Goal: Task Accomplishment & Management: Complete application form

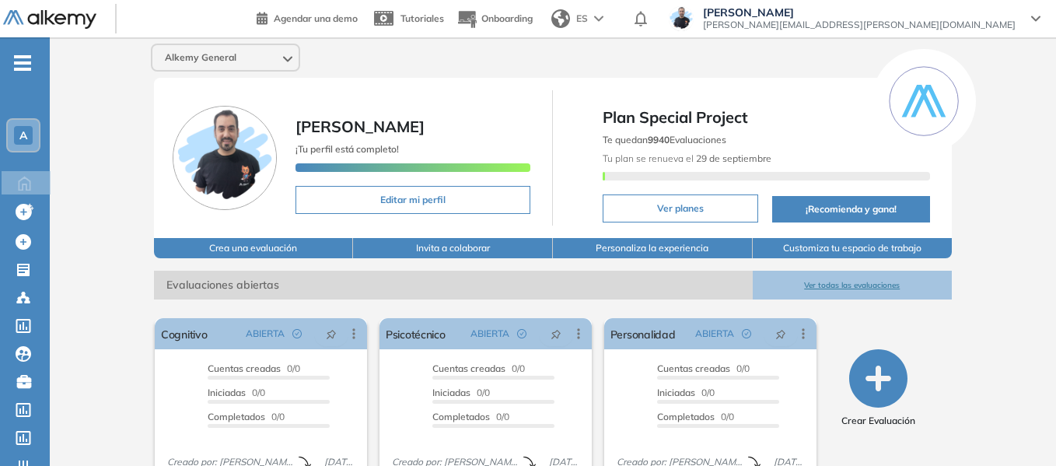
click at [24, 62] on icon "-" at bounding box center [22, 62] width 17 height 3
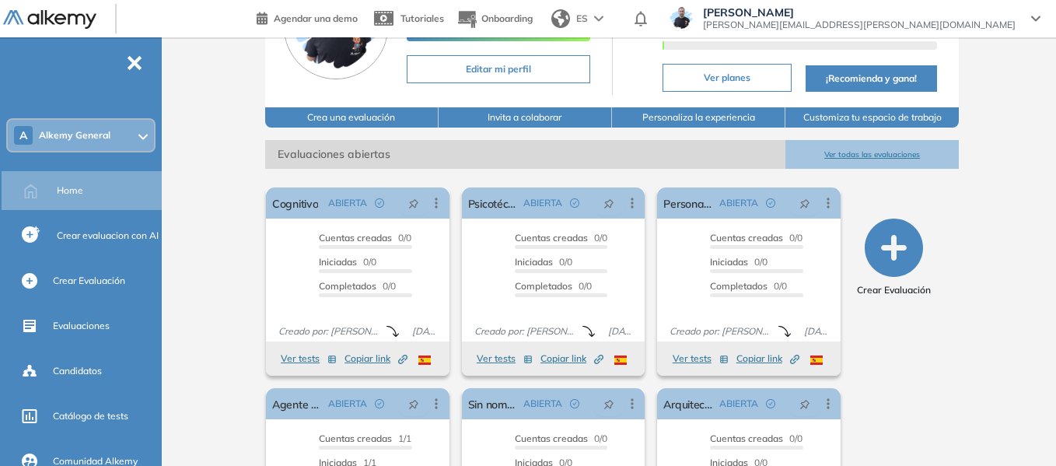
scroll to position [155, 0]
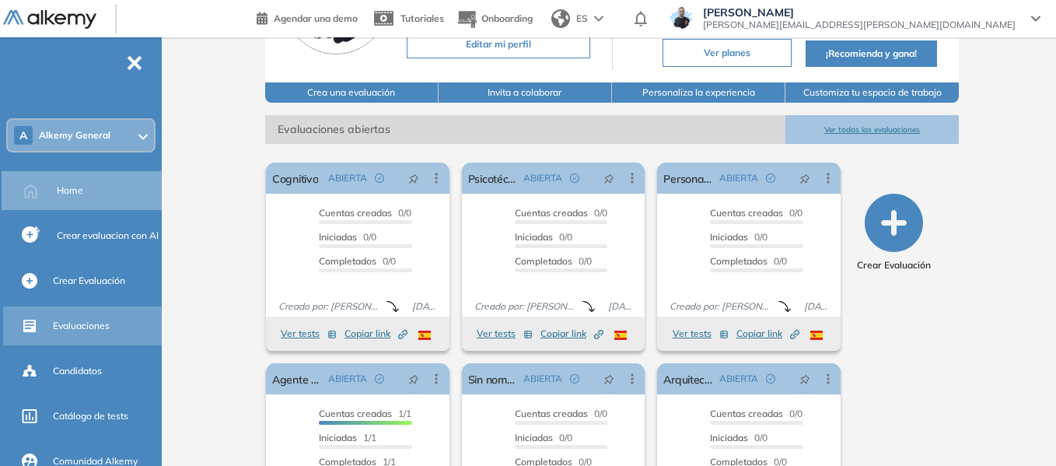
click at [88, 330] on span "Evaluaciones" at bounding box center [81, 326] width 57 height 14
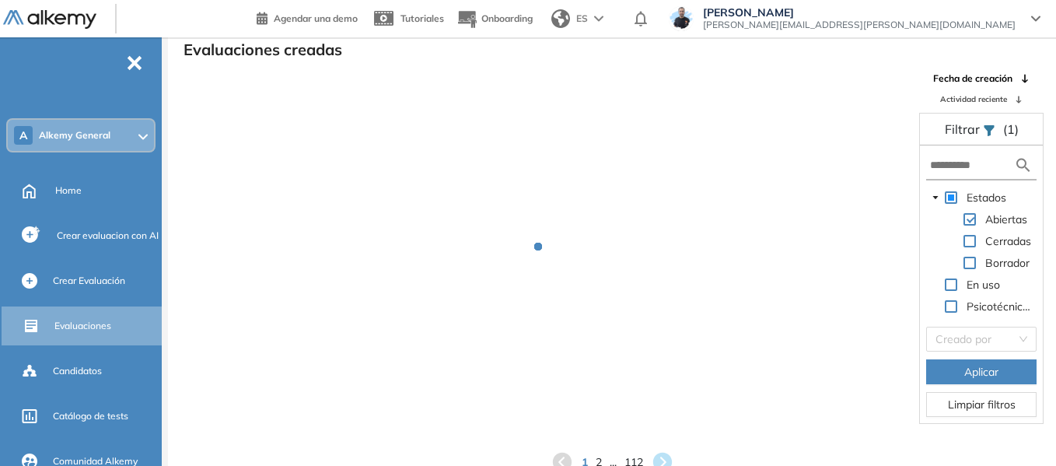
scroll to position [37, 0]
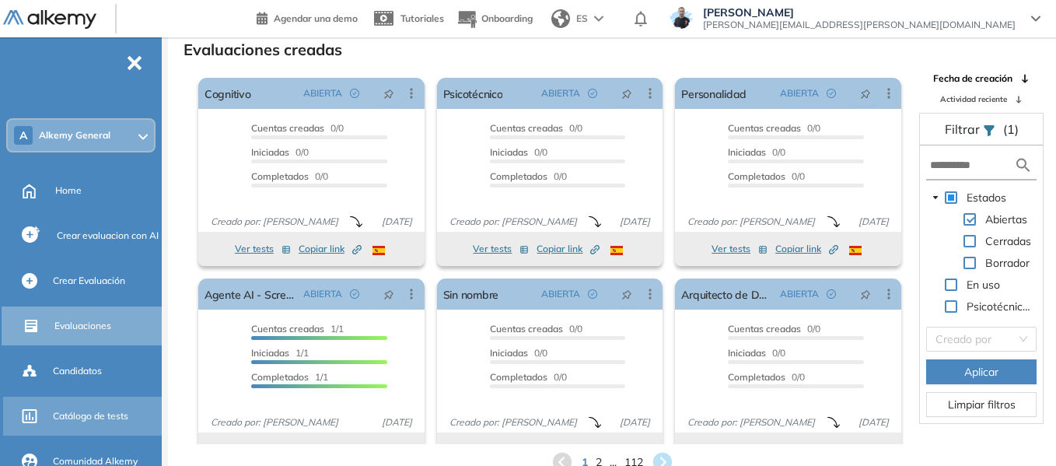
click at [96, 416] on span "Catálogo de tests" at bounding box center [90, 416] width 75 height 14
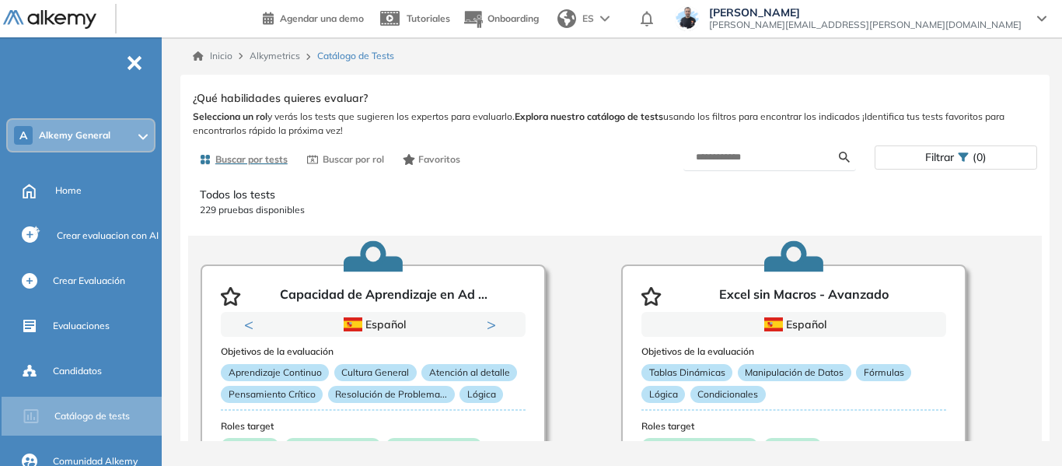
click at [580, 228] on div "Todos los tests 229 pruebas disponibles Capacidad de Aprendizaje en Ad ... Prev…" at bounding box center [615, 330] width 868 height 312
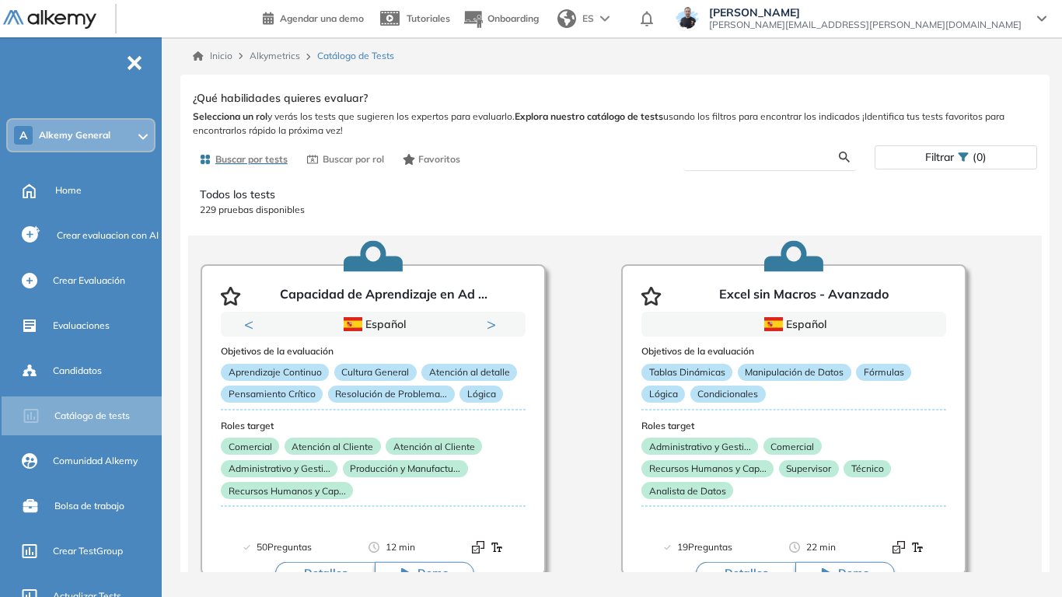
click at [739, 152] on input "text" at bounding box center [767, 157] width 143 height 14
type input "***"
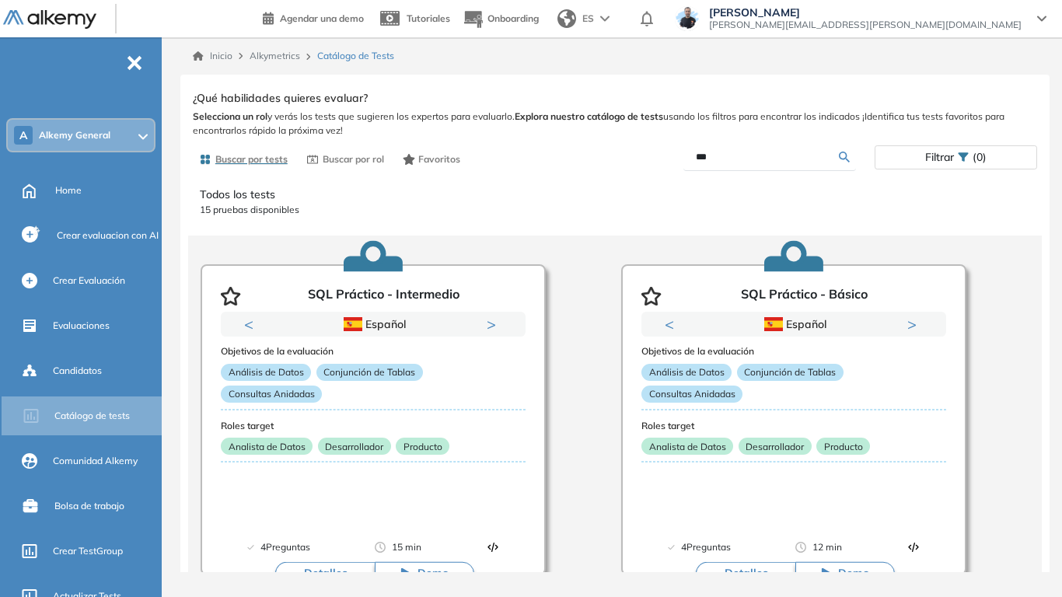
scroll to position [78, 0]
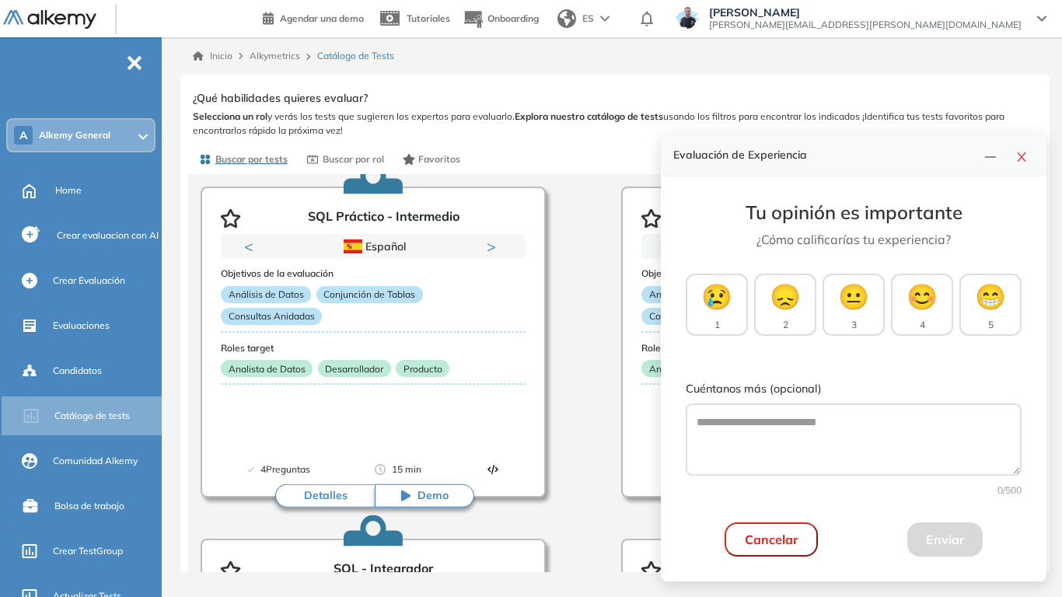
click at [1029, 155] on button "button" at bounding box center [1021, 156] width 25 height 22
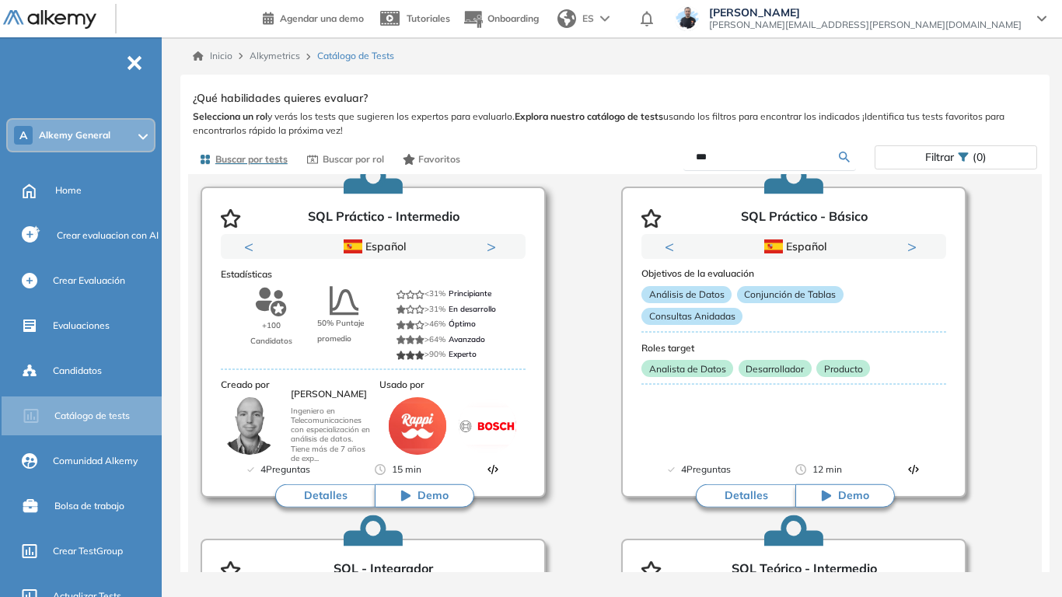
click at [322, 465] on button "Detalles" at bounding box center [325, 495] width 100 height 23
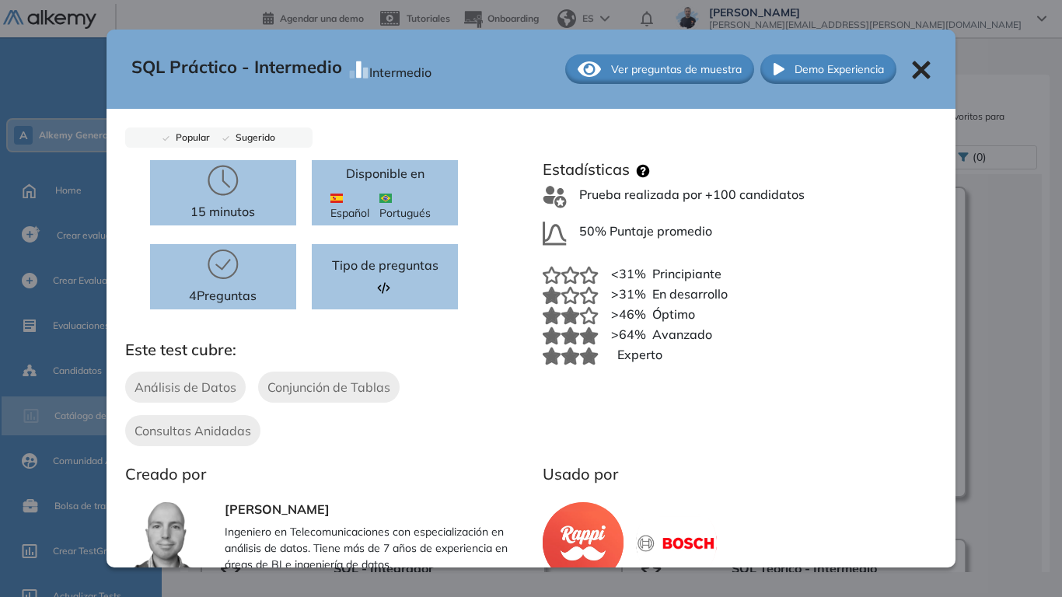
click at [655, 71] on span "Ver preguntas de muestra" at bounding box center [676, 69] width 131 height 16
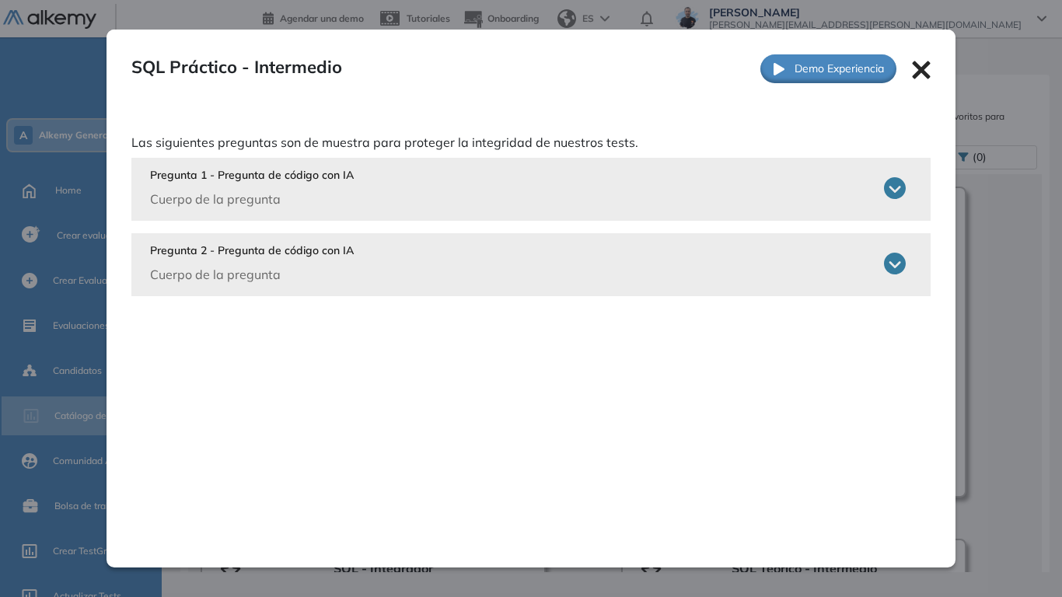
click at [927, 66] on div "SQL Práctico - Intermedio Intermedio Ver preguntas de muestra Demo Experiencia" at bounding box center [532, 69] width 850 height 79
click at [921, 66] on icon at bounding box center [921, 70] width 19 height 19
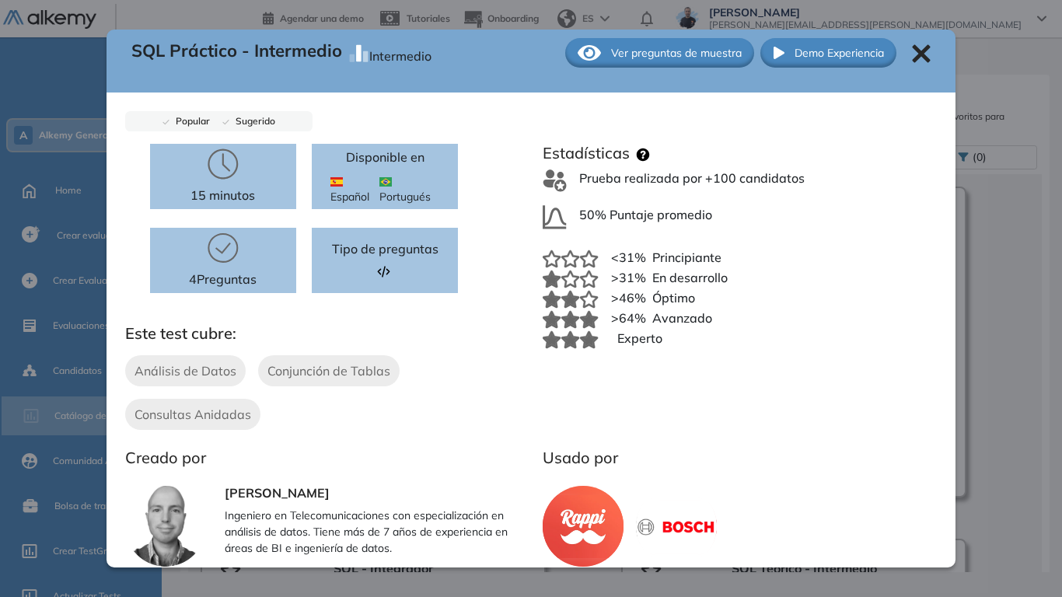
scroll to position [0, 0]
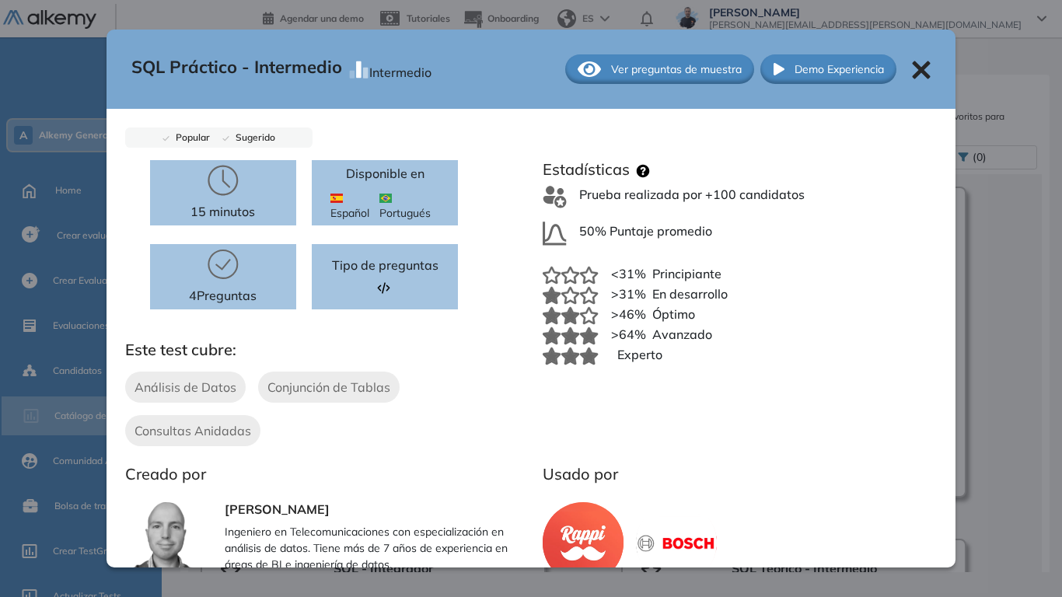
click at [913, 68] on icon at bounding box center [922, 70] width 18 height 18
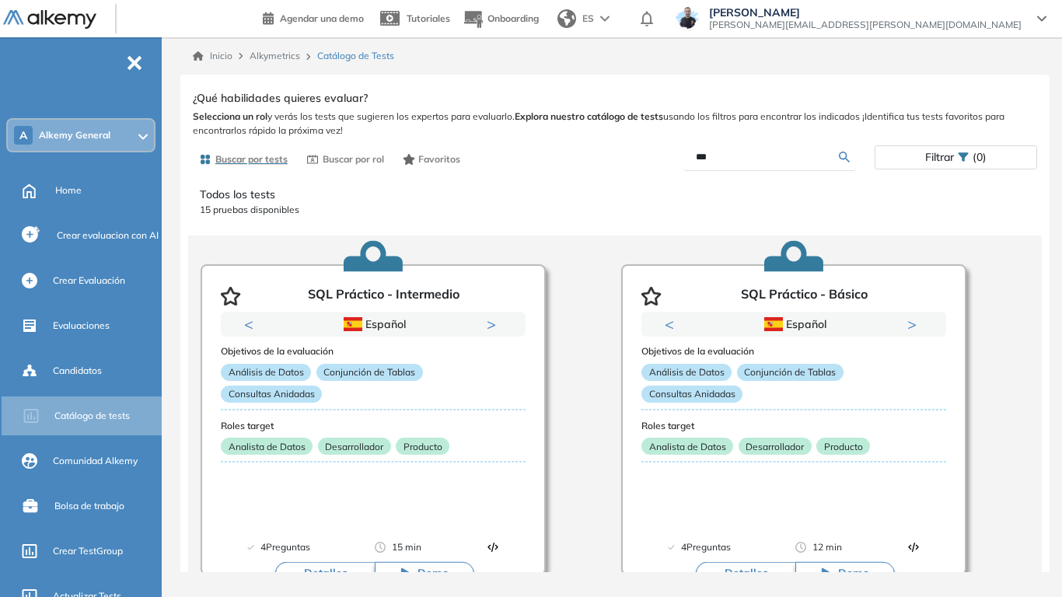
drag, startPoint x: 736, startPoint y: 159, endPoint x: 599, endPoint y: 174, distance: 137.6
click at [599, 174] on div "Ver preguntas de muestra Demo Experiencia Starter Validado undefined minutos Pr…" at bounding box center [615, 330] width 844 height 487
type input "****"
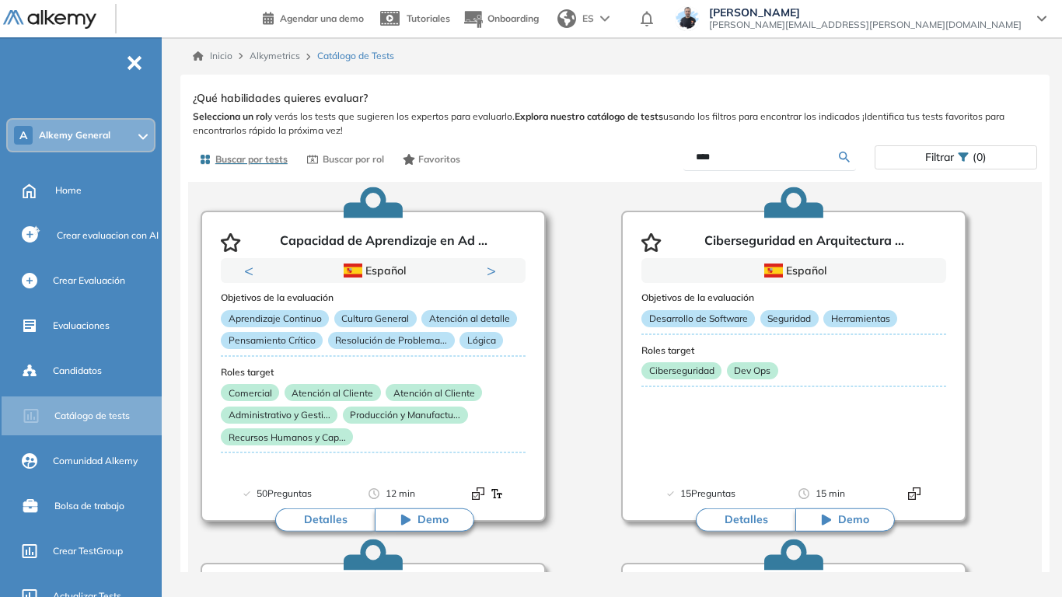
scroll to position [78, 0]
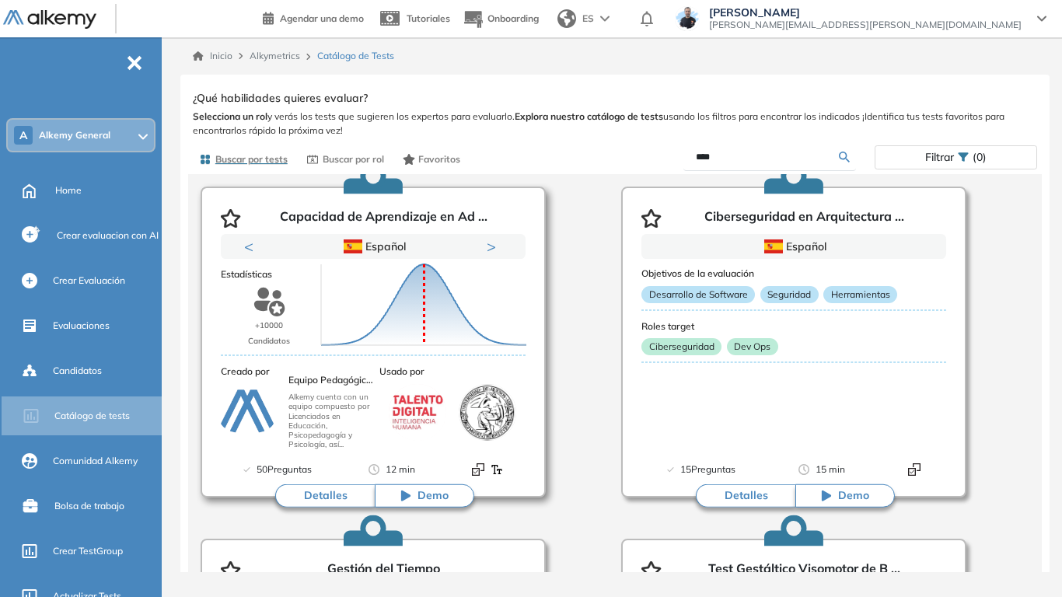
click at [318, 465] on button "Detalles" at bounding box center [325, 495] width 100 height 23
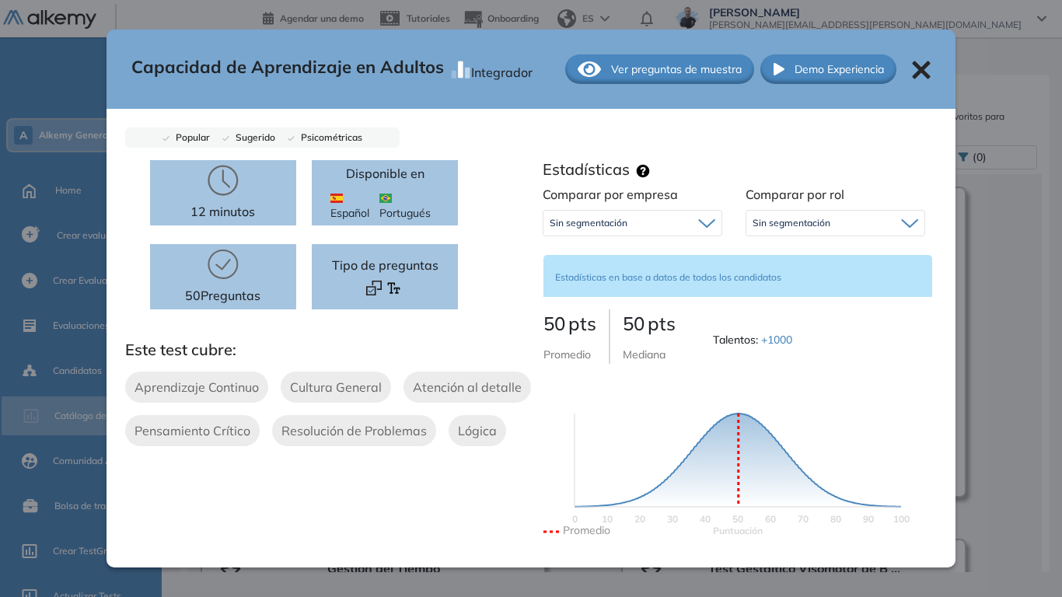
click at [913, 69] on icon at bounding box center [922, 70] width 18 height 18
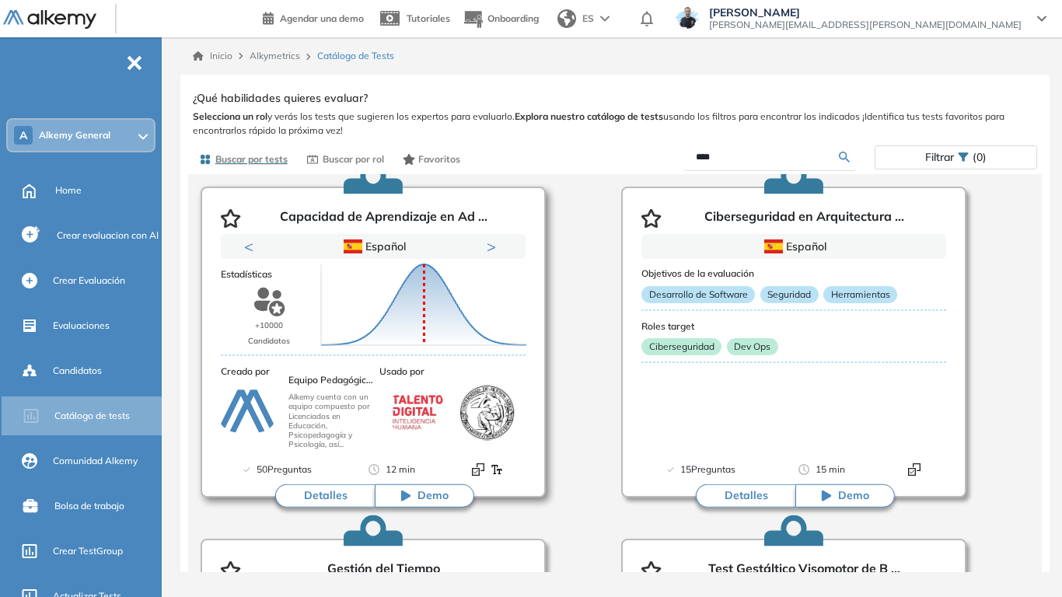
click at [344, 465] on button "Detalles" at bounding box center [325, 495] width 100 height 23
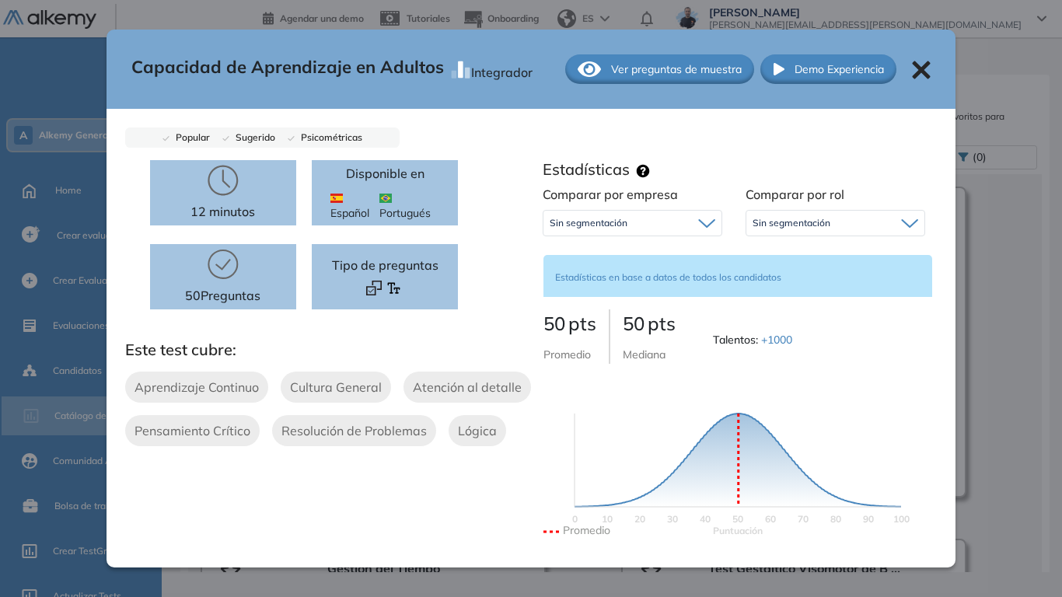
click at [914, 68] on icon at bounding box center [922, 70] width 18 height 18
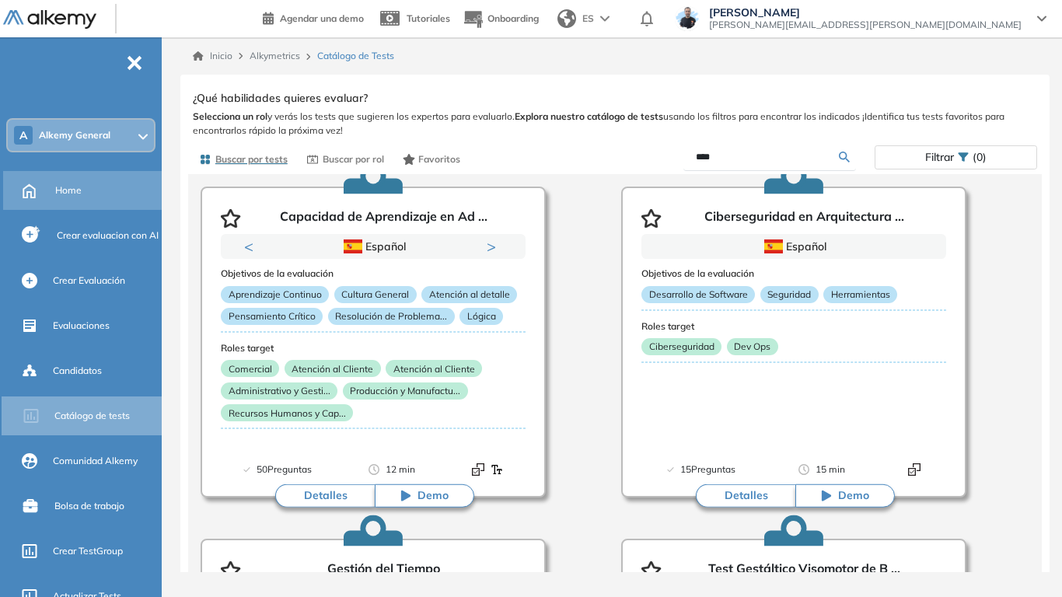
click at [69, 190] on span "Home" at bounding box center [68, 190] width 26 height 14
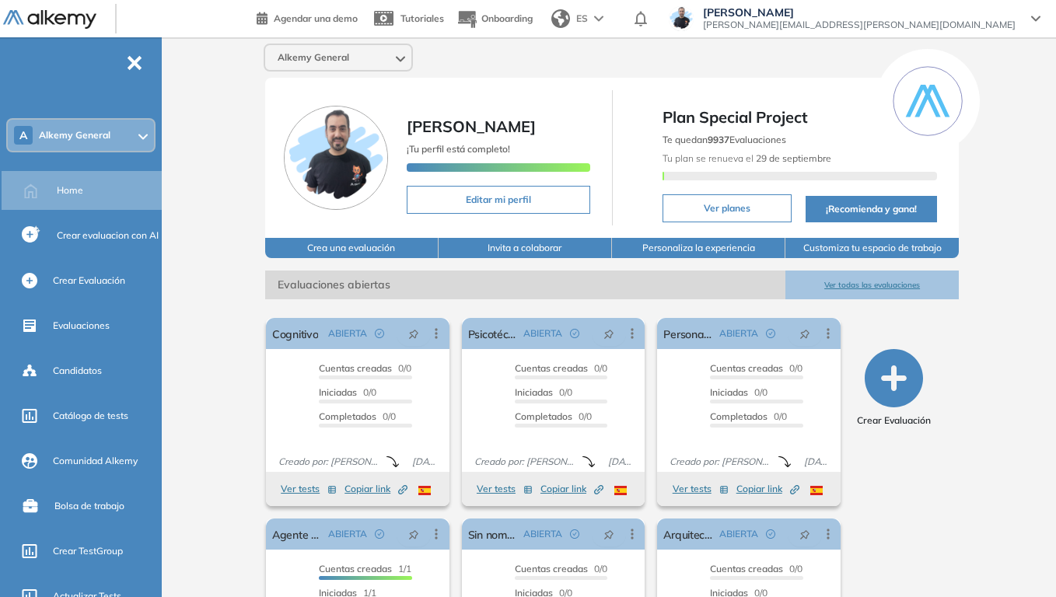
click at [139, 128] on div "A Alkemy General" at bounding box center [81, 135] width 146 height 31
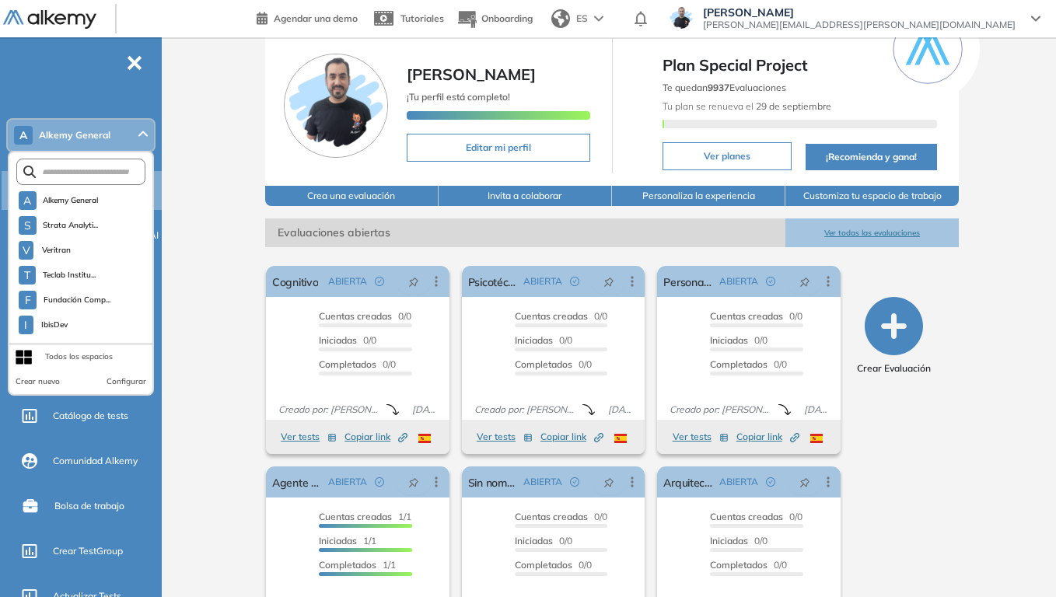
scroll to position [78, 0]
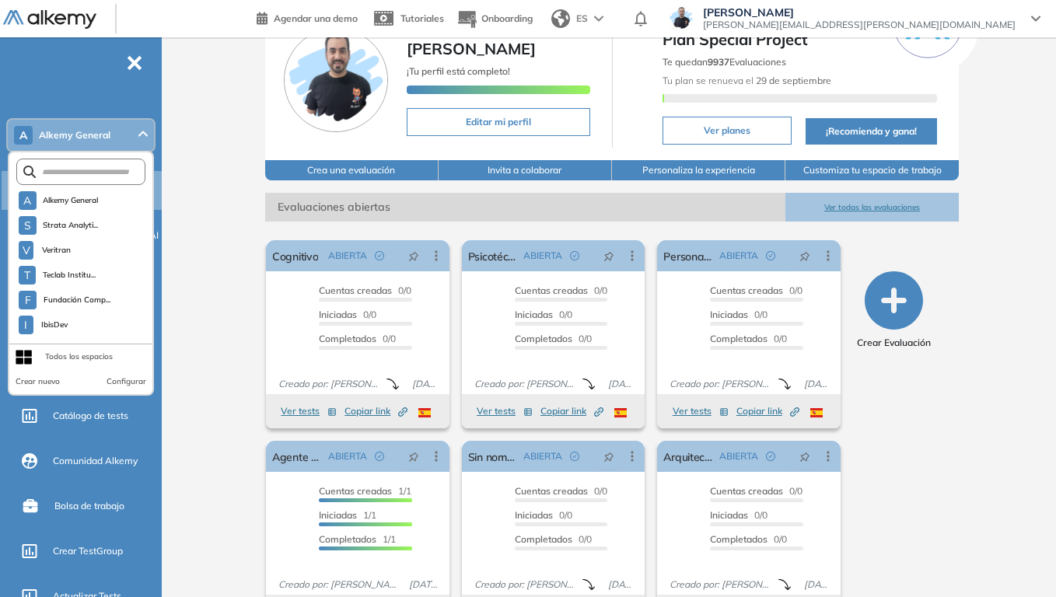
click at [197, 155] on div "Alkemy General Miguel Gomez ¡Tu perfil está completo! Editar mi perfil Plan Spe…" at bounding box center [612, 304] width 888 height 688
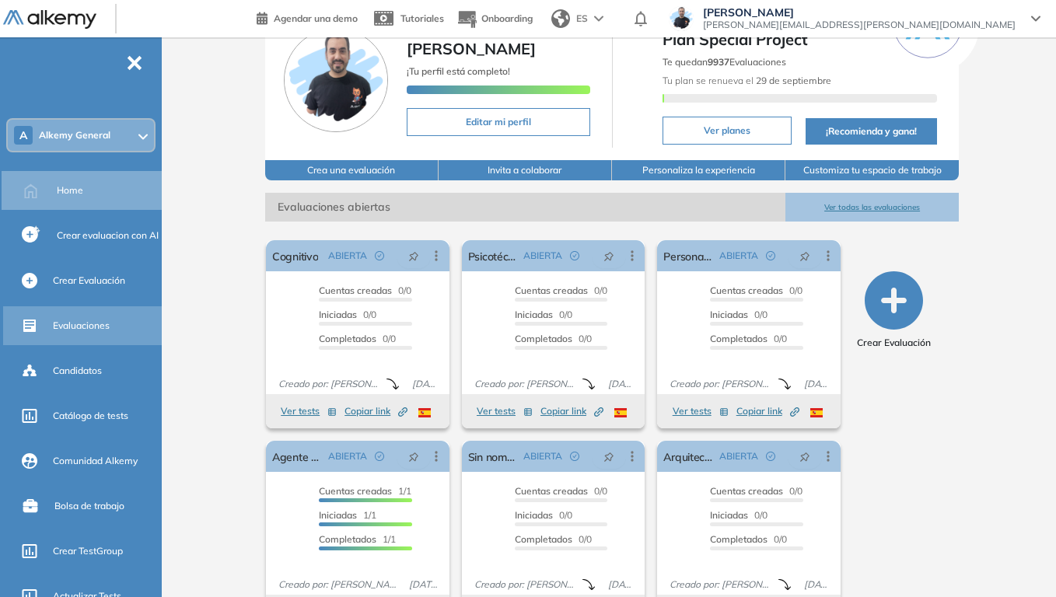
click at [100, 323] on span "Evaluaciones" at bounding box center [81, 326] width 57 height 14
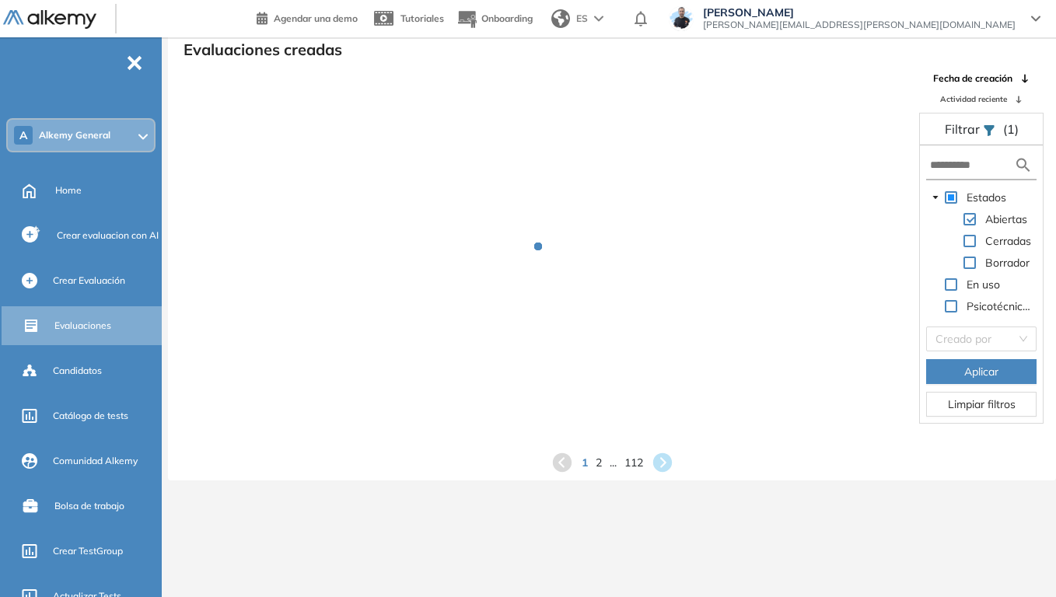
scroll to position [37, 0]
click at [946, 166] on input "text" at bounding box center [972, 165] width 84 height 16
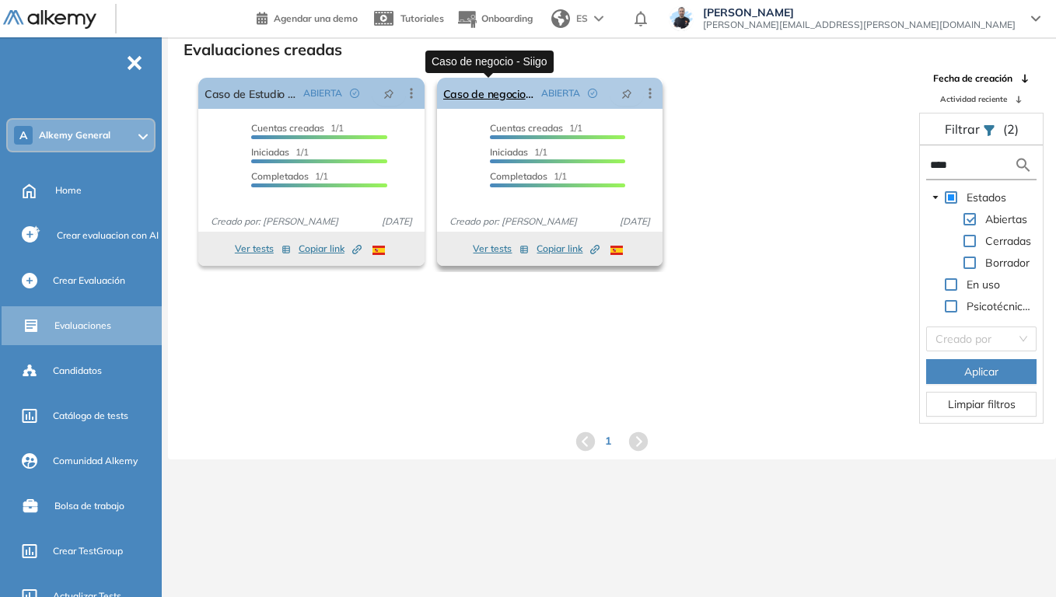
type input "****"
click at [472, 94] on link "Caso de negocio - Siigo" at bounding box center [489, 93] width 93 height 31
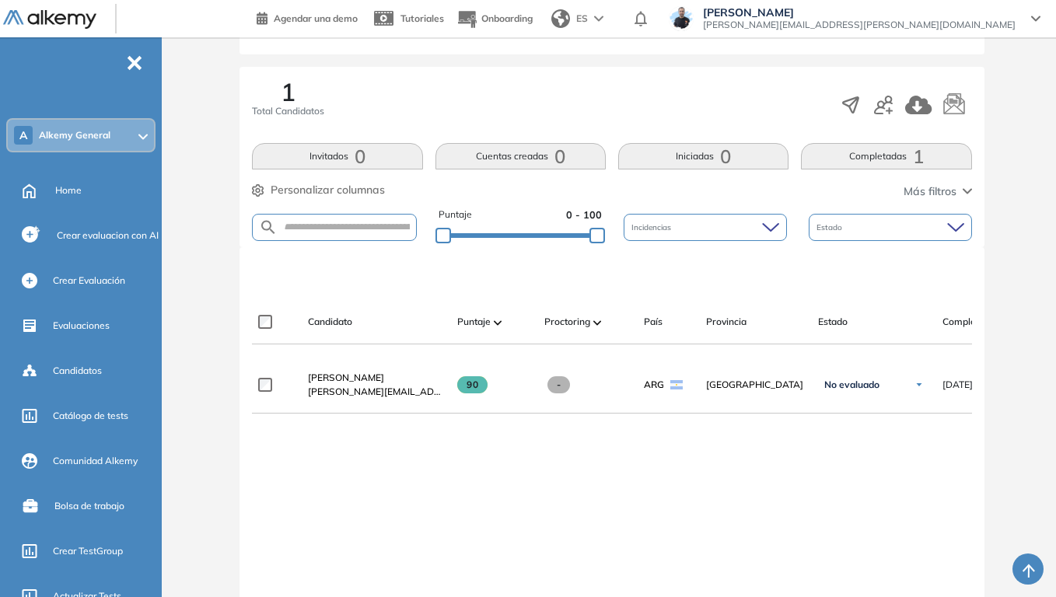
scroll to position [233, 0]
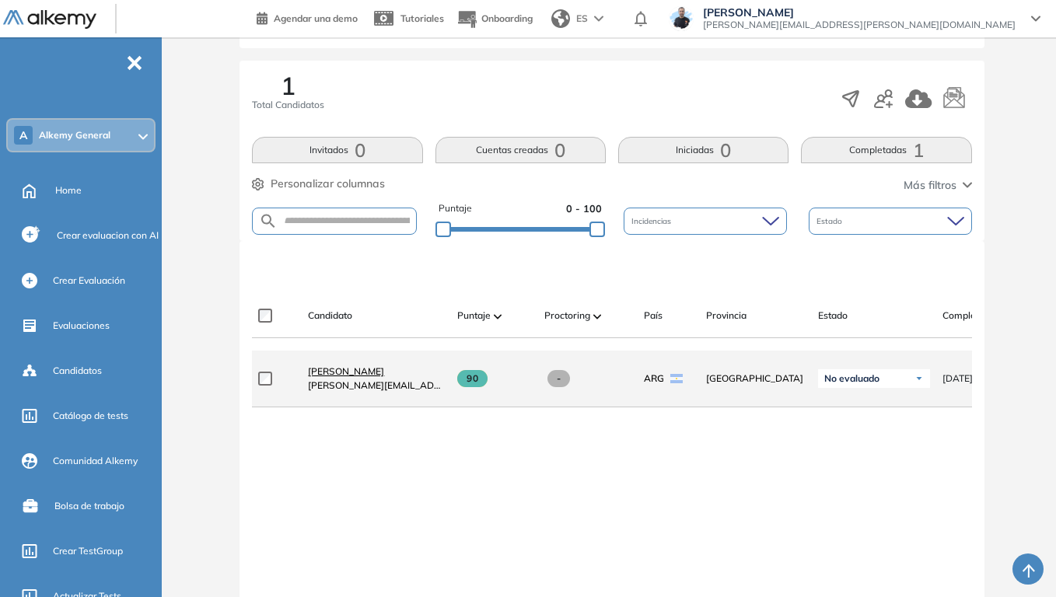
click at [363, 376] on span "[PERSON_NAME]" at bounding box center [346, 371] width 76 height 12
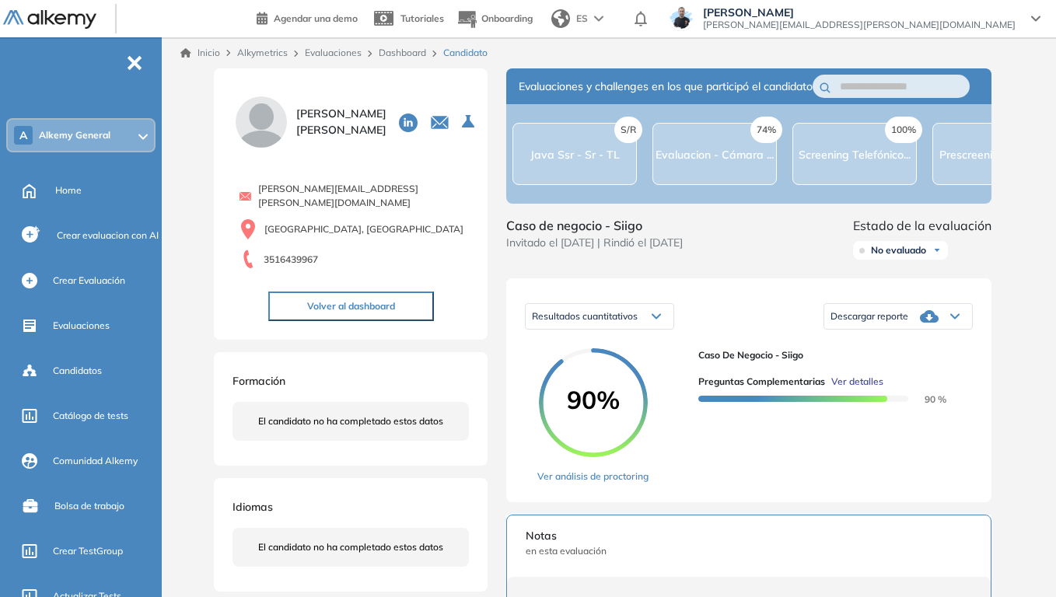
click at [851, 375] on span "Ver detalles" at bounding box center [857, 382] width 52 height 14
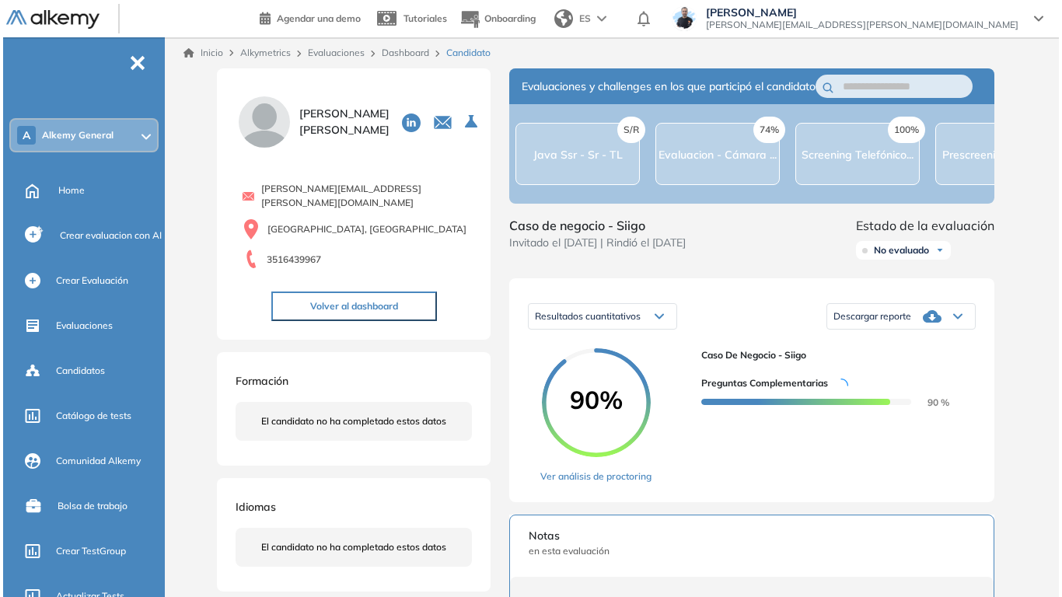
scroll to position [155, 0]
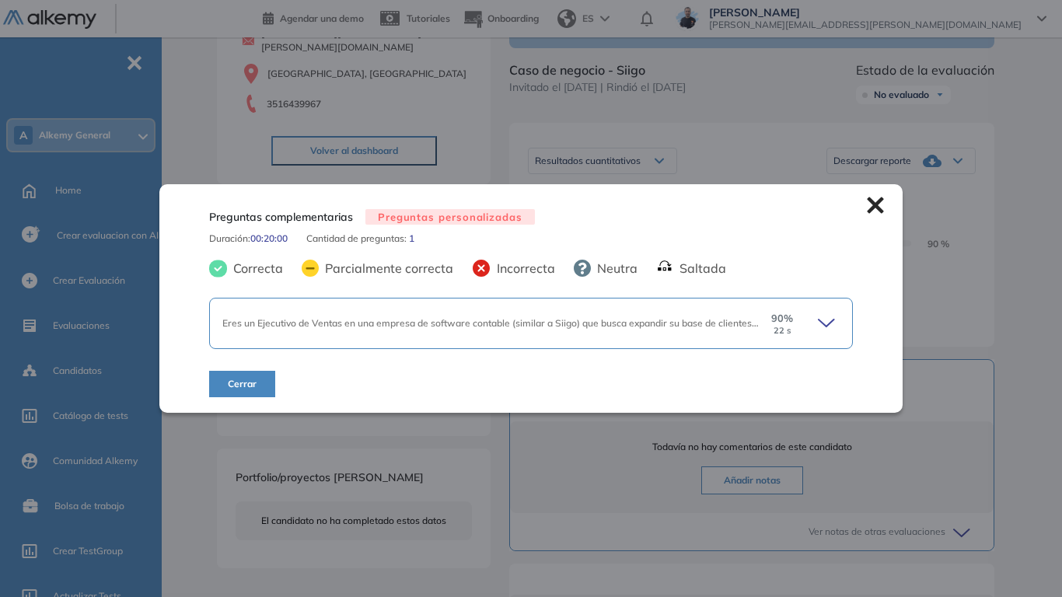
click at [826, 312] on div "90 % 22 s" at bounding box center [799, 323] width 81 height 25
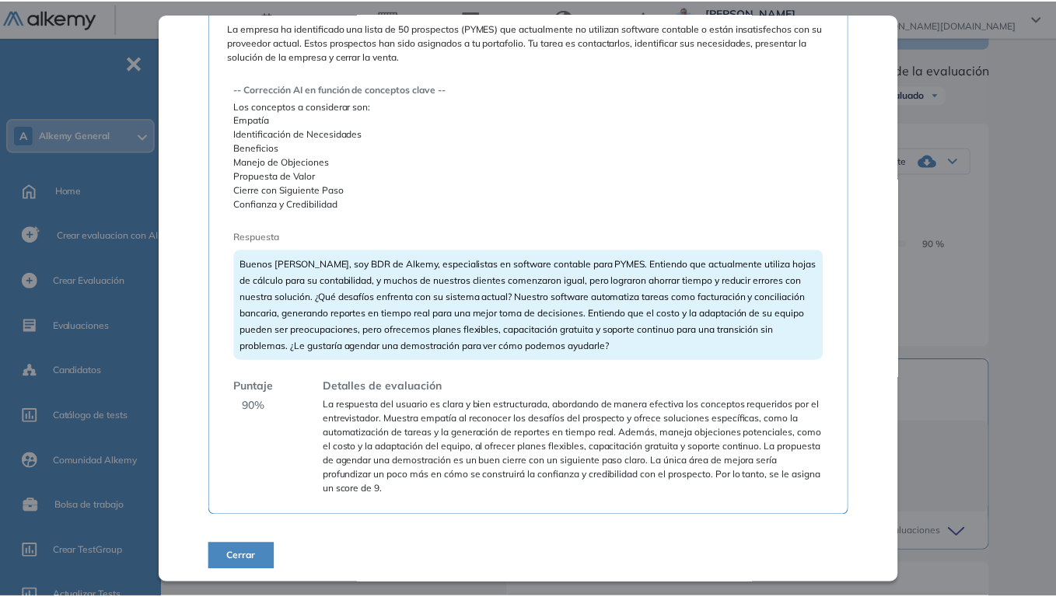
scroll to position [0, 0]
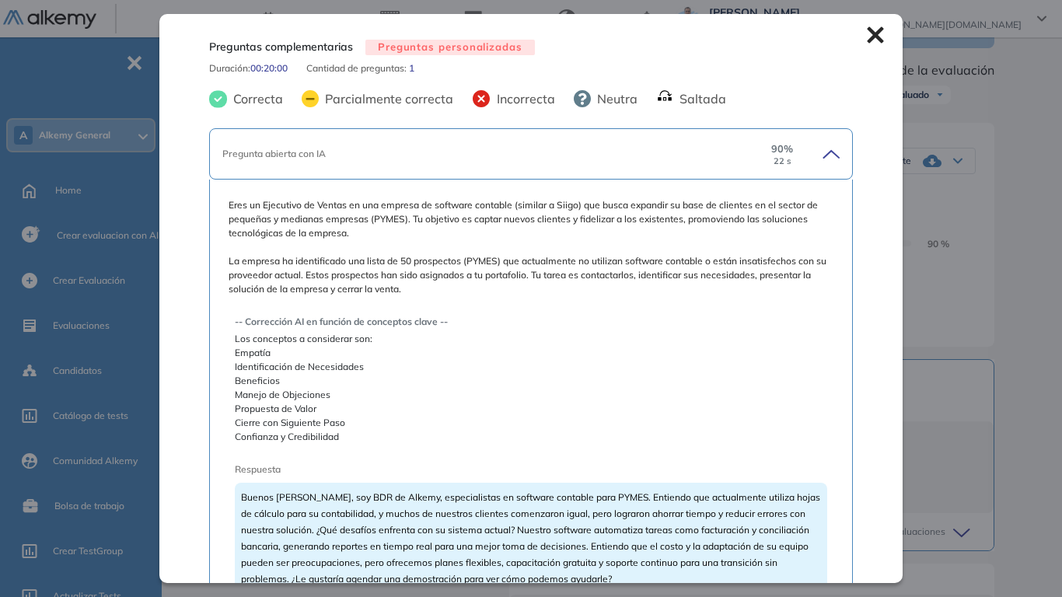
click at [1039, 247] on div "Inicio Alkymetrics Evaluaciones Dashboard Candidato Preguntas complementarias P…" at bounding box center [615, 356] width 894 height 949
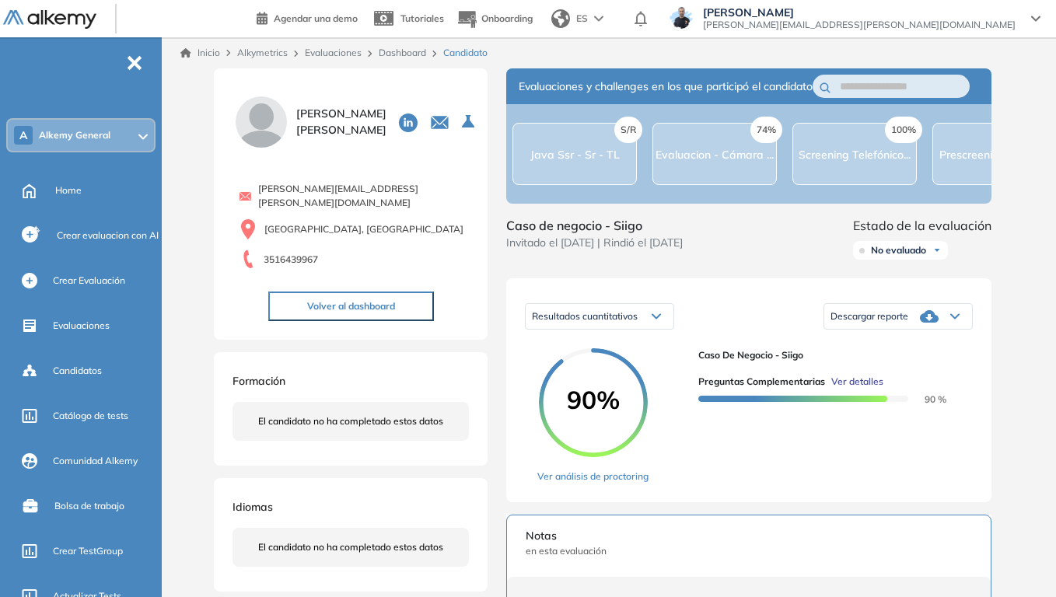
click at [404, 57] on link "Dashboard" at bounding box center [402, 53] width 47 height 12
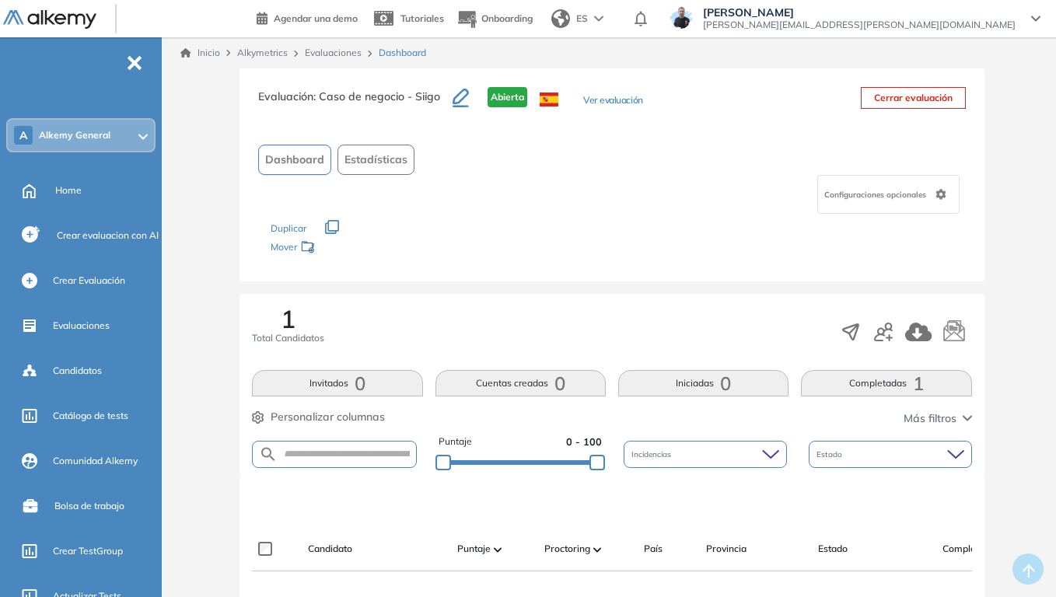
click at [345, 48] on link "Evaluaciones" at bounding box center [333, 53] width 57 height 12
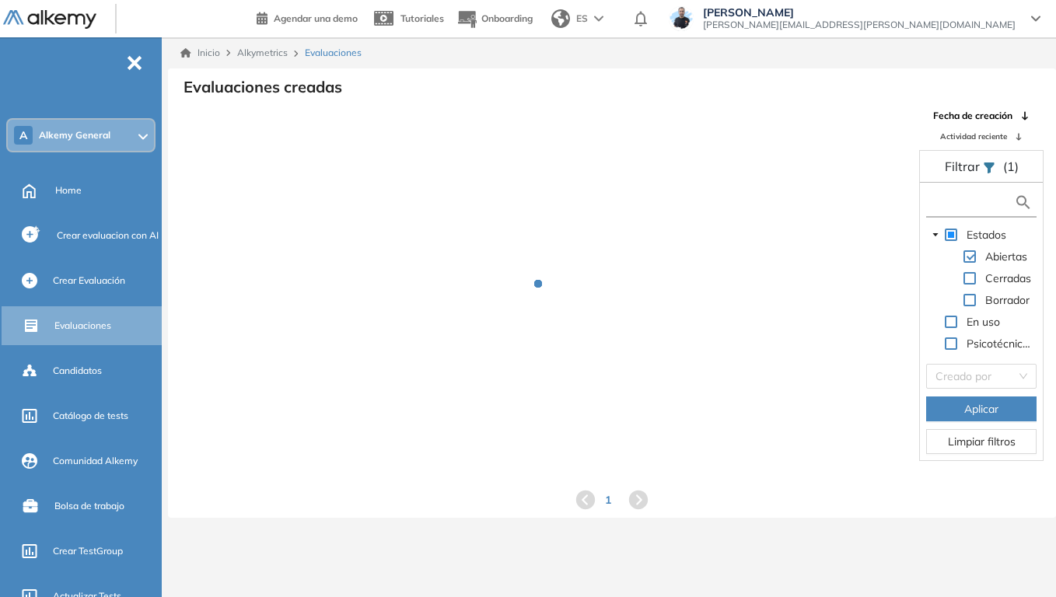
click at [966, 207] on input "text" at bounding box center [972, 202] width 84 height 16
type input "****"
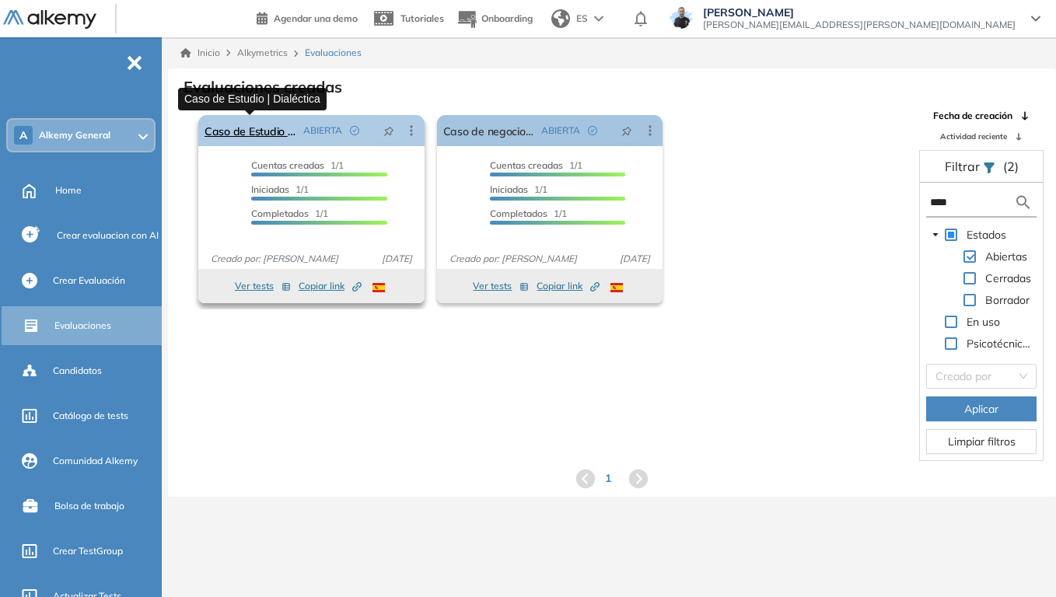
click at [261, 134] on link "Caso de Estudio | Dialéctica" at bounding box center [250, 130] width 93 height 31
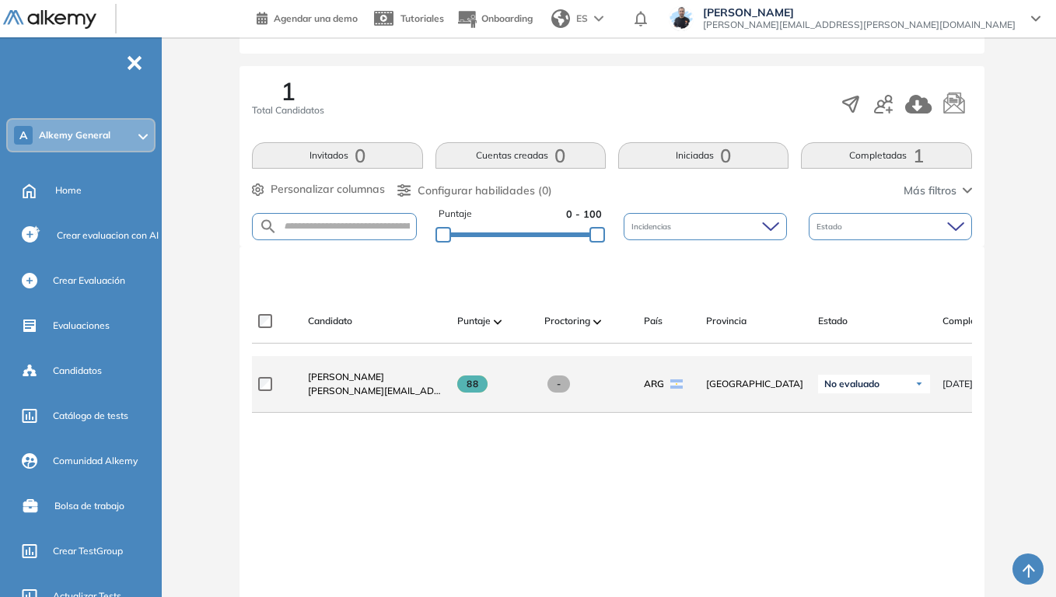
scroll to position [311, 0]
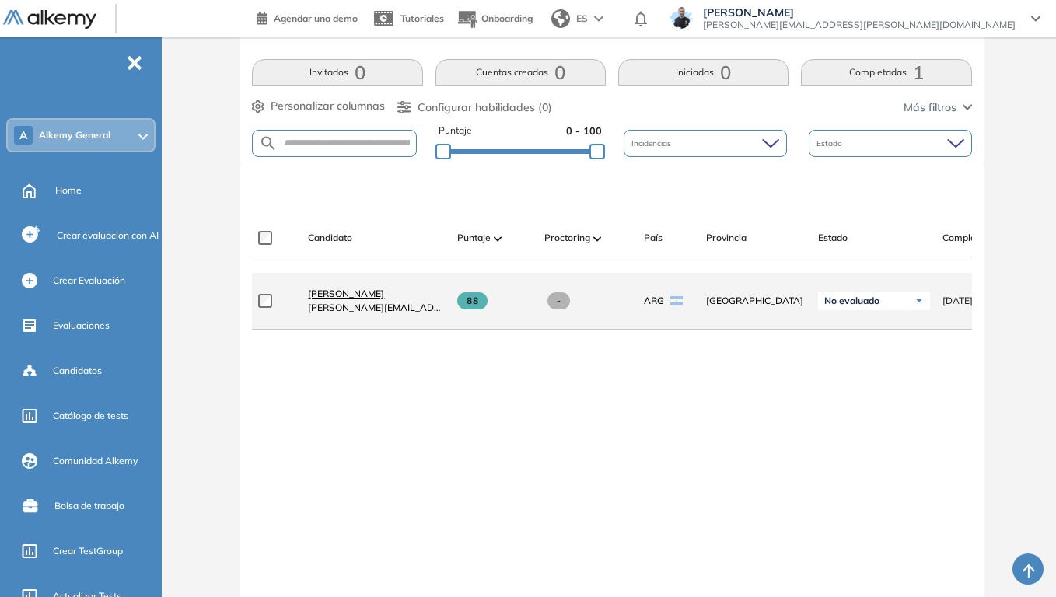
click at [359, 299] on span "[PERSON_NAME]" at bounding box center [346, 294] width 76 height 12
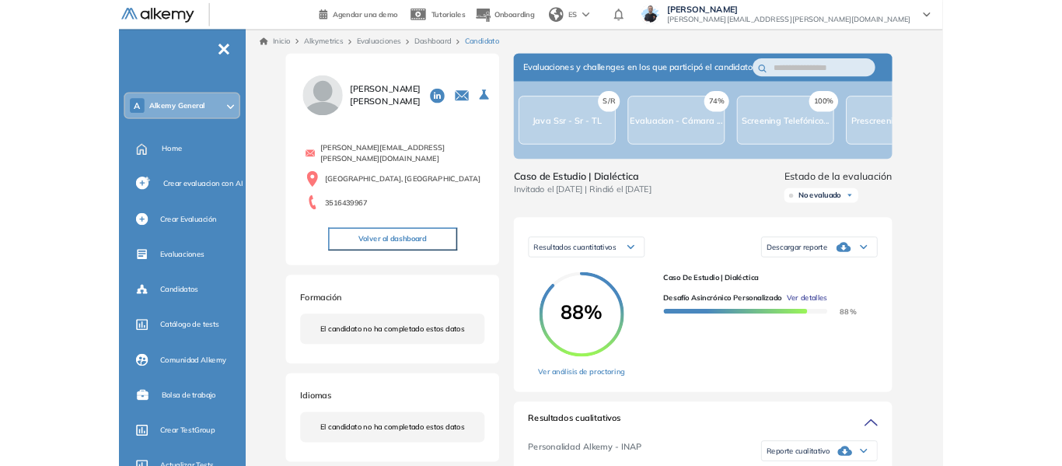
scroll to position [155, 0]
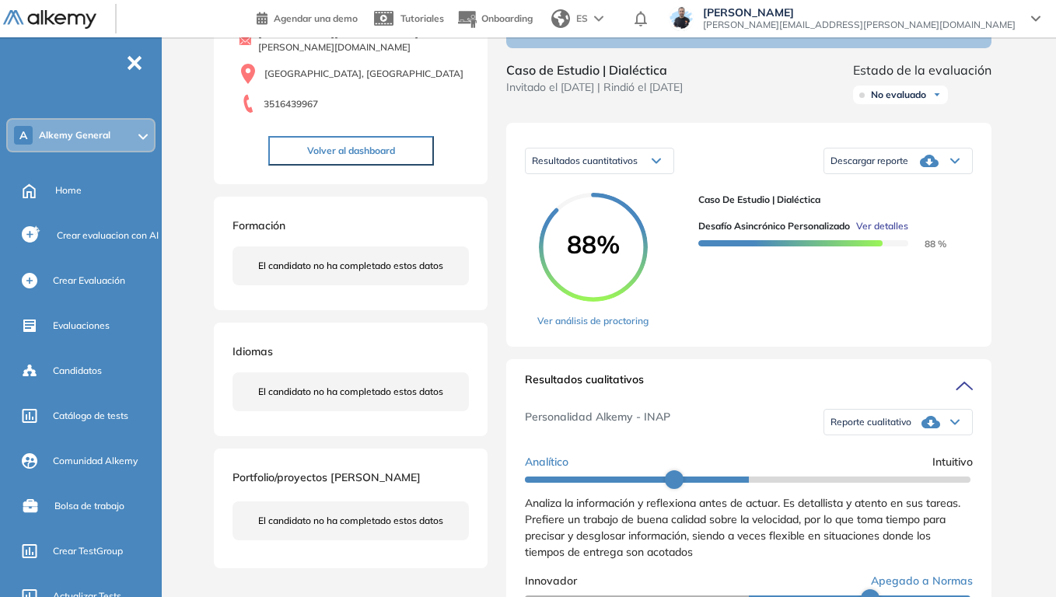
click at [893, 233] on span "Ver detalles" at bounding box center [882, 226] width 52 height 14
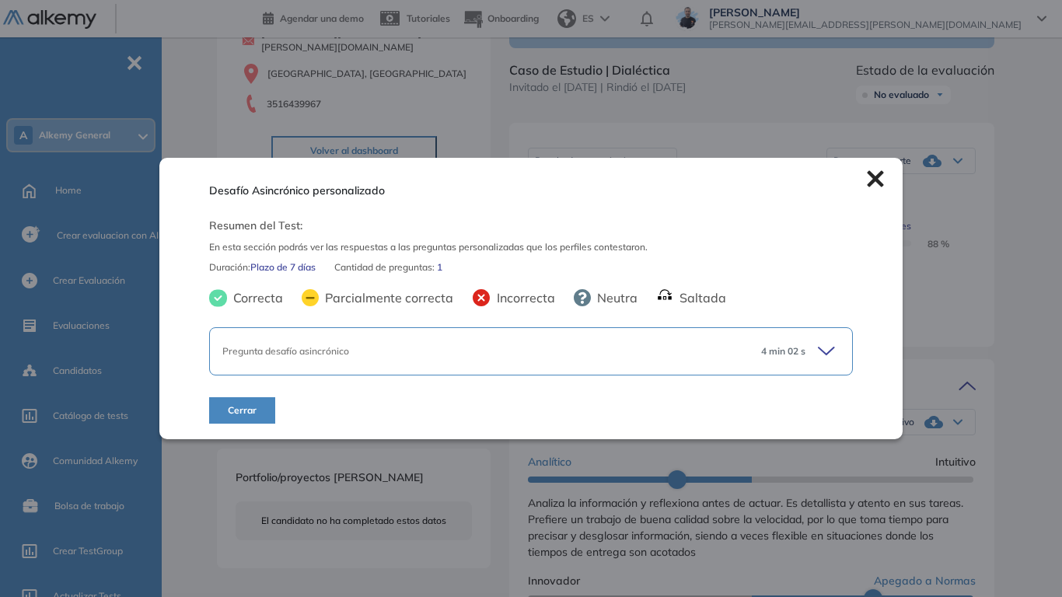
click at [819, 350] on icon at bounding box center [829, 352] width 22 height 22
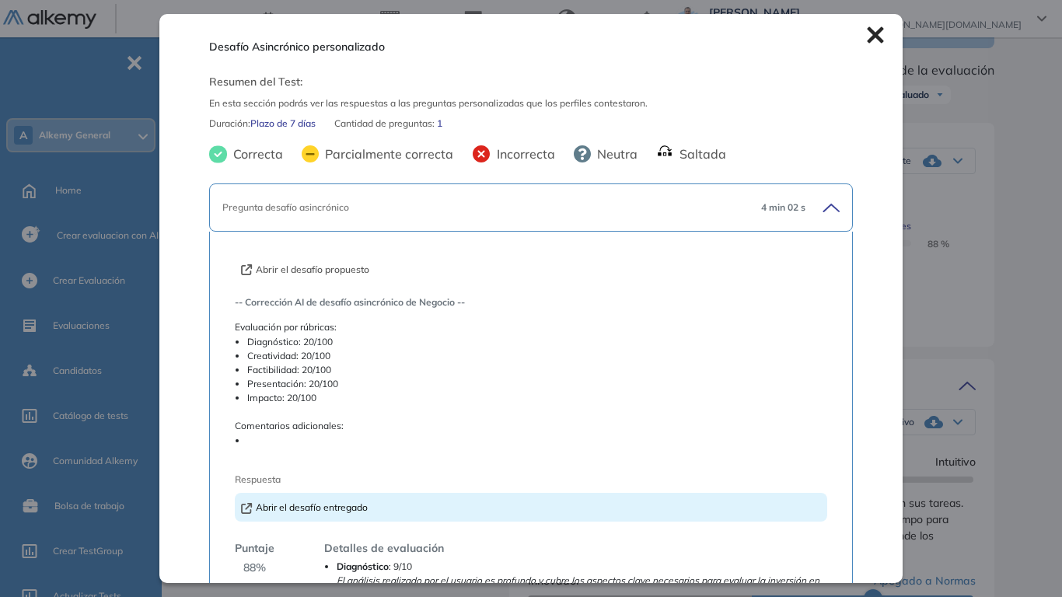
click at [341, 268] on button "Abrir el desafío propuesto" at bounding box center [305, 270] width 128 height 14
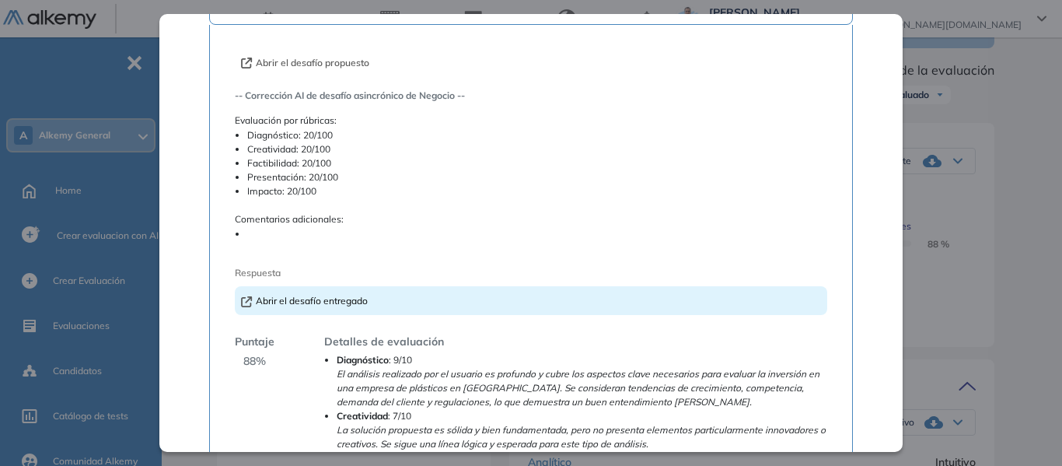
scroll to position [233, 0]
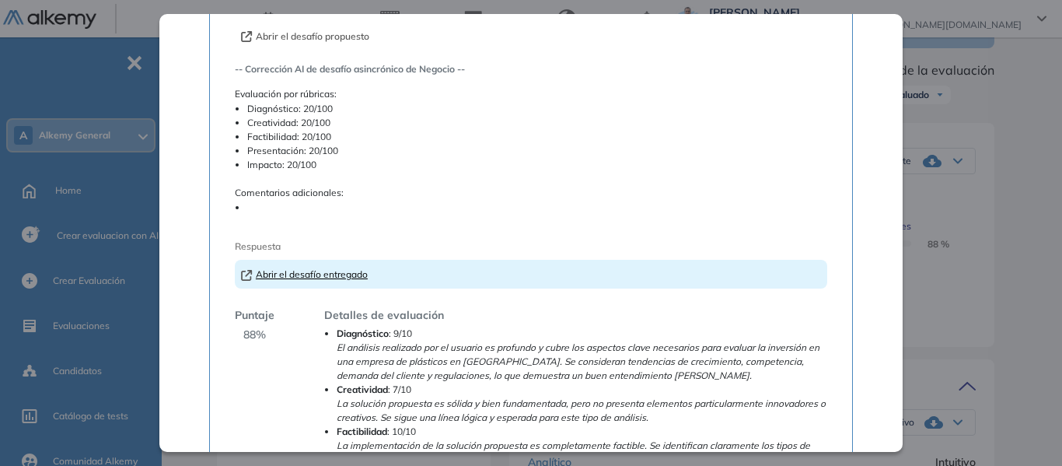
click at [331, 271] on link "Abrir el desafío entregado" at bounding box center [304, 274] width 127 height 12
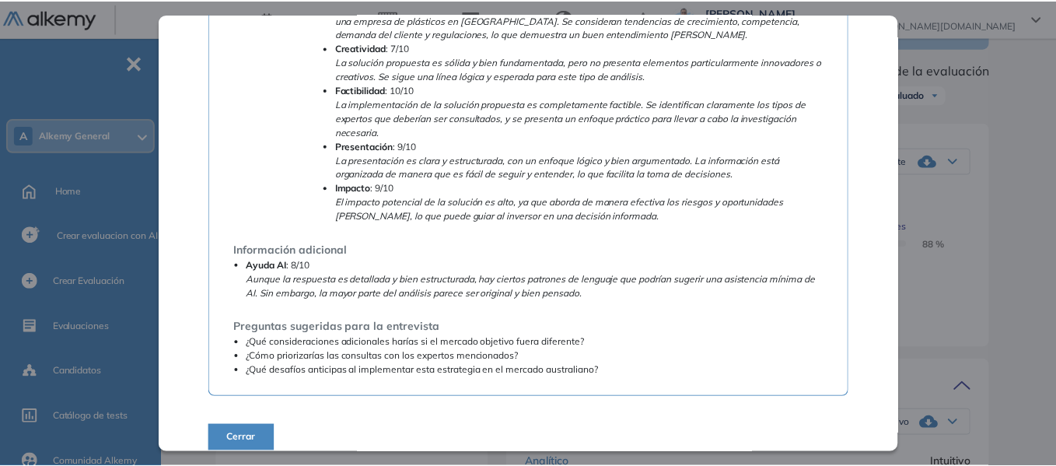
scroll to position [589, 0]
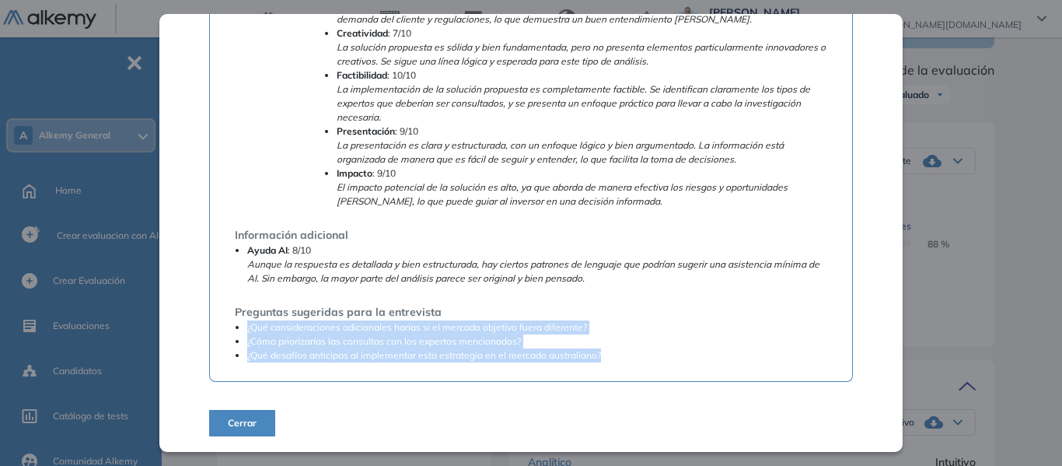
drag, startPoint x: 246, startPoint y: 330, endPoint x: 612, endPoint y: 359, distance: 367.4
click at [612, 359] on ul "¿Qué consideraciones adicionales harías si el mercado objetivo fuera diferente?…" at bounding box center [531, 341] width 592 height 42
click at [596, 338] on li "¿Cómo priorizarías las consultas con los expertos mencionados?" at bounding box center [537, 341] width 580 height 14
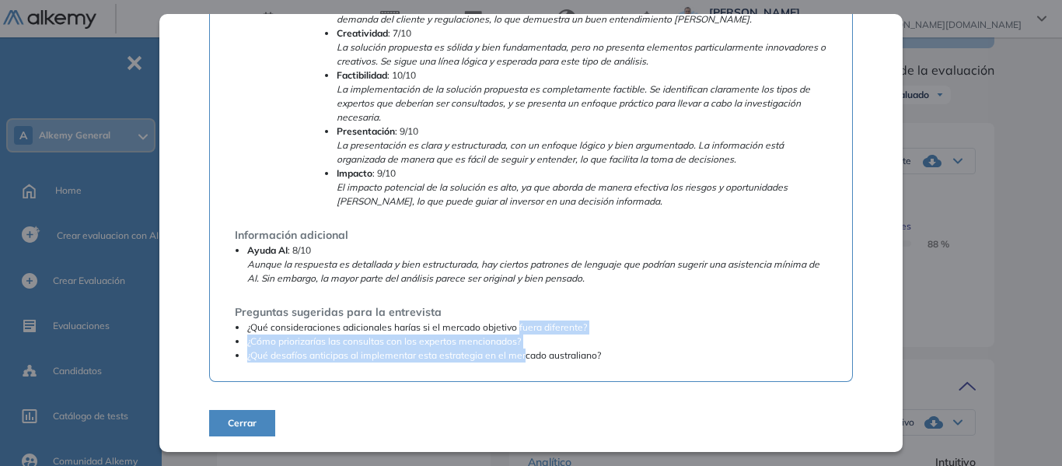
drag, startPoint x: 519, startPoint y: 323, endPoint x: 526, endPoint y: 358, distance: 35.7
click at [526, 358] on ul "¿Qué consideraciones adicionales harías si el mercado objetivo fuera diferente?…" at bounding box center [531, 341] width 592 height 42
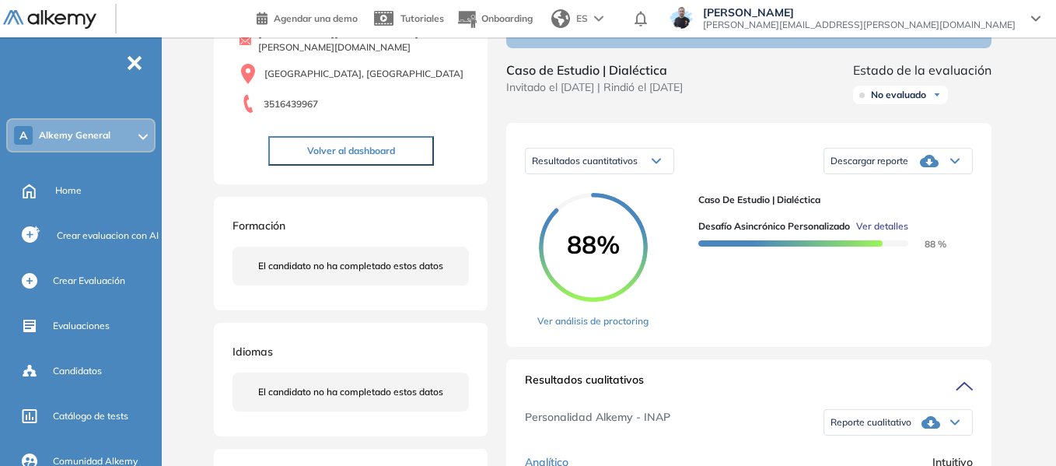
click at [953, 176] on div "Descargar reporte" at bounding box center [898, 160] width 148 height 31
click at [900, 187] on li "Descargar informe completo" at bounding box center [888, 180] width 115 height 16
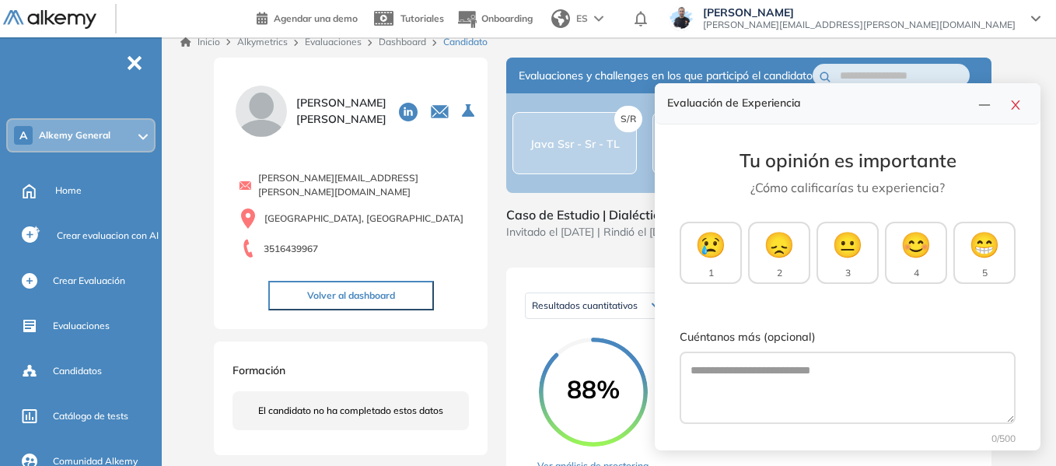
scroll to position [0, 0]
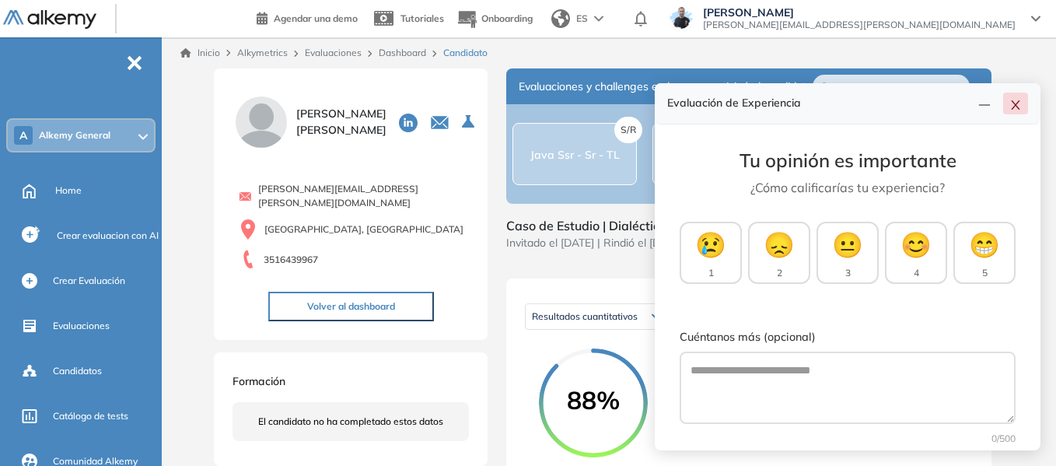
click at [1008, 105] on button "button" at bounding box center [1015, 104] width 25 height 22
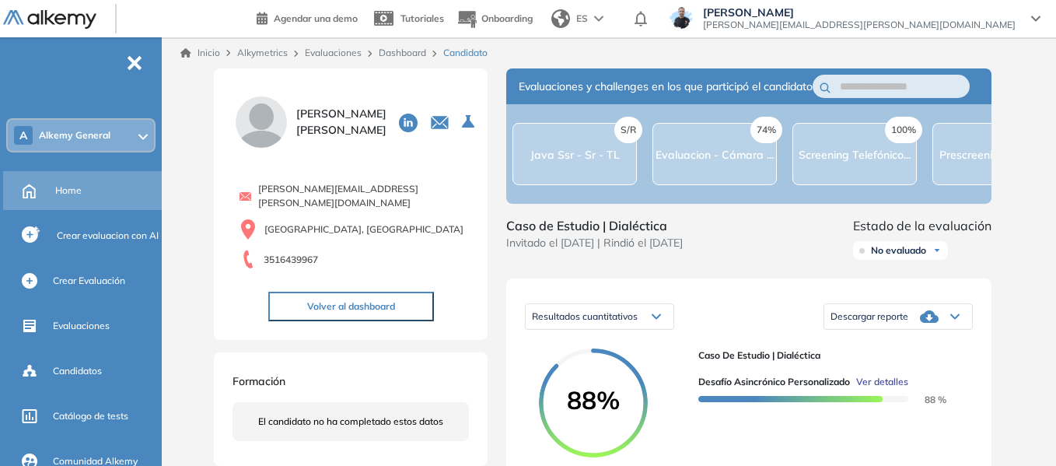
drag, startPoint x: 397, startPoint y: 54, endPoint x: 46, endPoint y: 185, distance: 375.2
click at [397, 54] on link "Dashboard" at bounding box center [402, 53] width 47 height 12
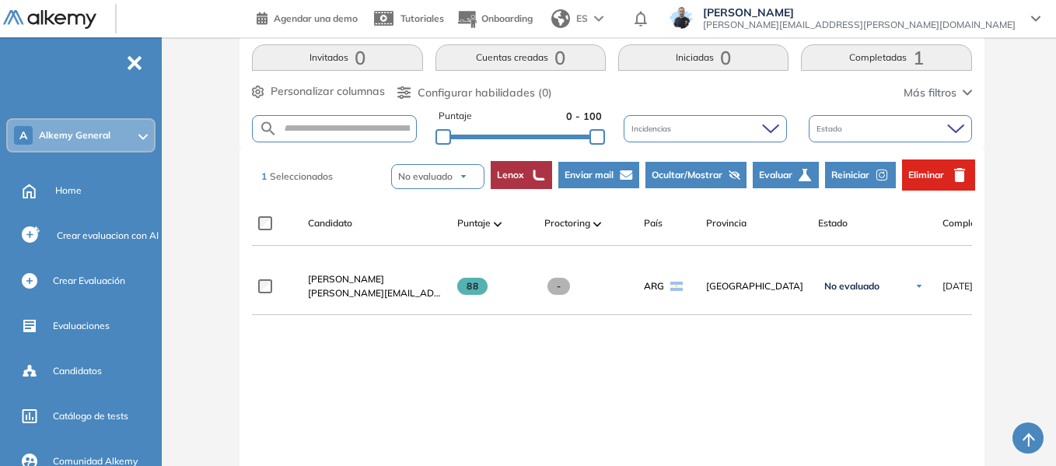
scroll to position [389, 0]
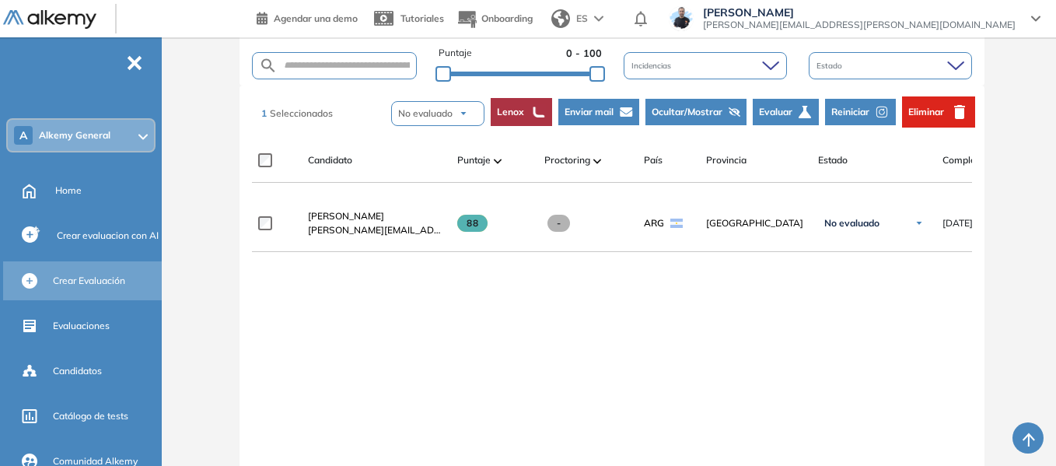
click at [78, 288] on div "Crear Evaluación" at bounding box center [106, 280] width 106 height 26
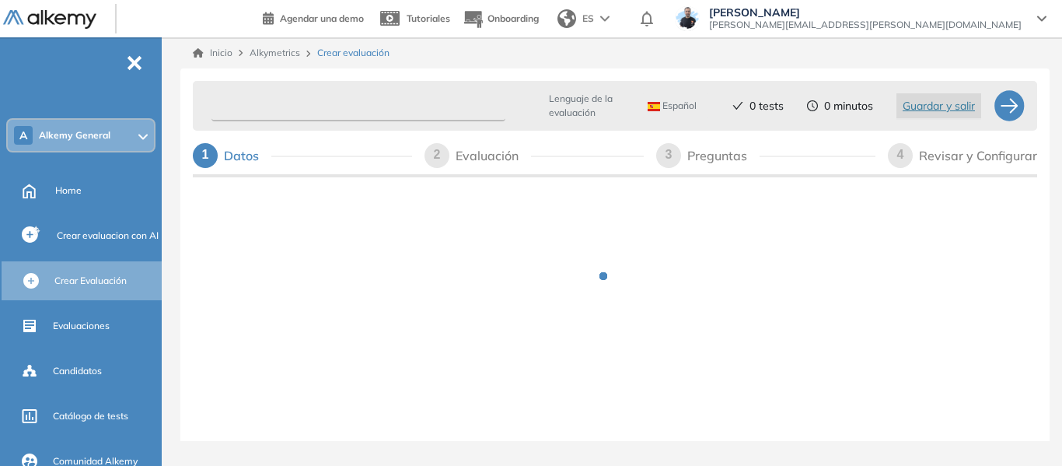
click at [323, 106] on input "text" at bounding box center [358, 106] width 294 height 30
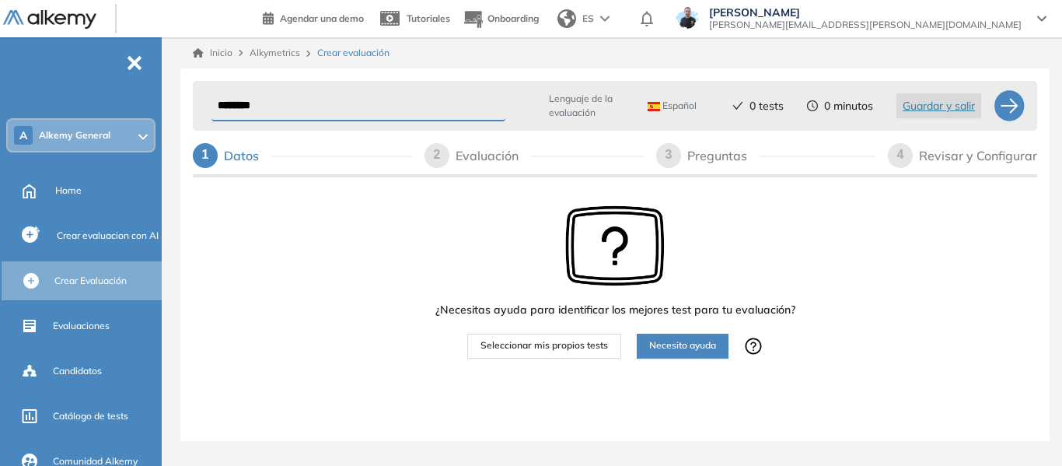
type input "********"
click at [557, 347] on span "Seleccionar mis propios tests" at bounding box center [544, 345] width 128 height 15
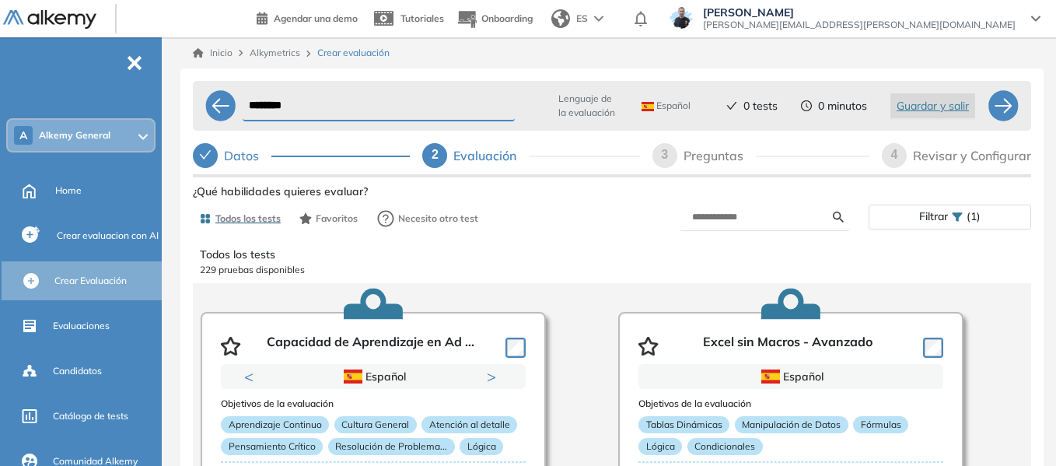
click at [602, 224] on div "Todos los tests Favoritos Necesito otro test" at bounding box center [402, 218] width 419 height 31
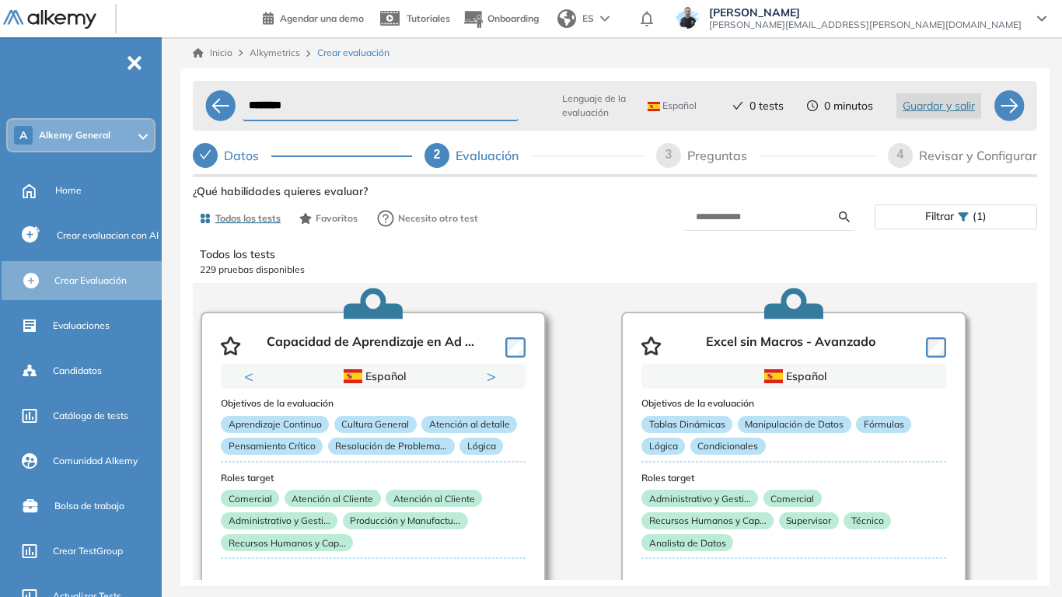
click at [233, 354] on icon "button" at bounding box center [230, 346] width 19 height 19
click at [645, 344] on icon "button" at bounding box center [651, 346] width 20 height 19
click at [723, 154] on div "Preguntas" at bounding box center [723, 155] width 72 height 25
select select "*****"
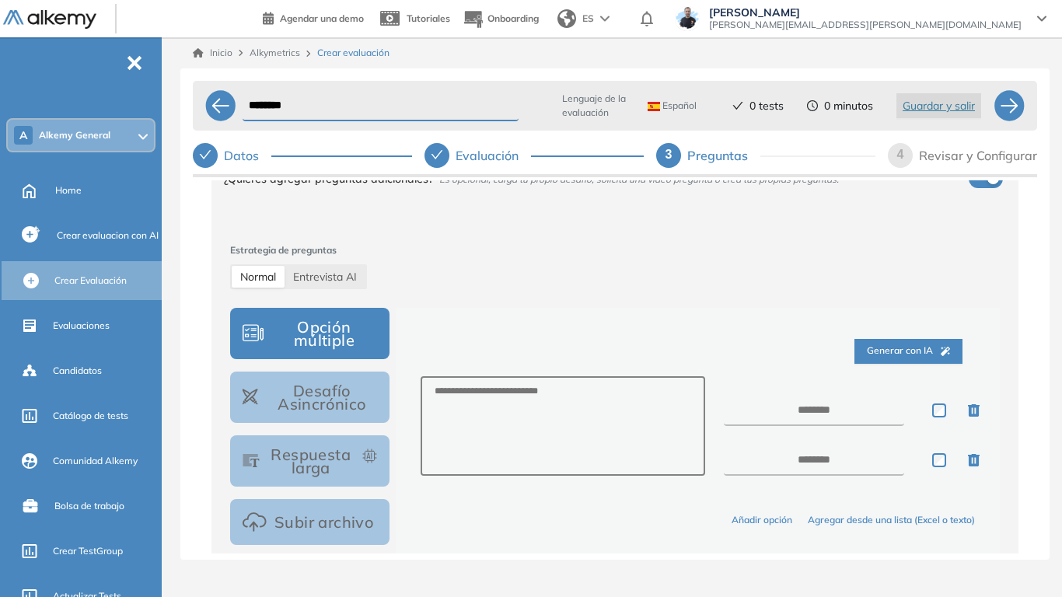
scroll to position [233, 0]
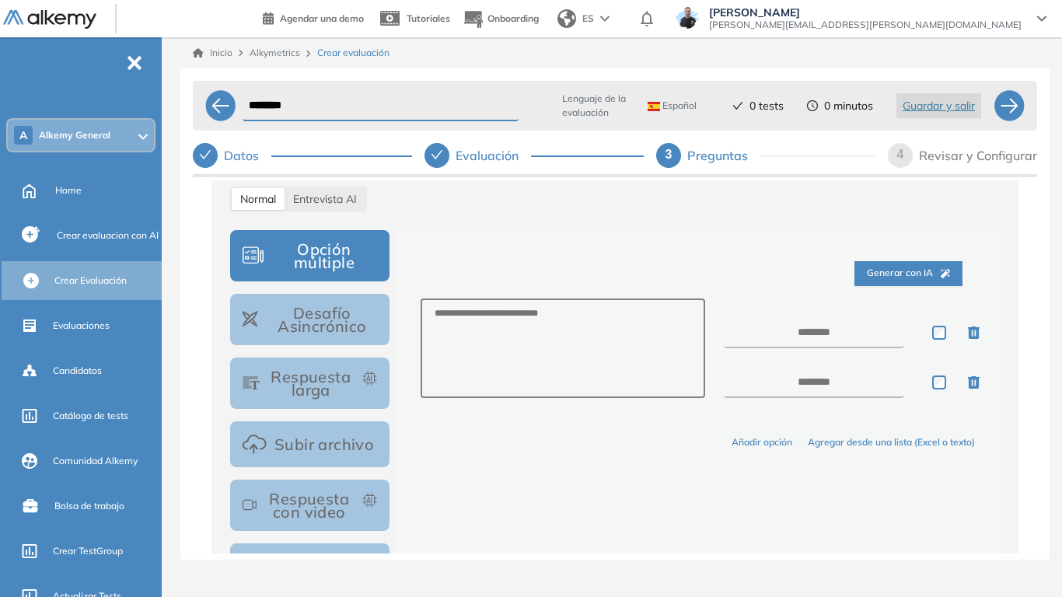
click at [338, 261] on button "Opción múltiple" at bounding box center [309, 255] width 159 height 51
click at [329, 305] on button "Desafío Asincrónico" at bounding box center [309, 319] width 159 height 51
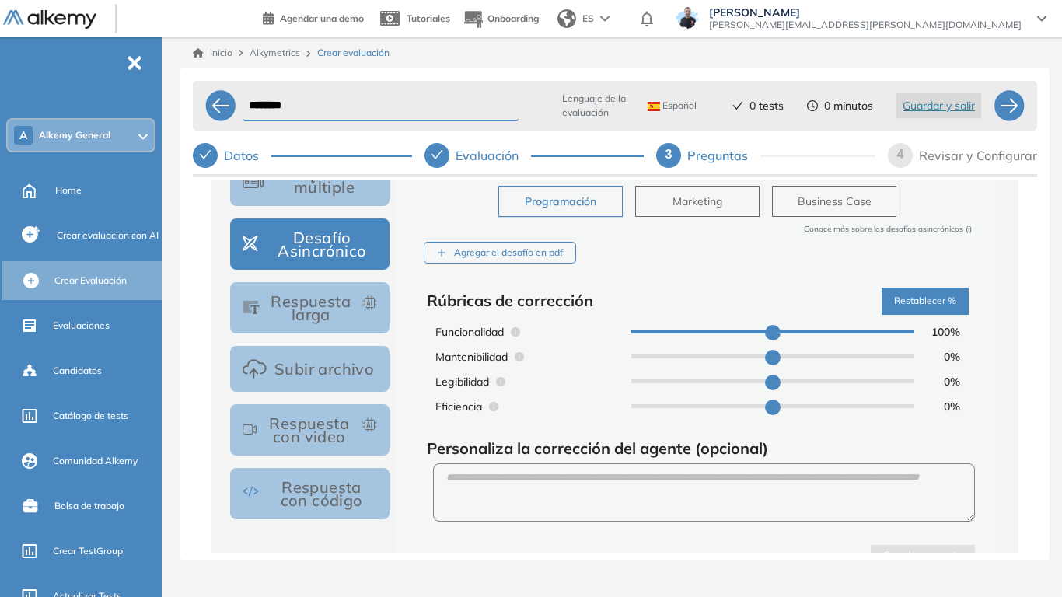
scroll to position [311, 0]
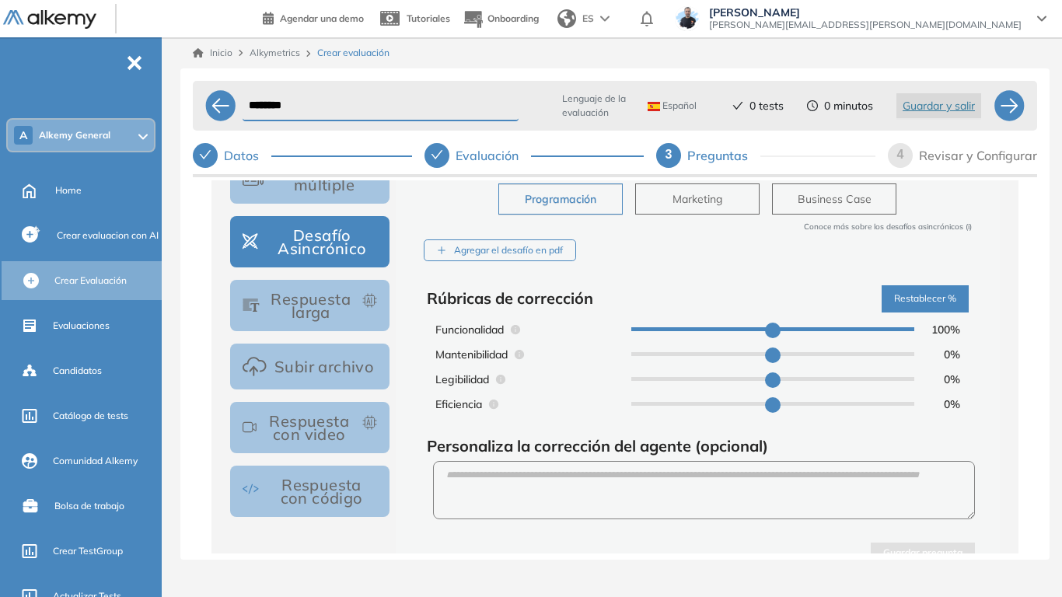
click at [677, 204] on span "Marketing" at bounding box center [698, 198] width 50 height 17
type input "**"
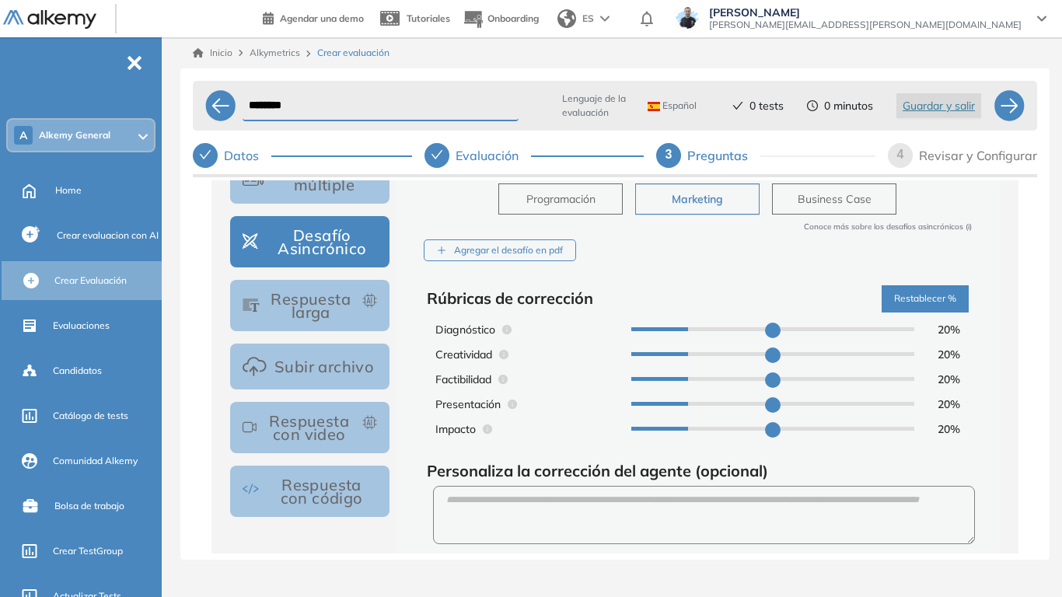
click at [818, 199] on span "Business Case" at bounding box center [835, 198] width 74 height 17
click at [564, 199] on span "Programación" at bounding box center [560, 198] width 69 height 17
type input "***"
type input "*"
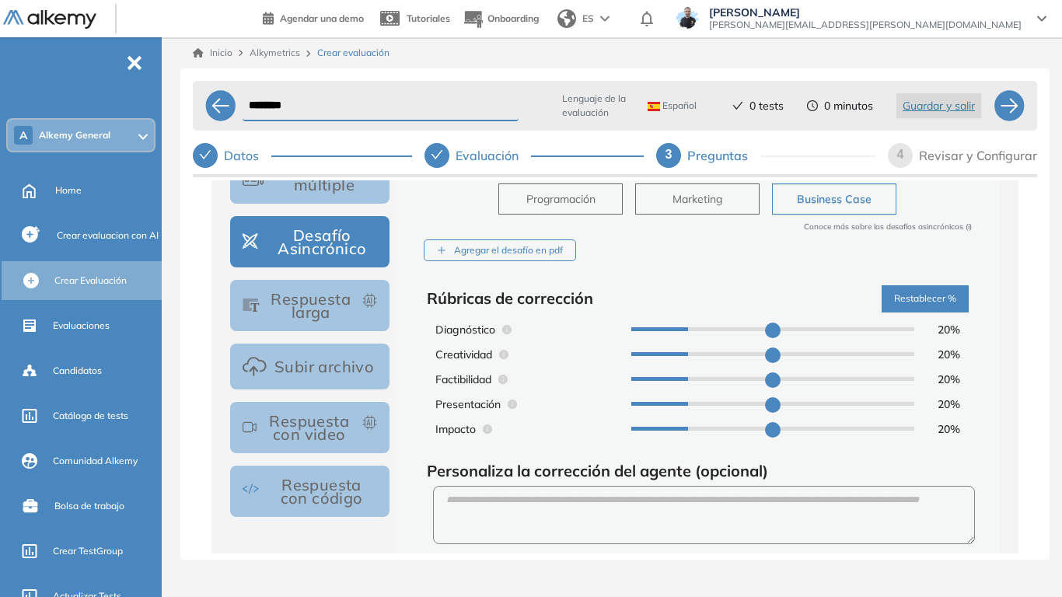
type input "*"
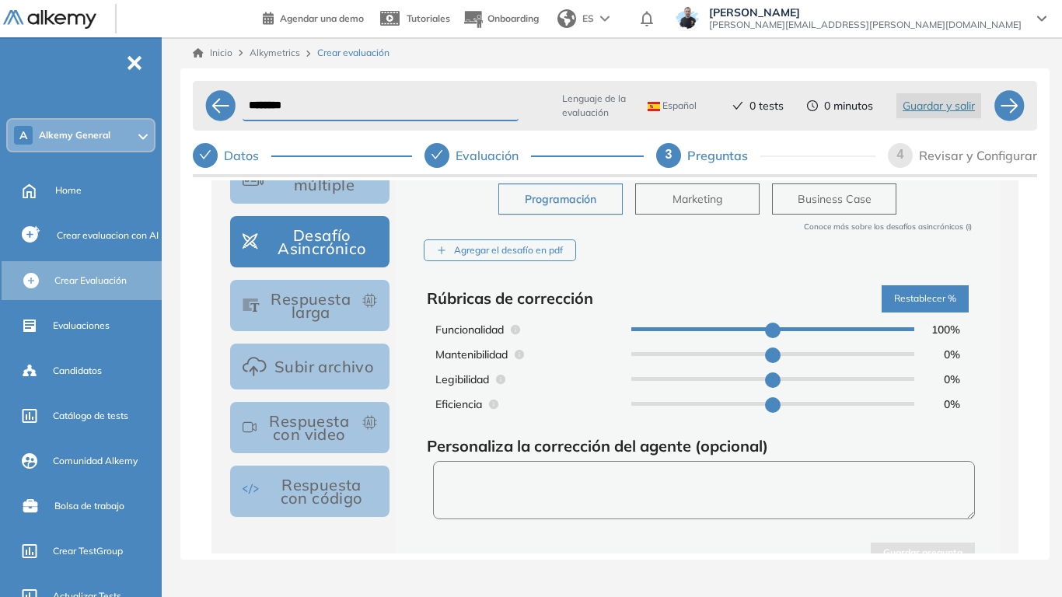
click at [669, 465] on textarea at bounding box center [704, 490] width 542 height 58
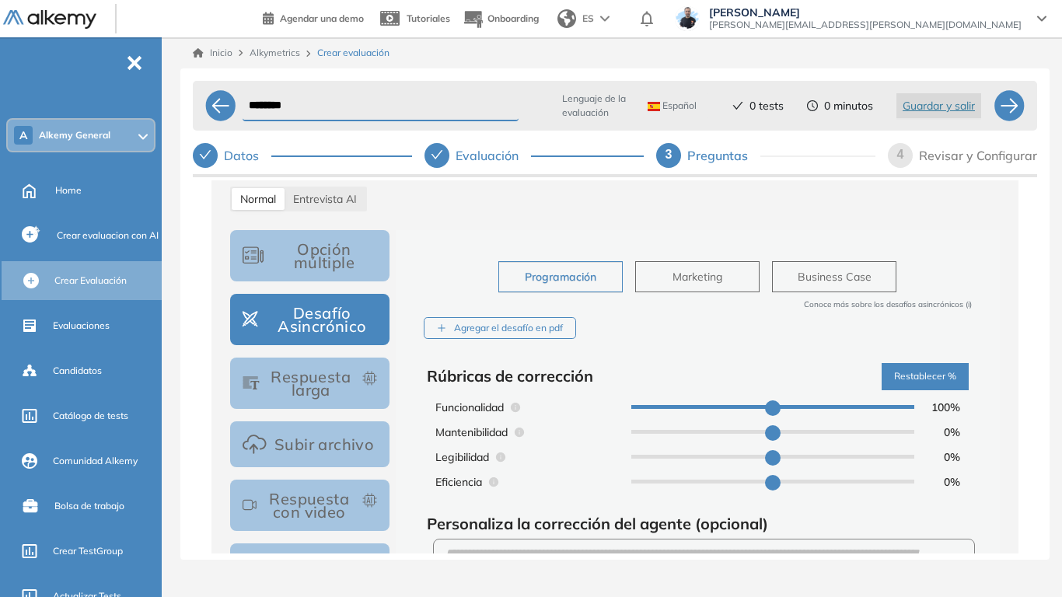
click at [321, 382] on button "Respuesta larga" at bounding box center [309, 383] width 159 height 51
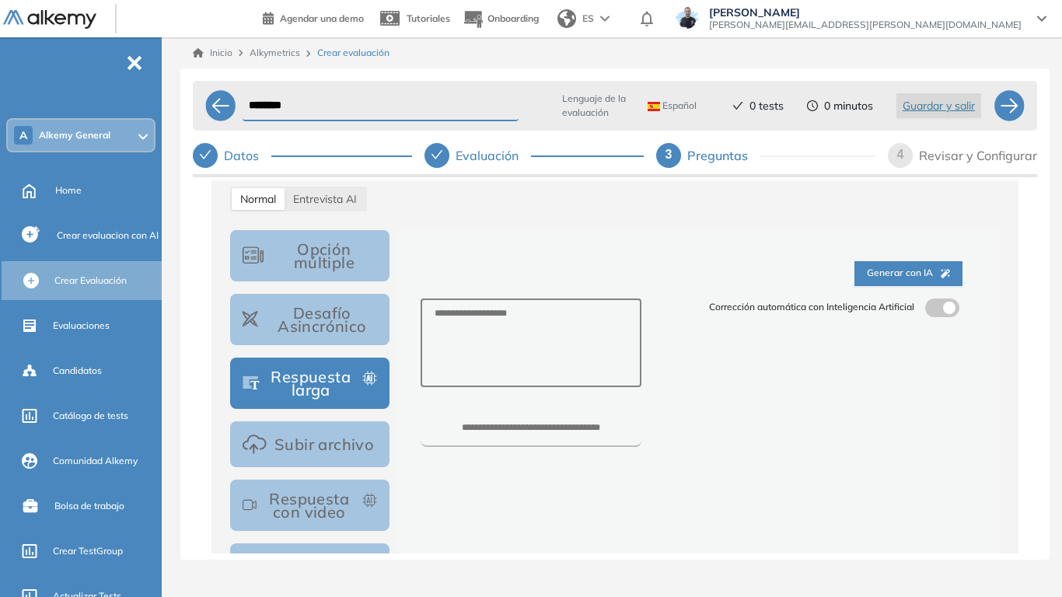
click at [937, 306] on span at bounding box center [931, 305] width 12 height 12
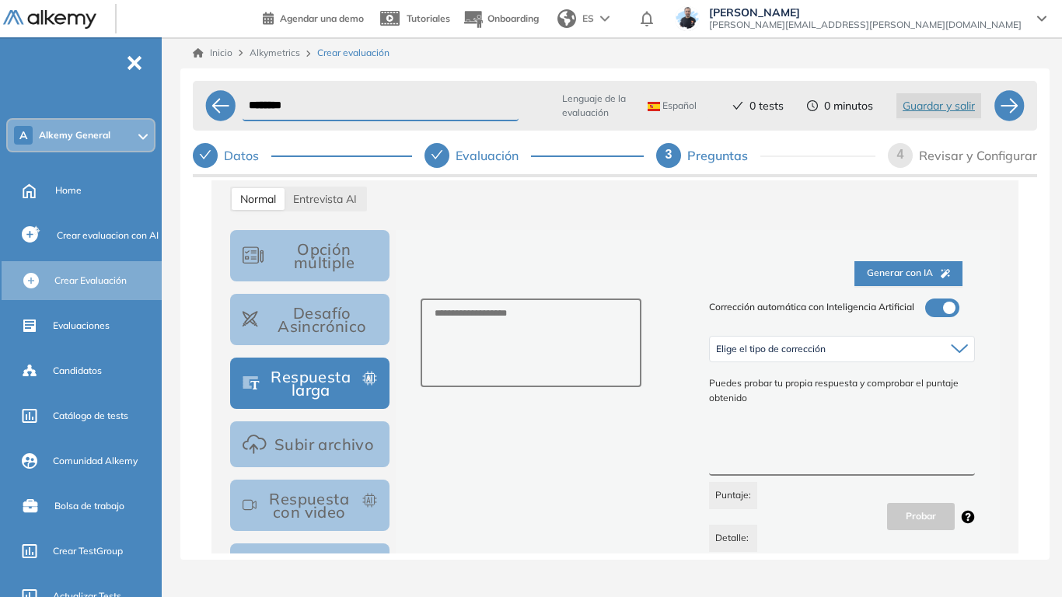
click at [316, 464] on button "Subir archivo" at bounding box center [309, 444] width 159 height 46
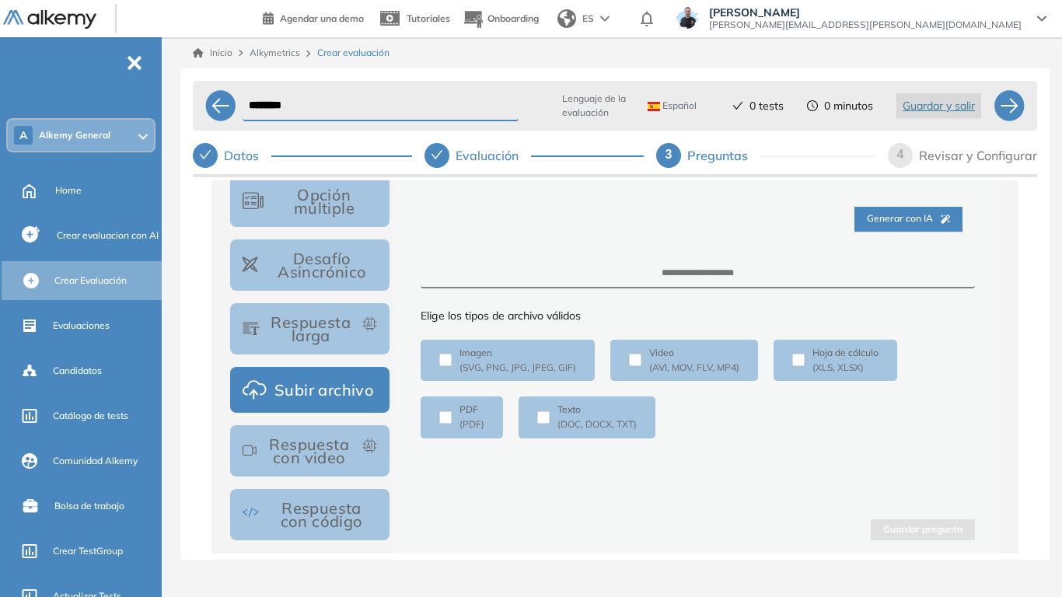
scroll to position [311, 0]
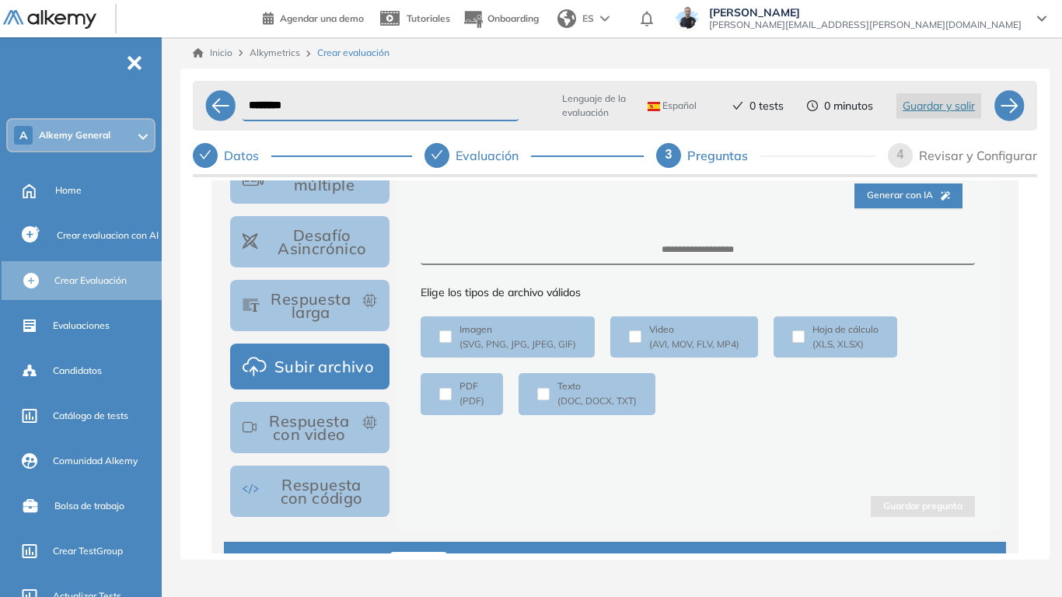
click at [270, 446] on button "Respuesta con video" at bounding box center [309, 427] width 159 height 51
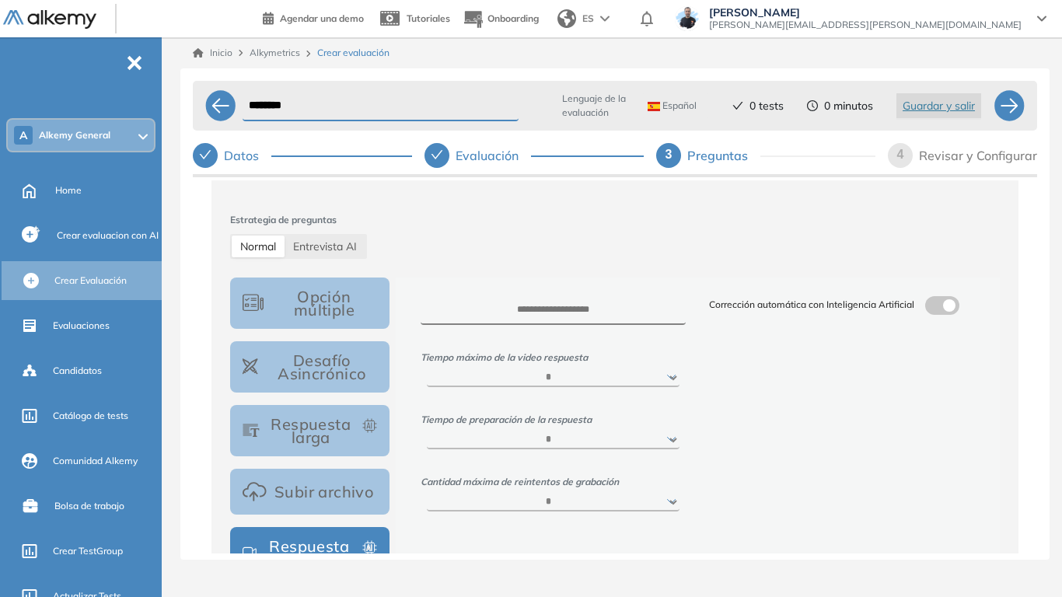
scroll to position [233, 0]
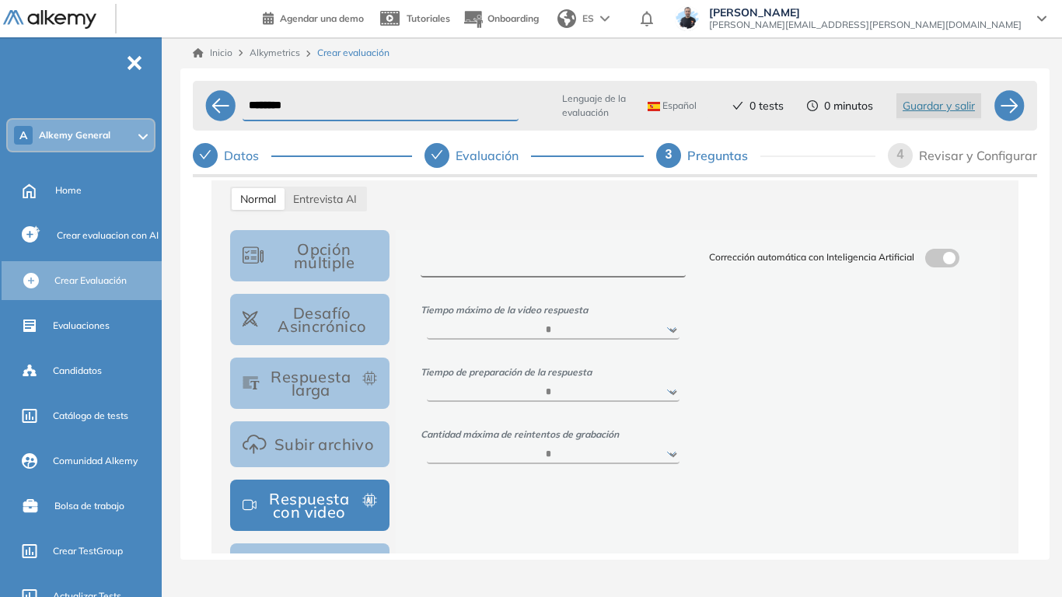
click at [509, 273] on textarea at bounding box center [554, 263] width 266 height 29
click at [935, 261] on span at bounding box center [931, 255] width 12 height 12
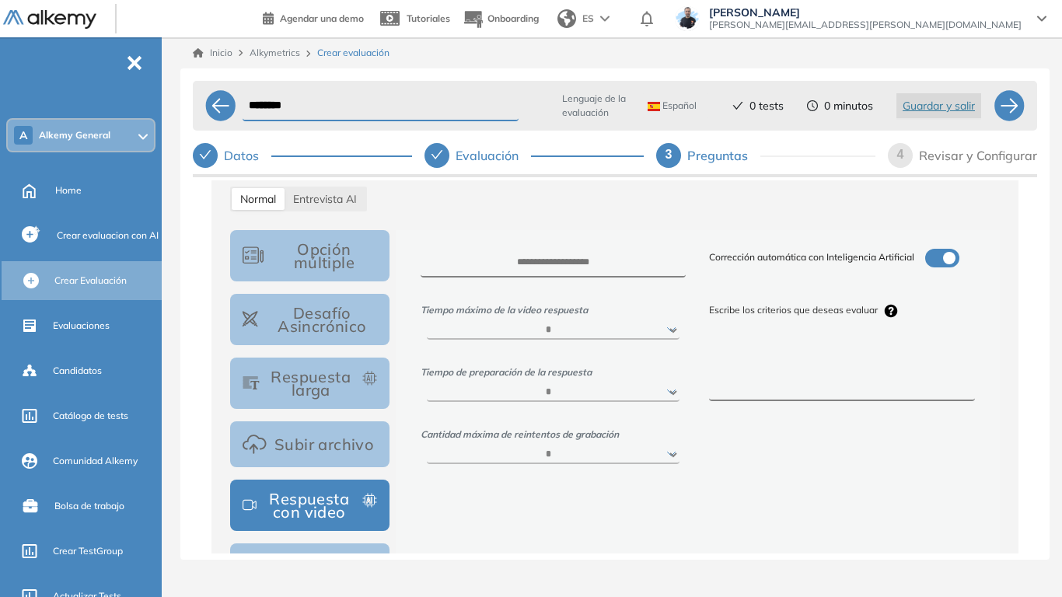
click at [807, 379] on textarea at bounding box center [842, 373] width 266 height 58
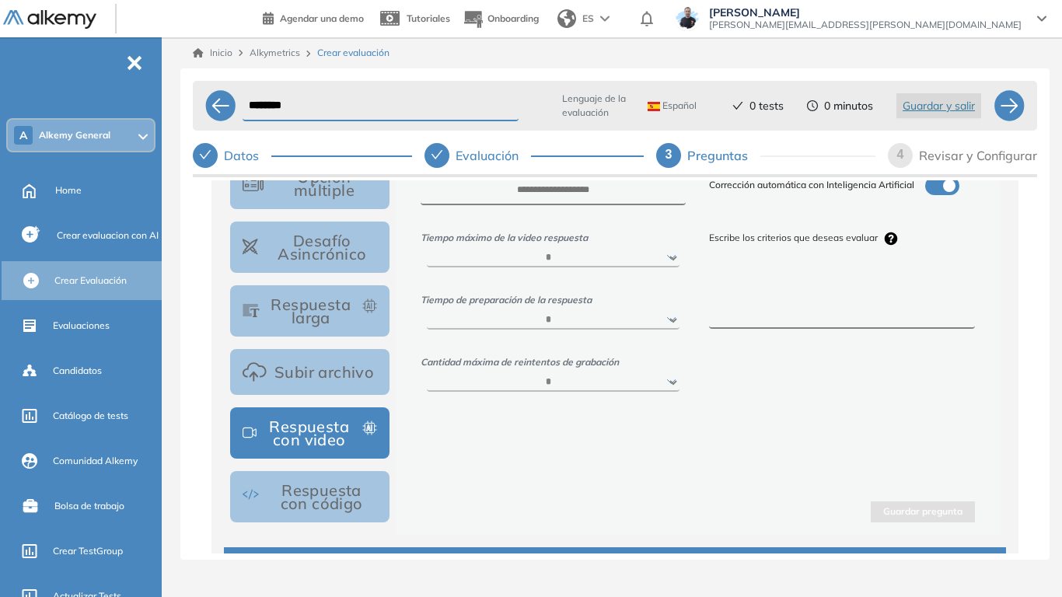
scroll to position [311, 0]
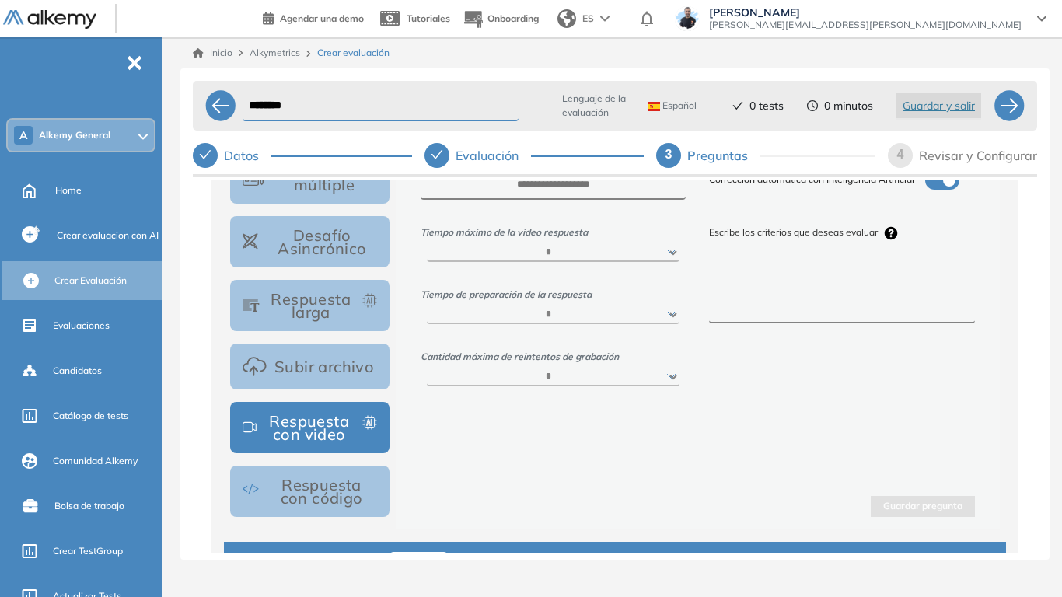
click at [327, 465] on button "Respuesta con código" at bounding box center [309, 491] width 159 height 51
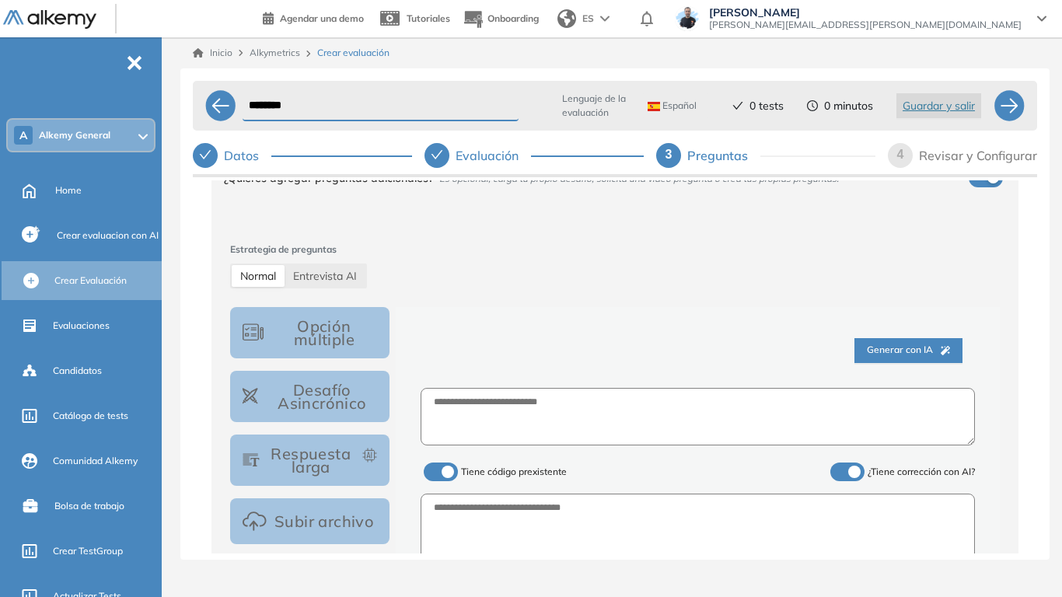
scroll to position [155, 0]
drag, startPoint x: 338, startPoint y: 279, endPoint x: 383, endPoint y: 286, distance: 44.9
click at [338, 278] on span "Entrevista AI" at bounding box center [325, 277] width 64 height 14
select select "***"
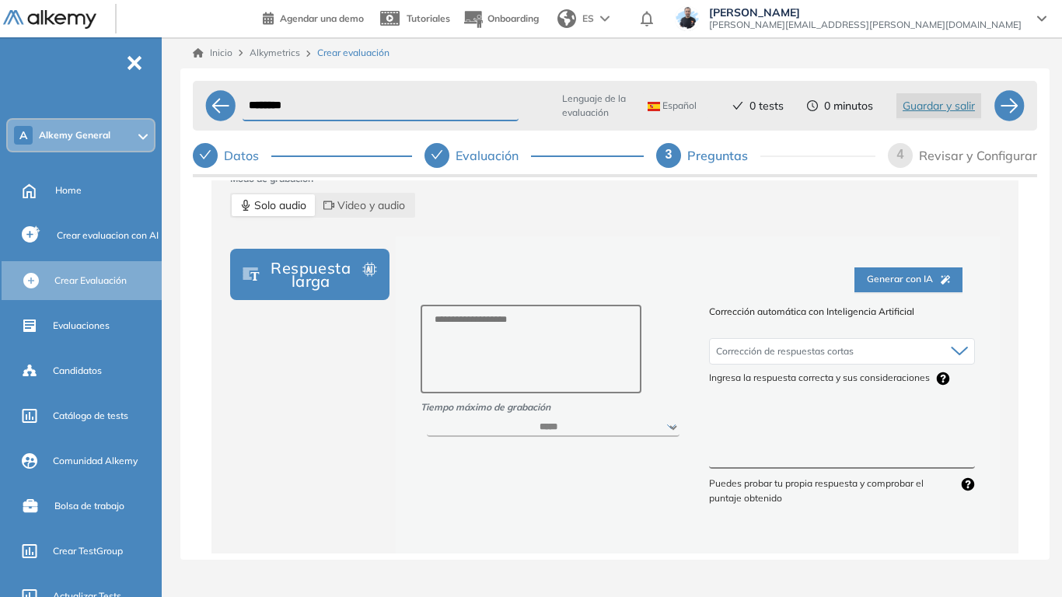
scroll to position [311, 0]
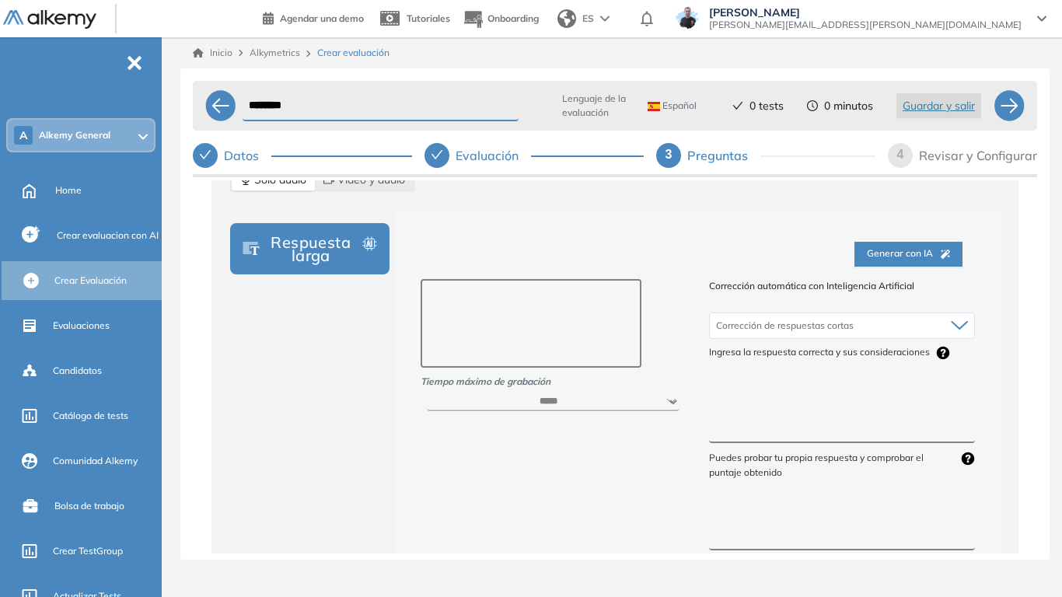
click at [523, 309] on textarea at bounding box center [532, 323] width 222 height 89
click at [777, 395] on textarea at bounding box center [842, 415] width 266 height 58
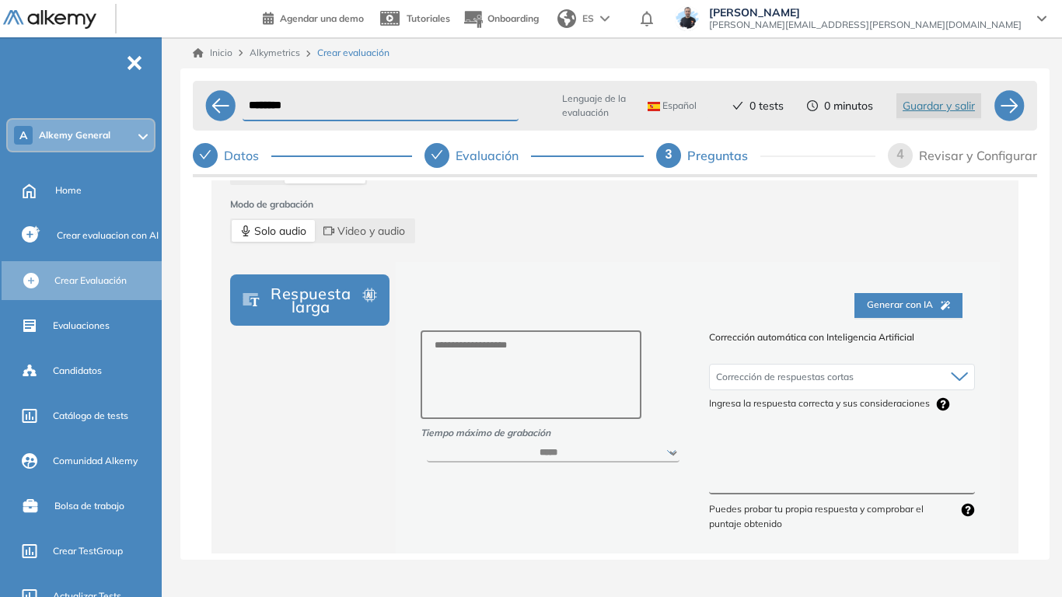
scroll to position [233, 0]
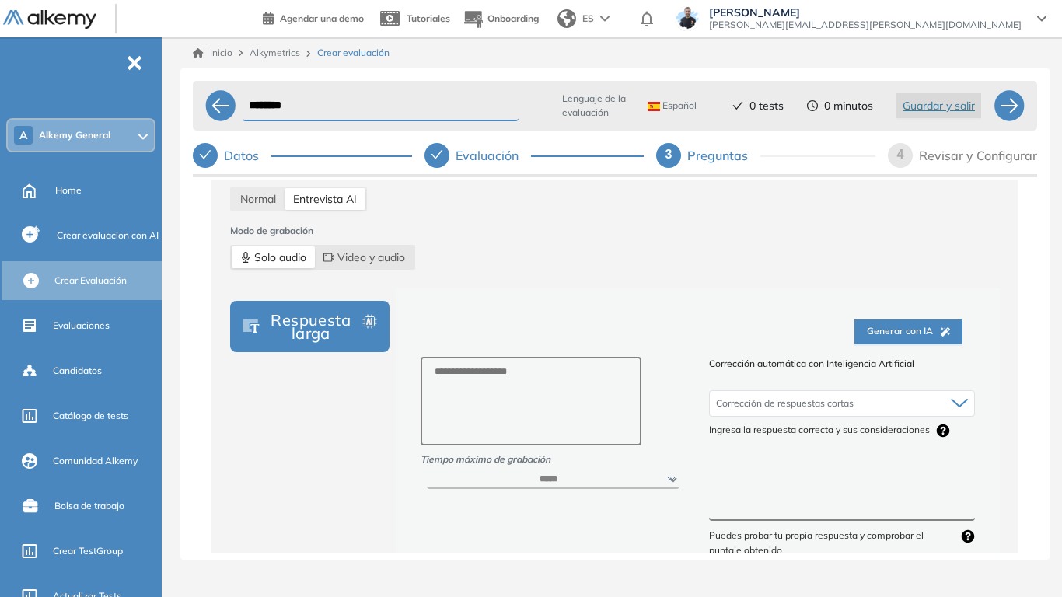
click at [271, 254] on span "Solo audio" at bounding box center [273, 257] width 66 height 22
click at [249, 201] on span "Normal" at bounding box center [258, 199] width 36 height 14
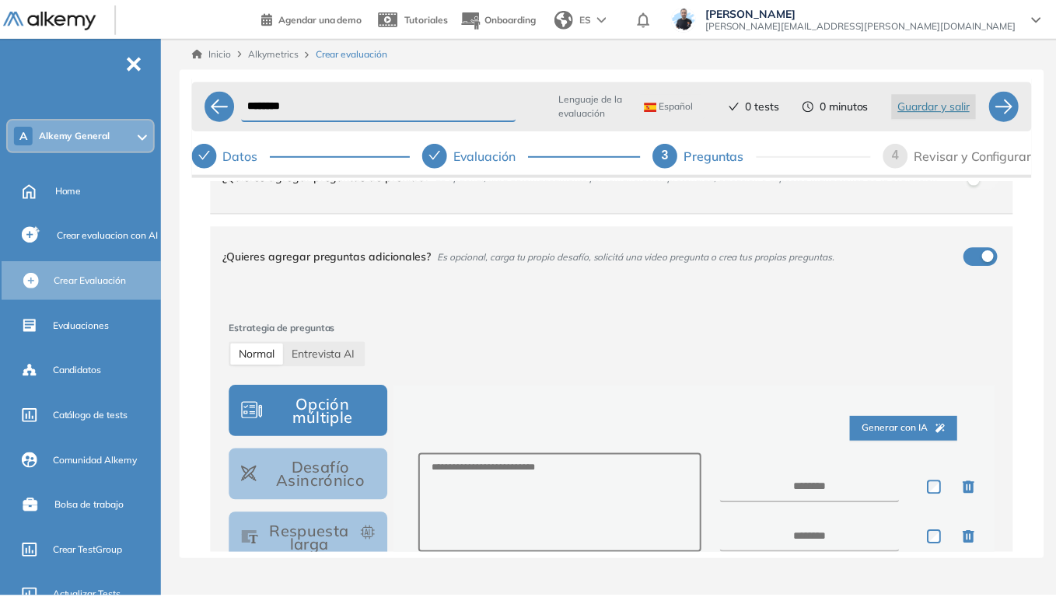
scroll to position [0, 0]
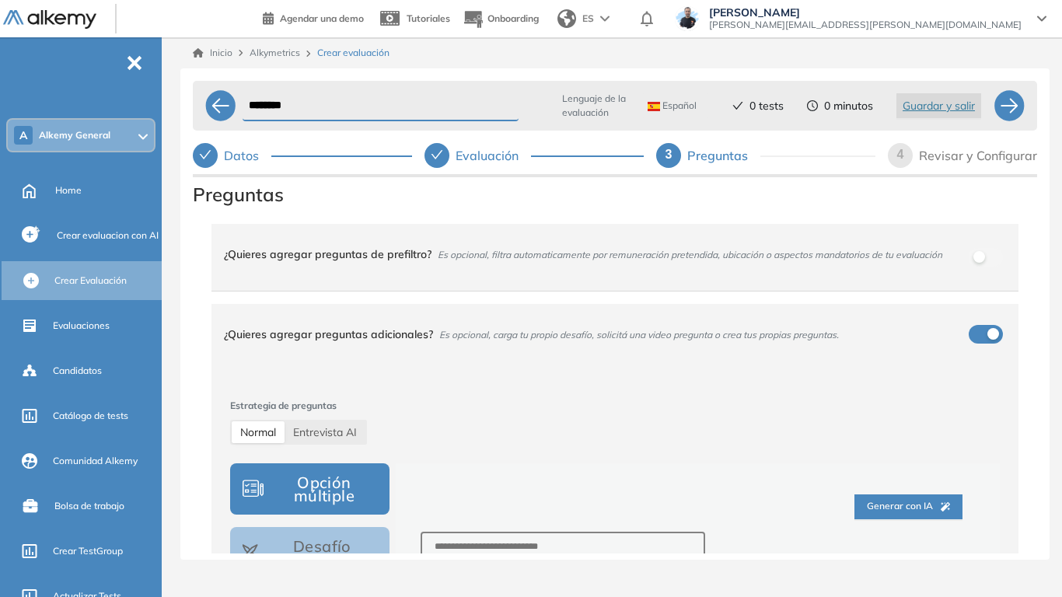
click at [497, 157] on div "Evaluación" at bounding box center [493, 155] width 75 height 25
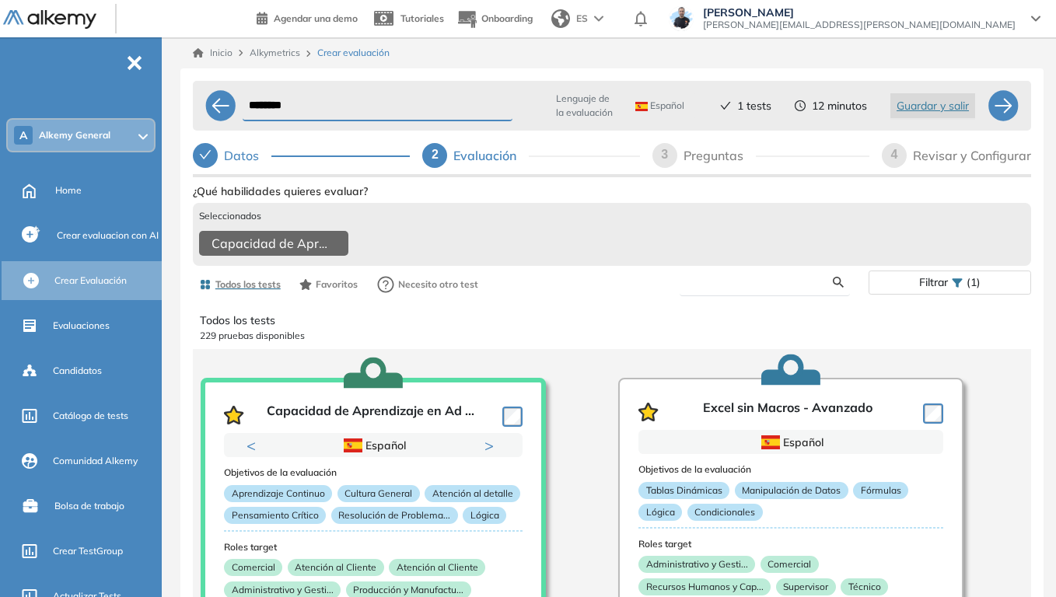
click at [724, 289] on input "text" at bounding box center [762, 282] width 141 height 14
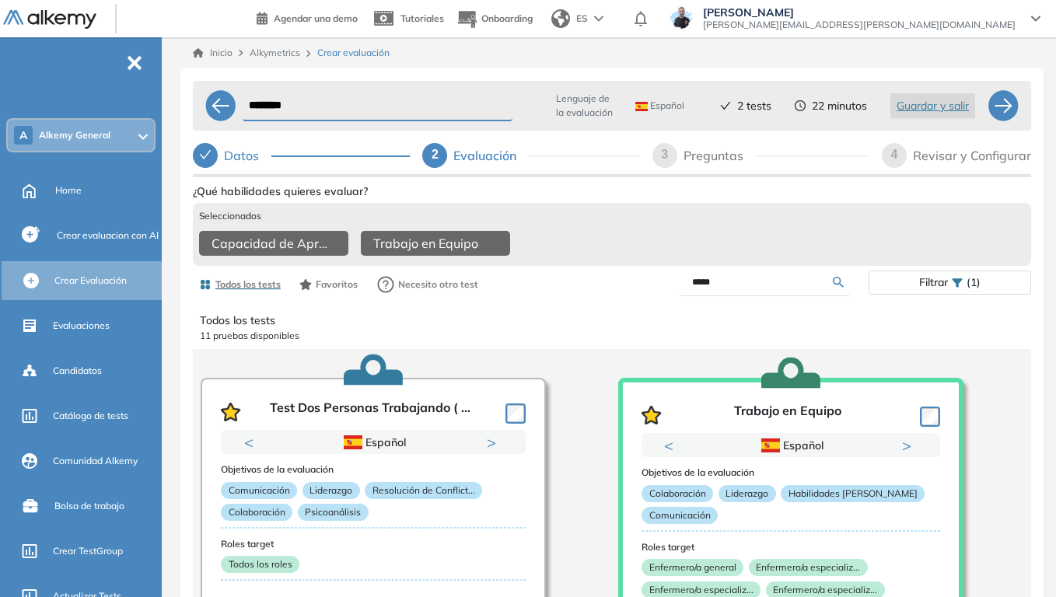
drag, startPoint x: 732, startPoint y: 293, endPoint x: 658, endPoint y: 299, distance: 74.8
click at [658, 296] on div "*****" at bounding box center [740, 282] width 257 height 27
type input "***"
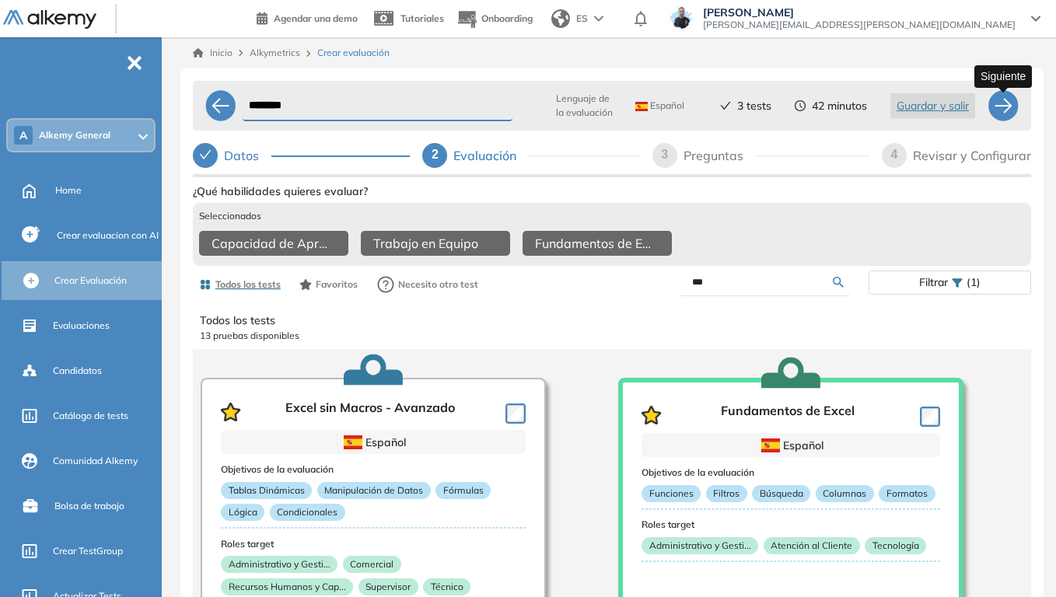
click at [1007, 104] on div at bounding box center [1002, 105] width 31 height 31
select select "*****"
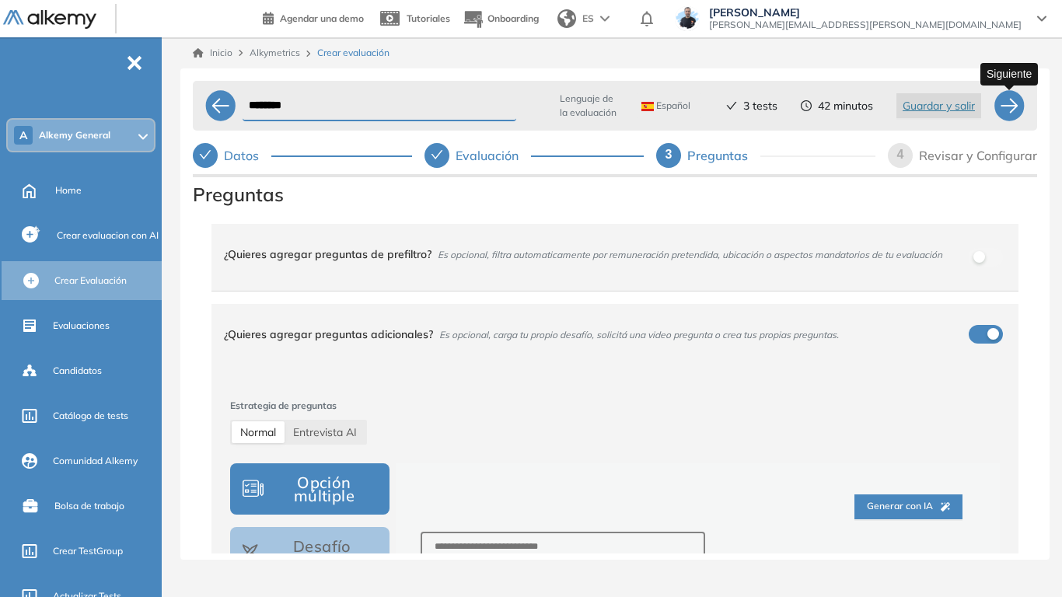
click at [1004, 106] on div at bounding box center [1009, 105] width 31 height 31
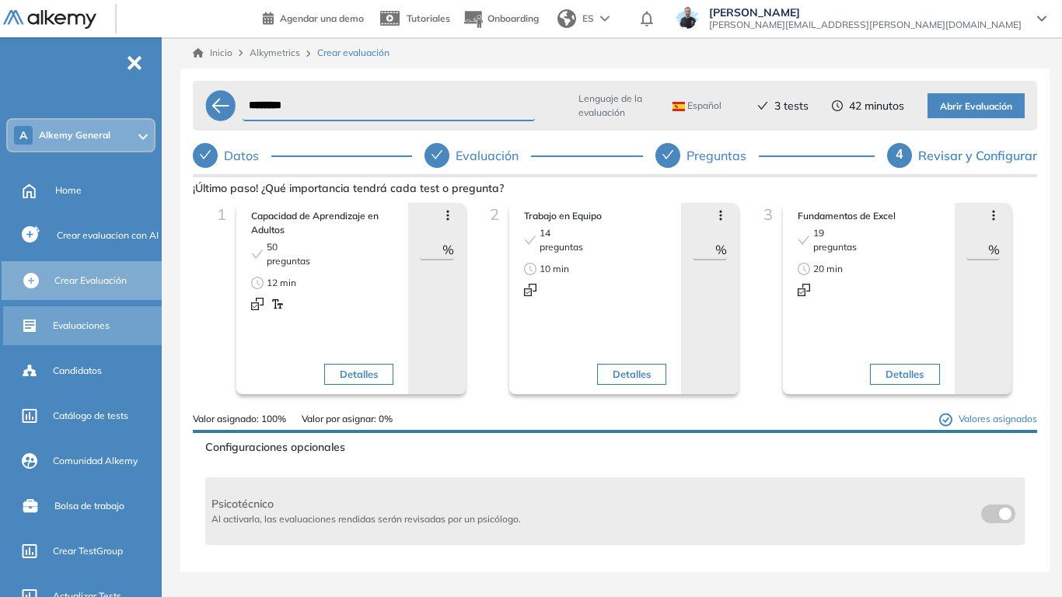
click at [99, 329] on span "Evaluaciones" at bounding box center [81, 326] width 57 height 14
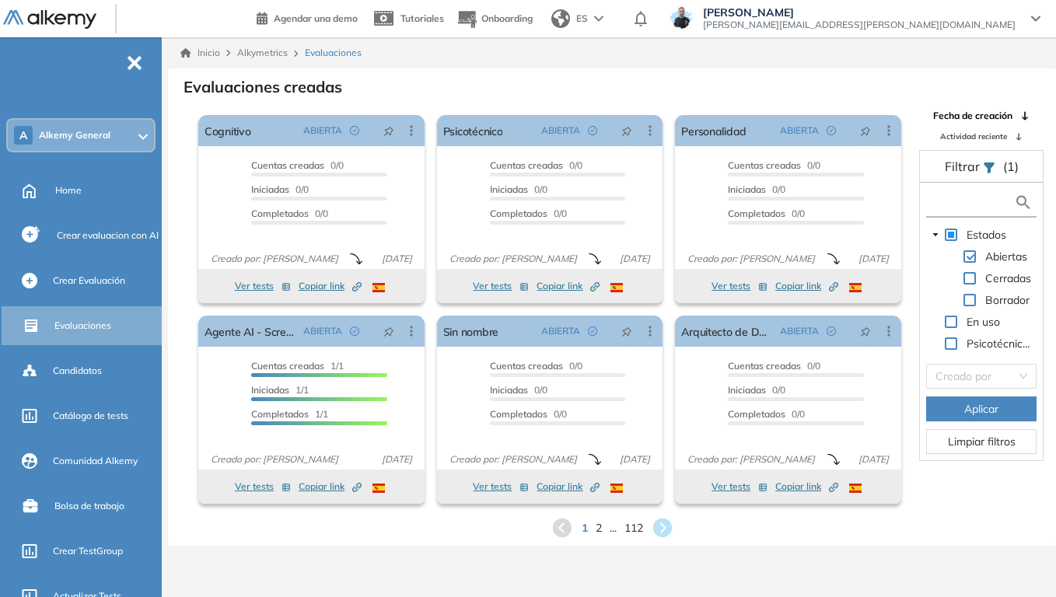
click at [994, 206] on input "text" at bounding box center [972, 202] width 84 height 16
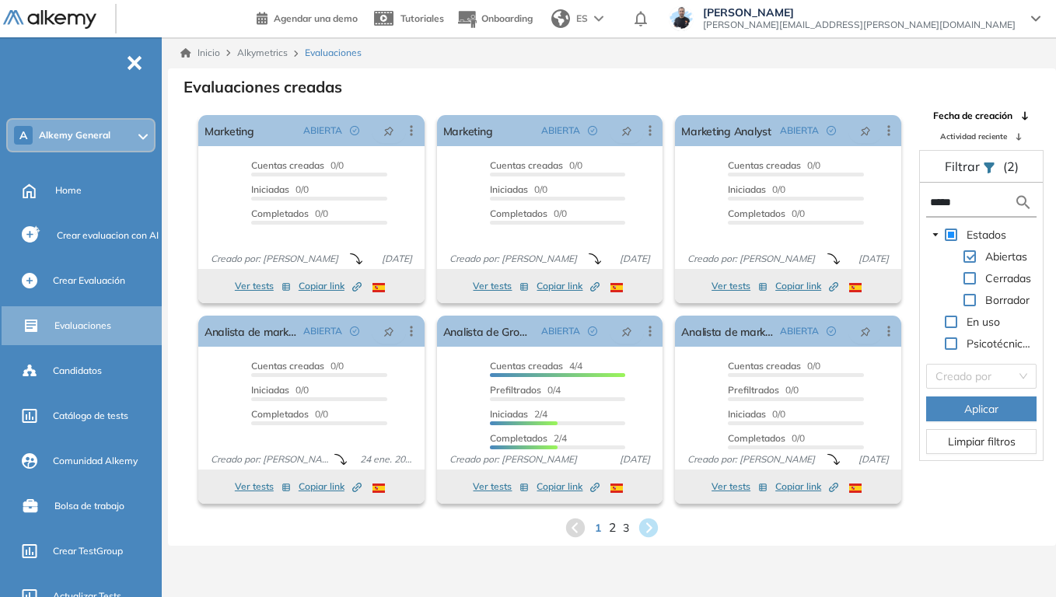
type input "*****"
click at [615, 465] on span "2" at bounding box center [612, 528] width 7 height 18
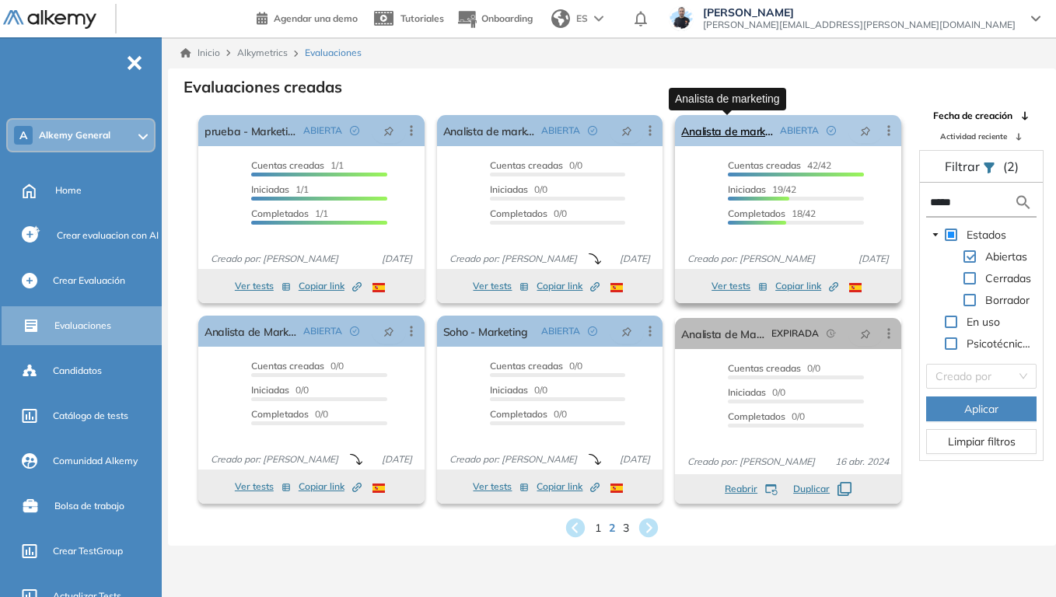
click at [755, 126] on link "Analista de marketing" at bounding box center [727, 130] width 93 height 31
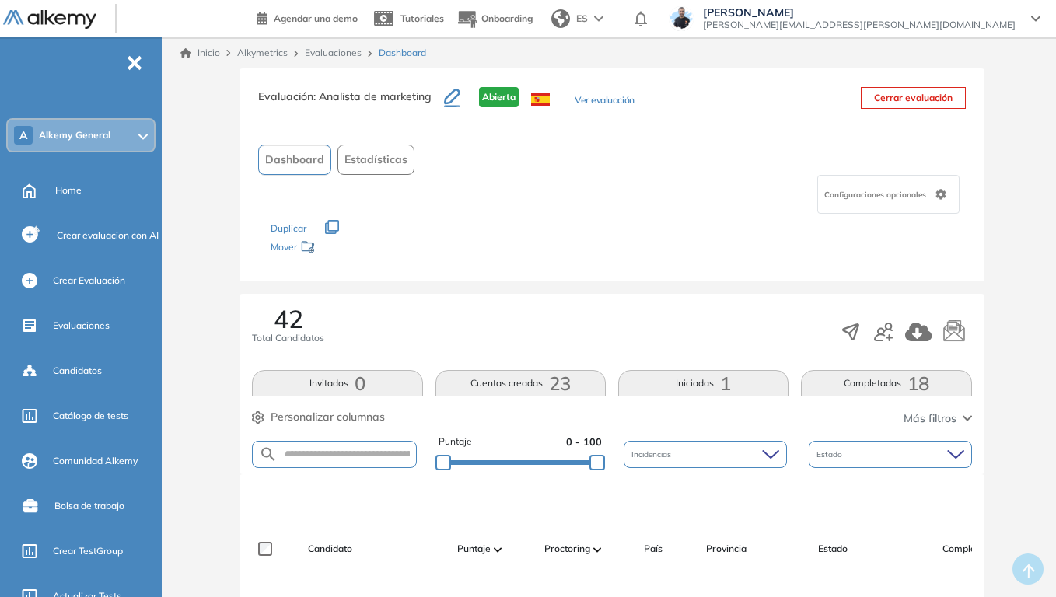
click at [364, 178] on div "Configuraciones opcionales" at bounding box center [611, 194] width 707 height 39
click at [366, 166] on span "Estadísticas" at bounding box center [375, 160] width 63 height 16
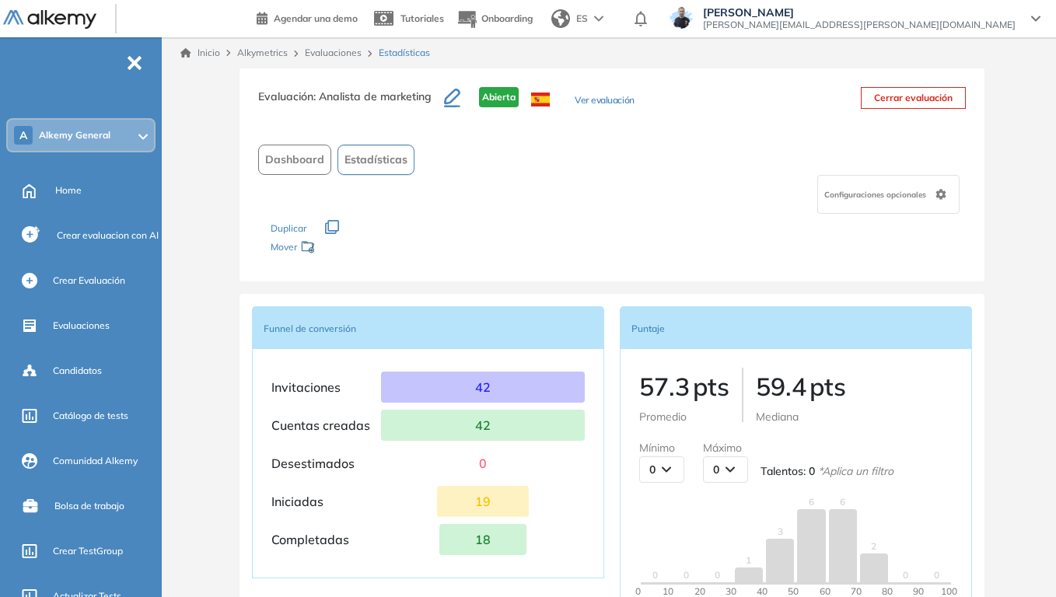
click at [301, 166] on span "Dashboard" at bounding box center [294, 160] width 59 height 16
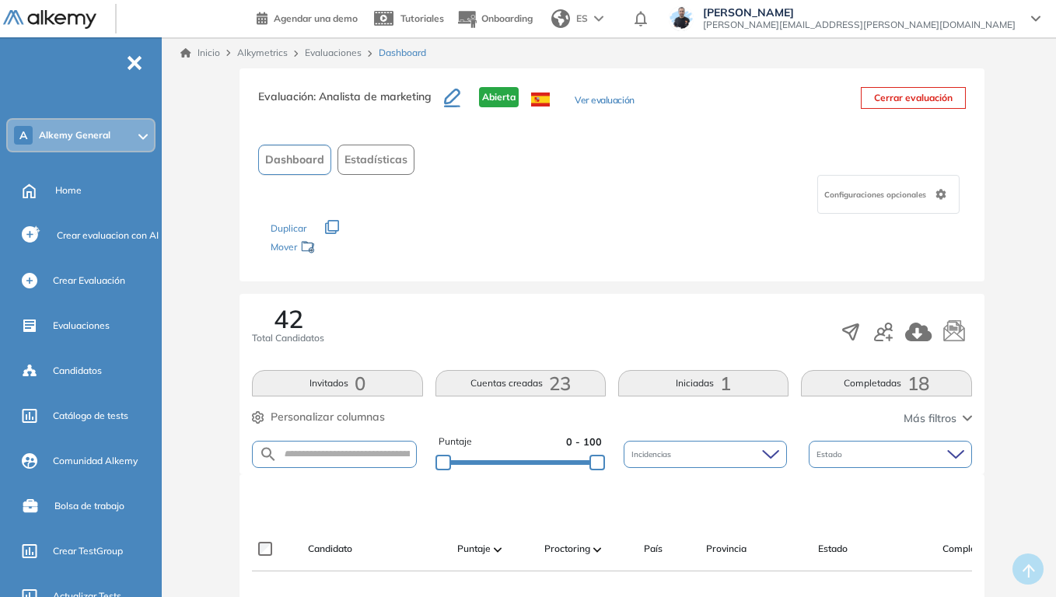
click at [402, 156] on span "Estadísticas" at bounding box center [375, 160] width 63 height 16
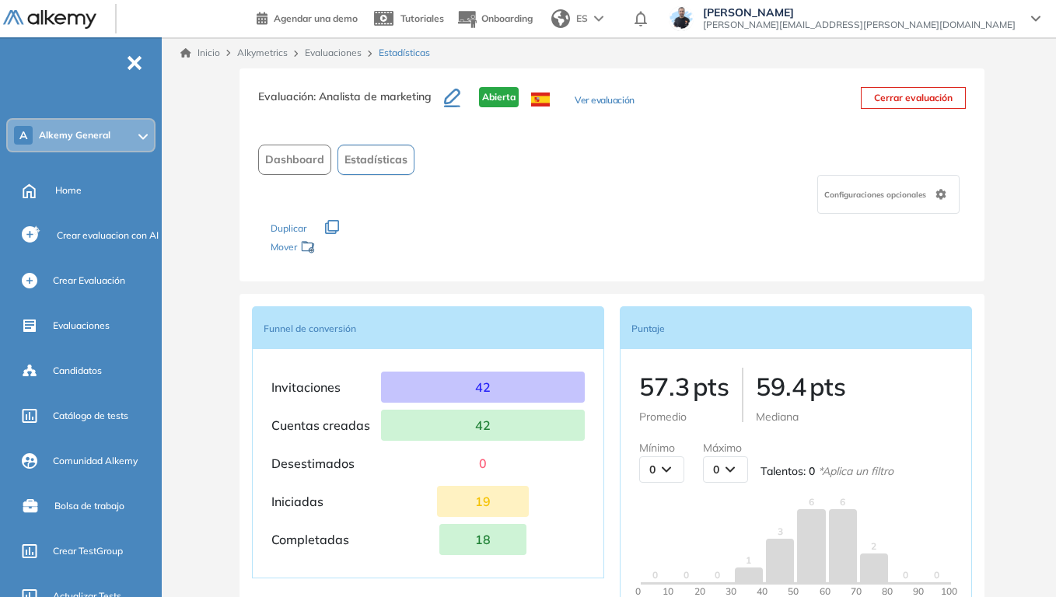
drag, startPoint x: 294, startPoint y: 167, endPoint x: 53, endPoint y: 256, distance: 256.8
click at [294, 167] on span "Dashboard" at bounding box center [294, 160] width 59 height 16
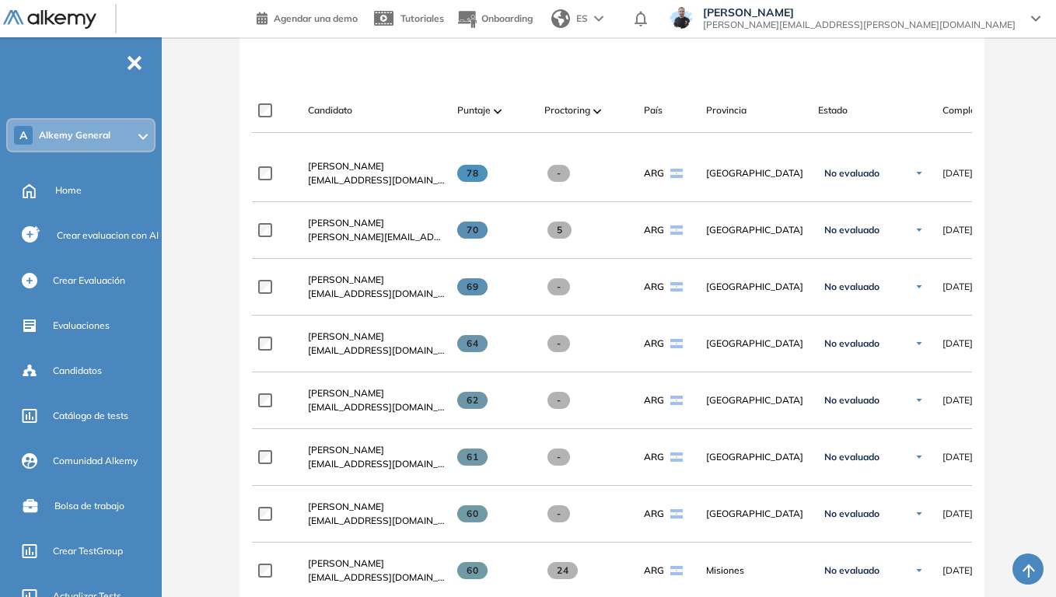
scroll to position [466, 0]
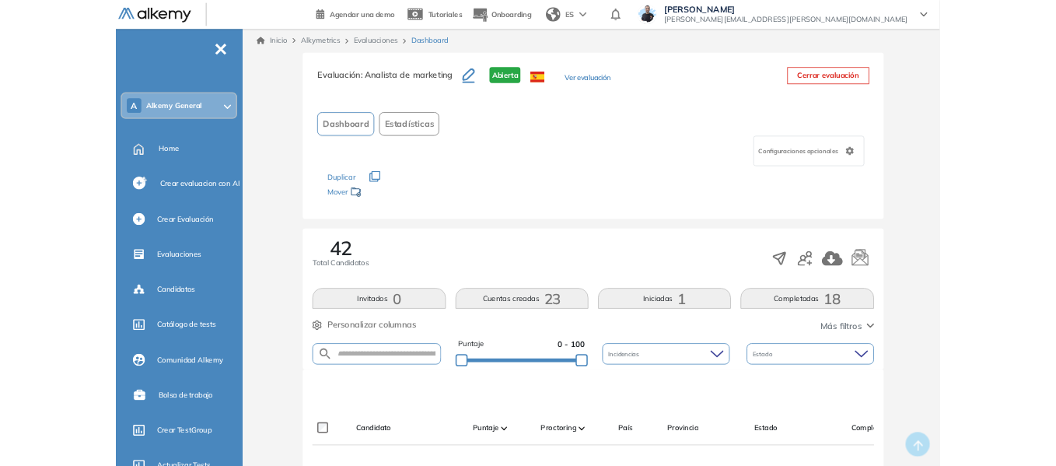
scroll to position [0, 0]
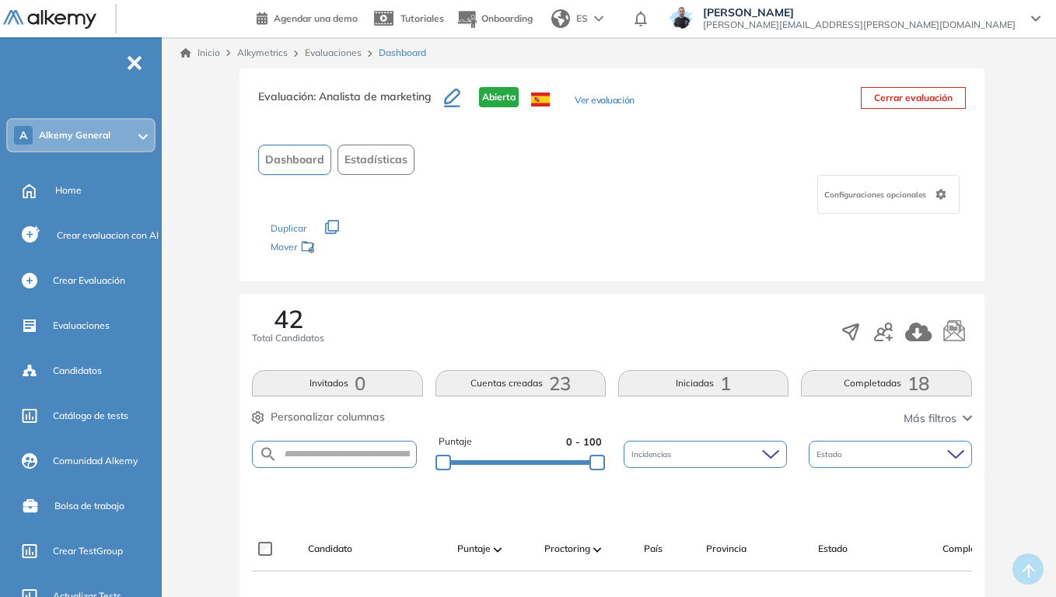
click at [334, 51] on link "Evaluaciones" at bounding box center [333, 53] width 57 height 12
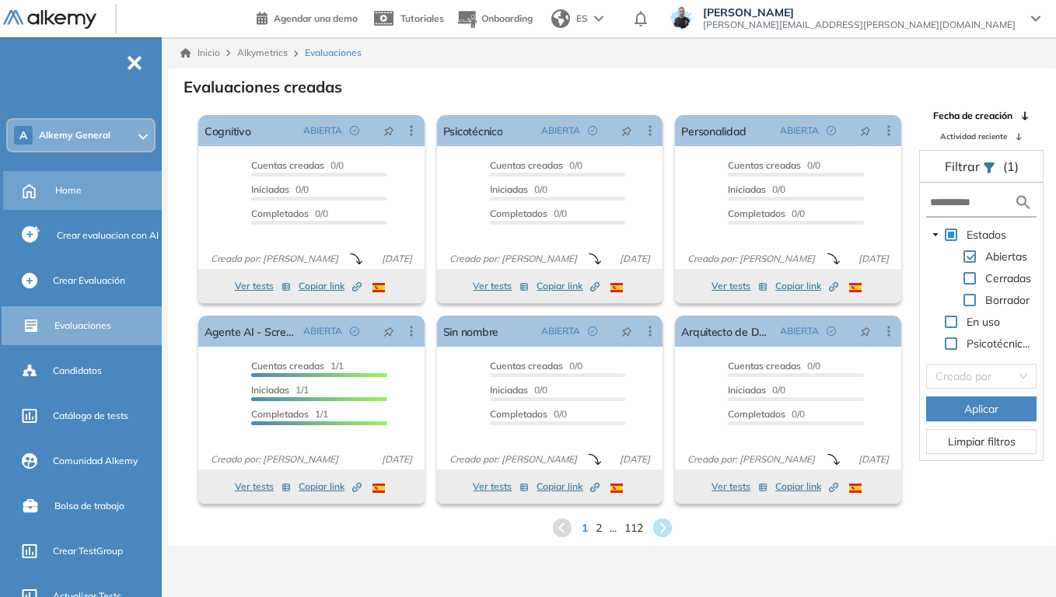
click at [85, 196] on div "Home" at bounding box center [106, 190] width 103 height 26
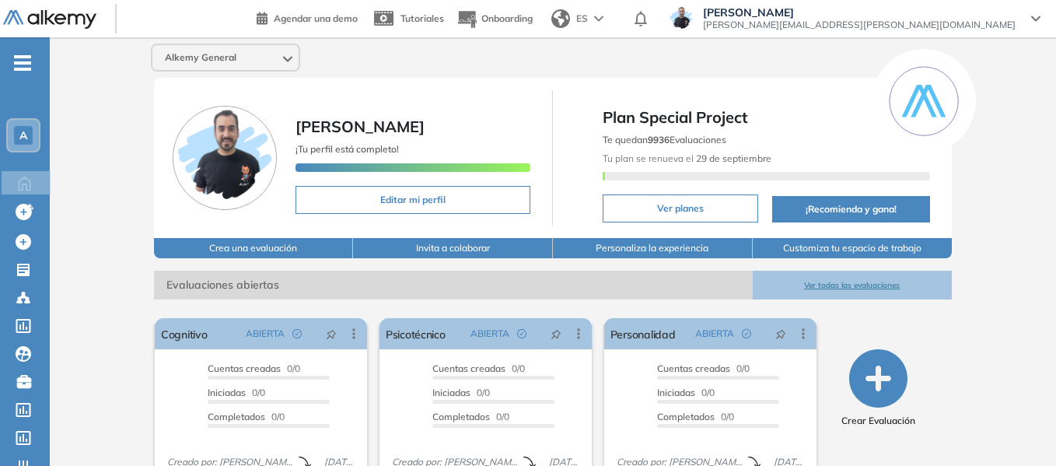
click at [12, 51] on div "-" at bounding box center [7, 50] width 12 height 12
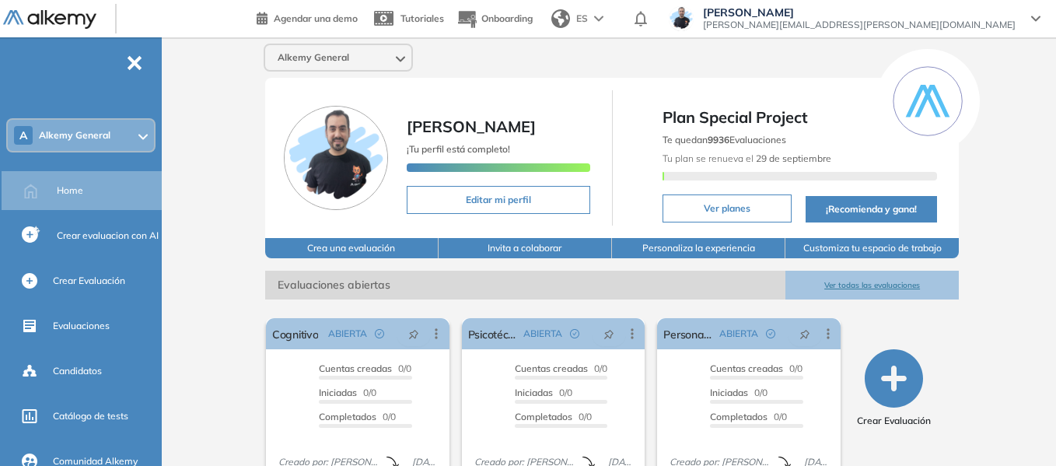
click at [183, 118] on div "Alkemy General Miguel Gomez ¡Tu perfil está completo! Editar mi perfil Plan Spe…" at bounding box center [612, 381] width 888 height 688
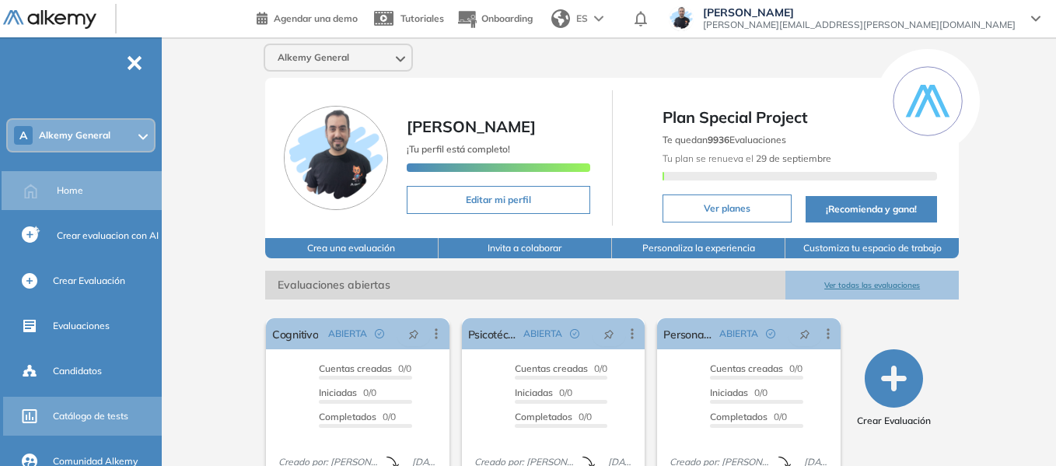
click at [108, 431] on div "Catálogo de tests" at bounding box center [84, 416] width 162 height 39
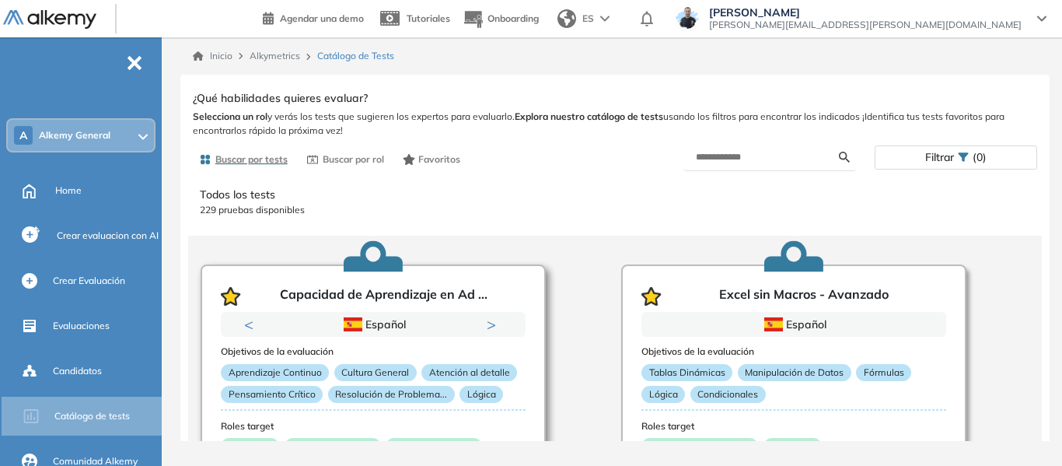
click at [232, 302] on icon "button" at bounding box center [230, 296] width 15 height 14
click at [655, 300] on icon "button" at bounding box center [651, 296] width 20 height 19
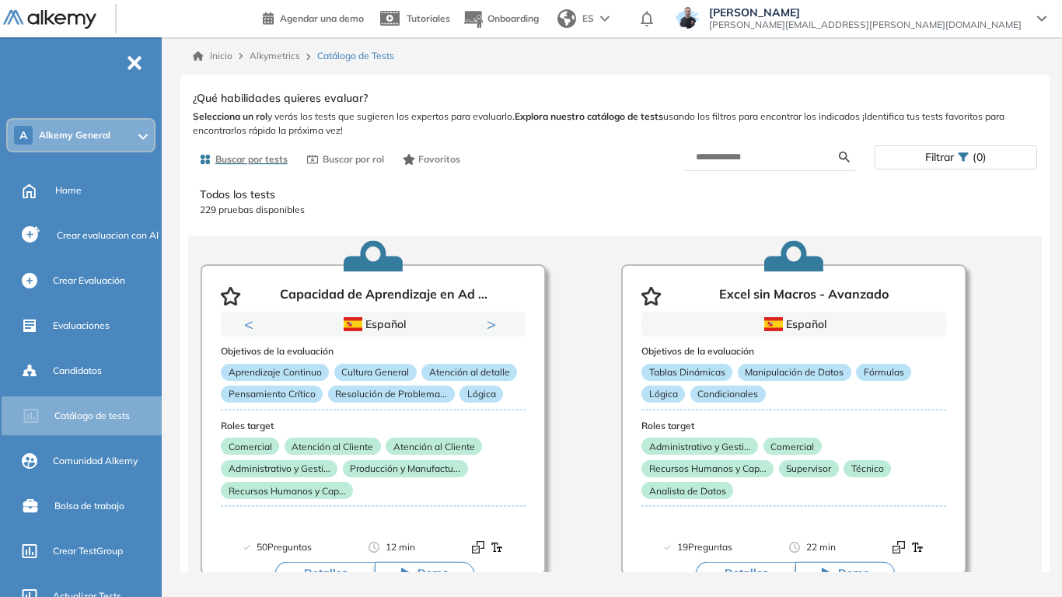
click at [926, 156] on span "Filtrar" at bounding box center [939, 157] width 29 height 23
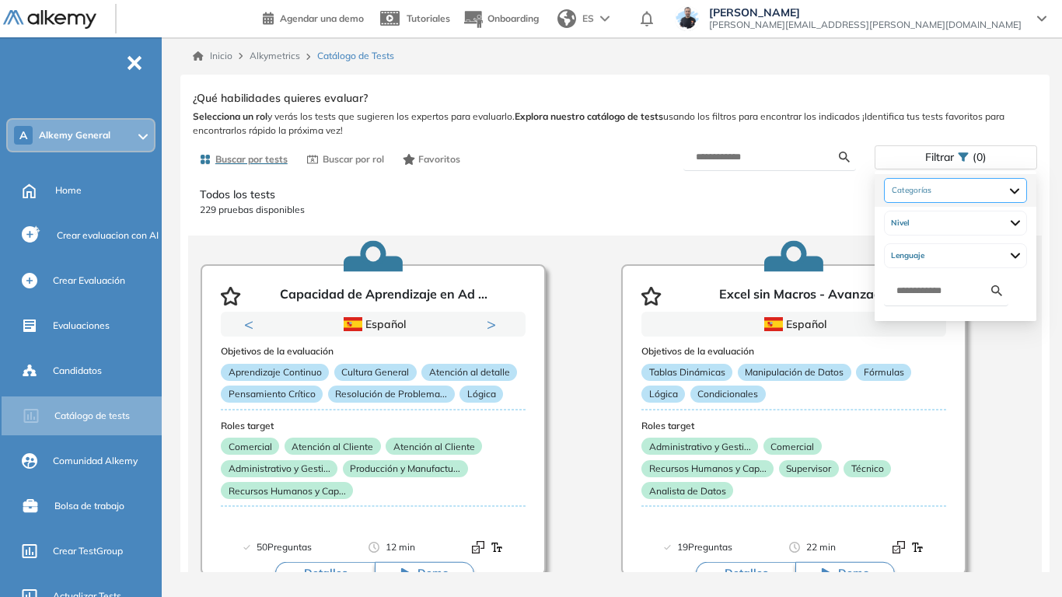
click at [1027, 191] on div at bounding box center [955, 190] width 143 height 25
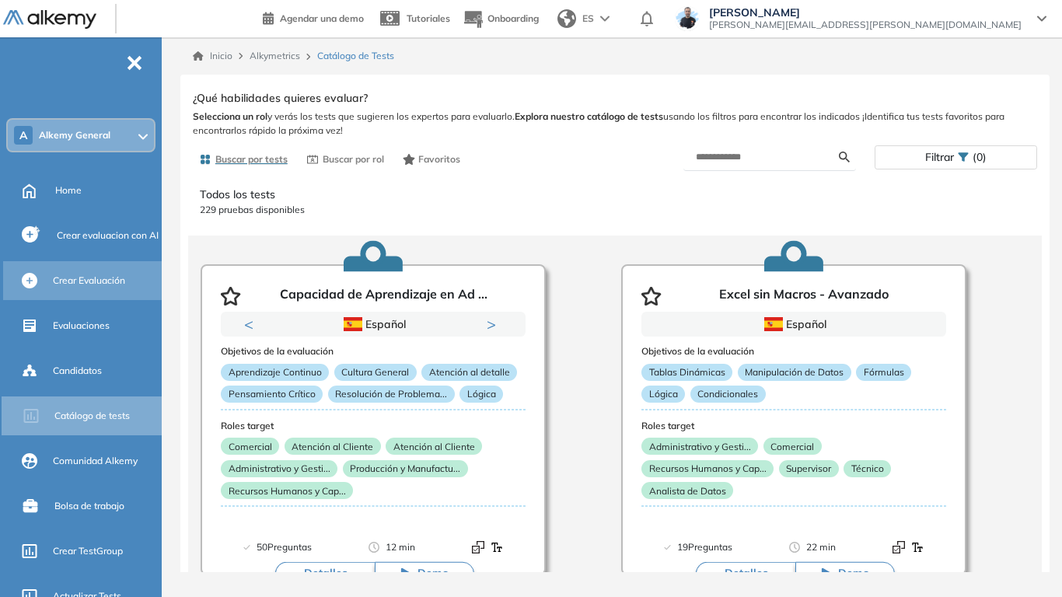
drag, startPoint x: 110, startPoint y: 278, endPoint x: 108, endPoint y: 287, distance: 9.5
click at [110, 278] on span "Crear Evaluación" at bounding box center [89, 281] width 72 height 14
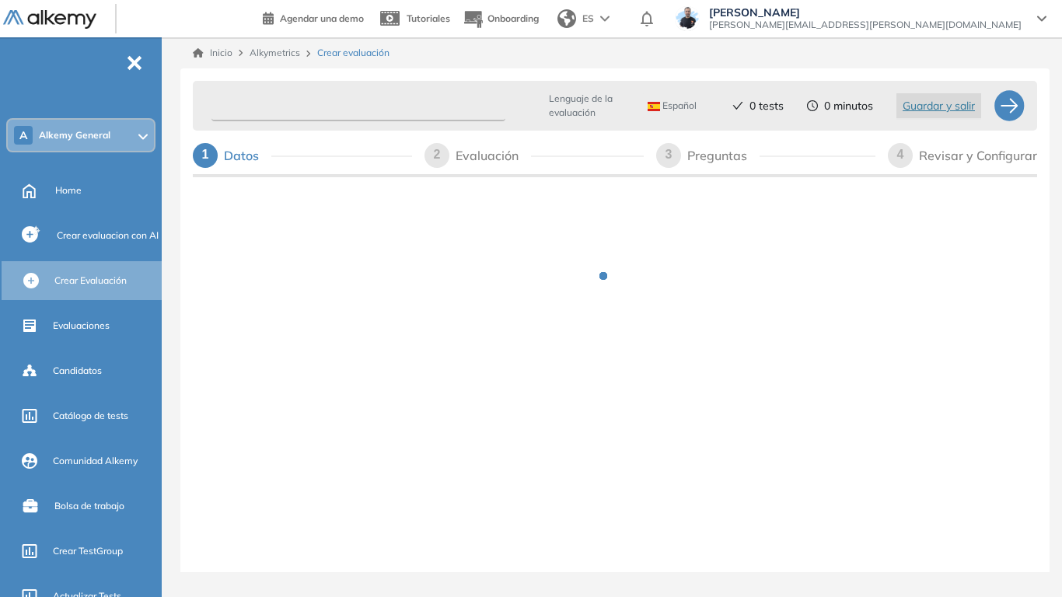
click at [355, 101] on input "text" at bounding box center [358, 106] width 294 height 30
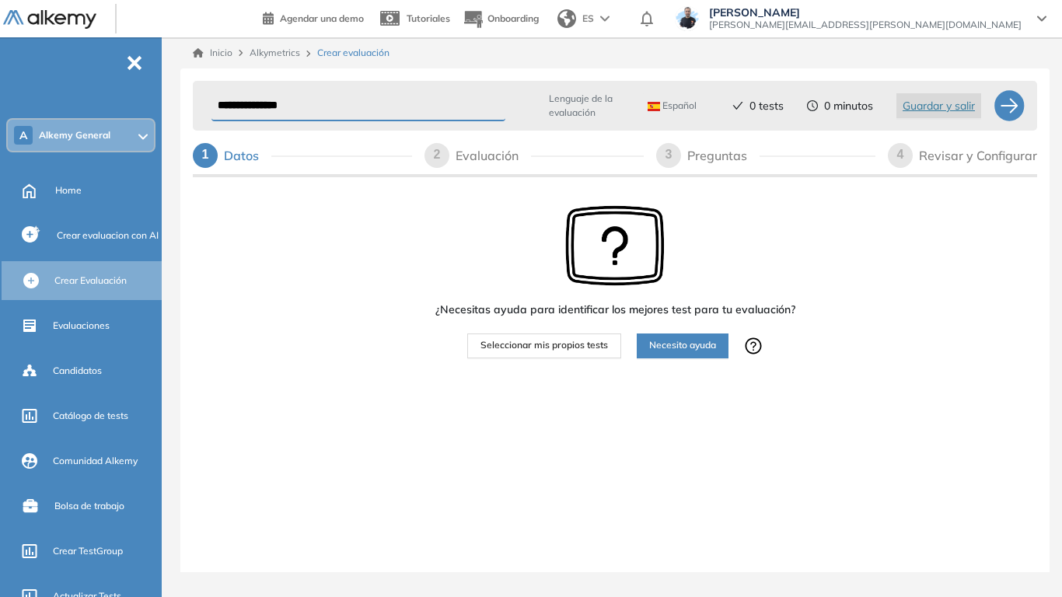
type input "**********"
click at [577, 351] on span "Seleccionar mis propios tests" at bounding box center [544, 345] width 128 height 15
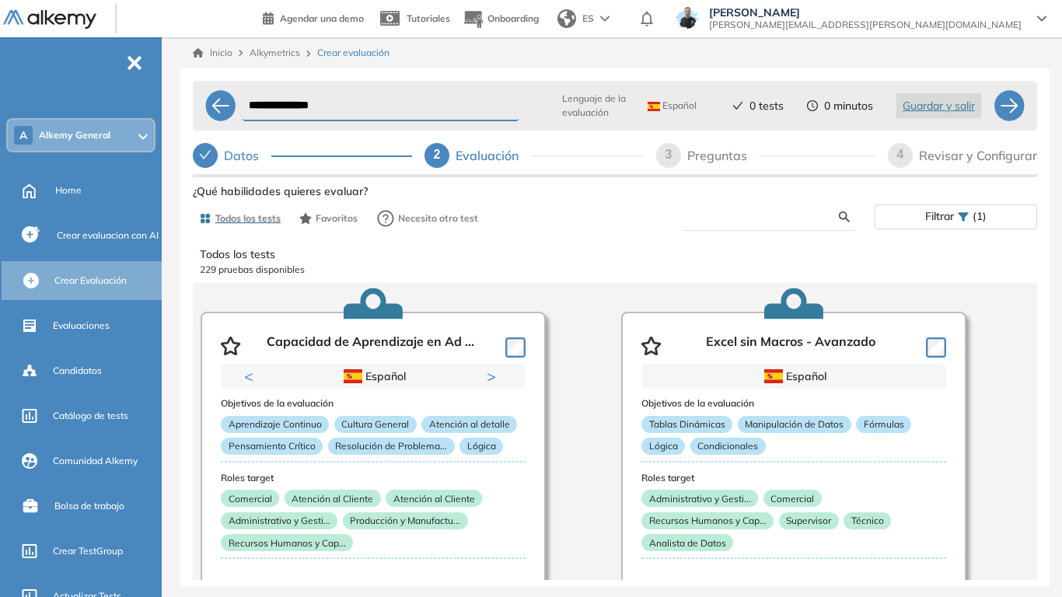
click at [750, 217] on input "text" at bounding box center [767, 217] width 143 height 14
type input "******"
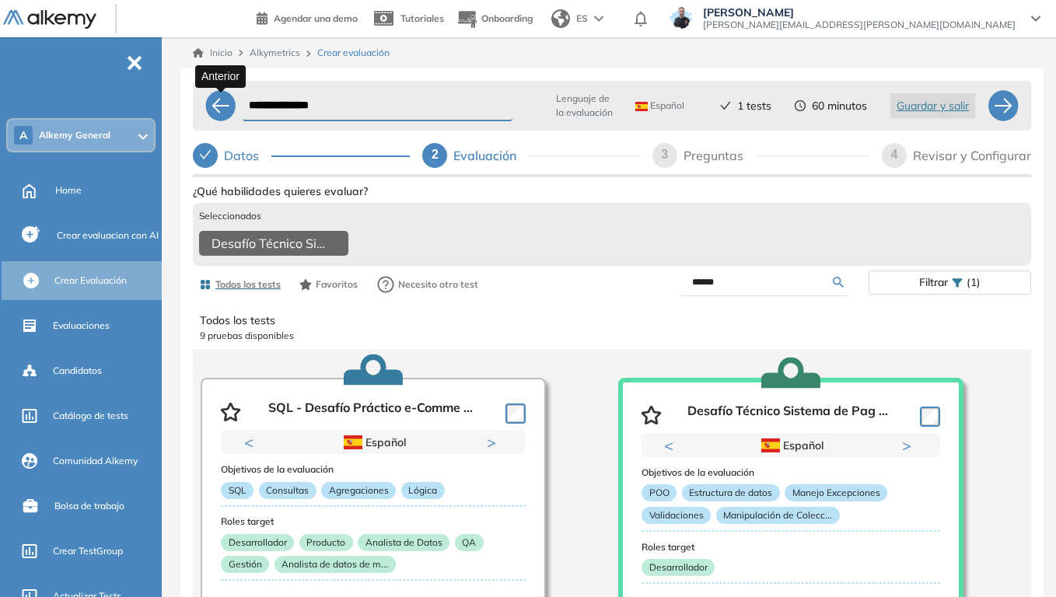
drag, startPoint x: 381, startPoint y: 109, endPoint x: 236, endPoint y: 112, distance: 145.4
click at [236, 112] on div "**********" at bounding box center [612, 106] width 838 height 50
type input "*"
type input "**********"
drag, startPoint x: 739, startPoint y: 295, endPoint x: 653, endPoint y: 295, distance: 85.5
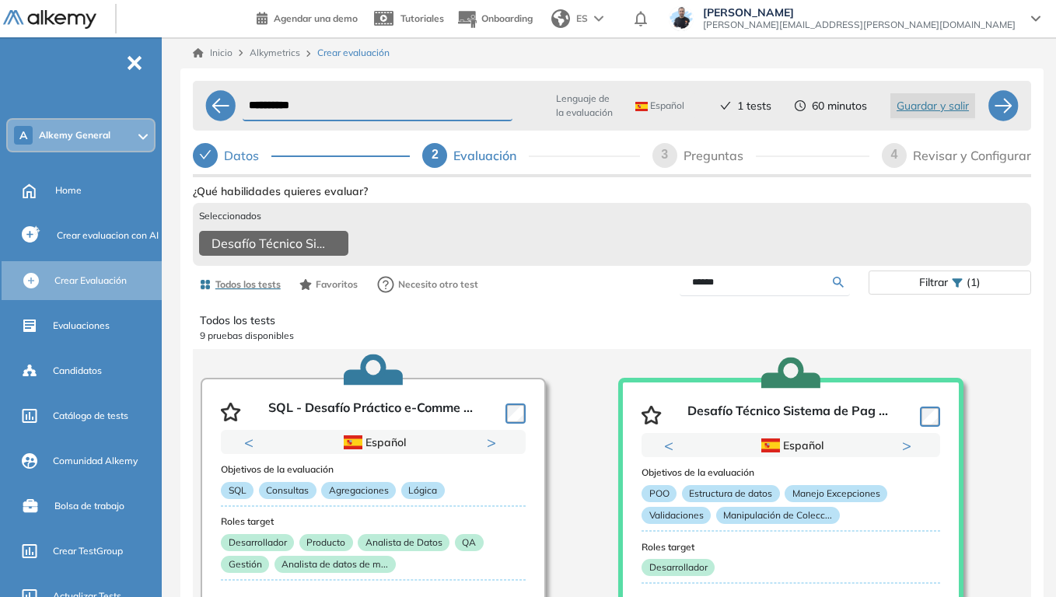
click at [653, 295] on div "******" at bounding box center [740, 282] width 257 height 27
type input "***"
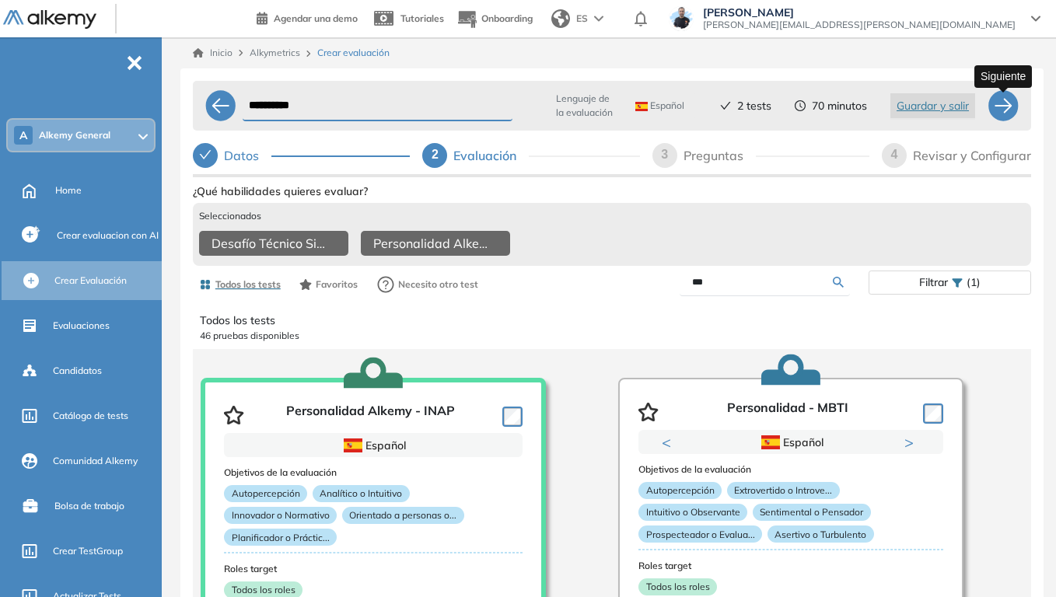
click at [1008, 114] on div at bounding box center [1002, 105] width 31 height 31
select select "*****"
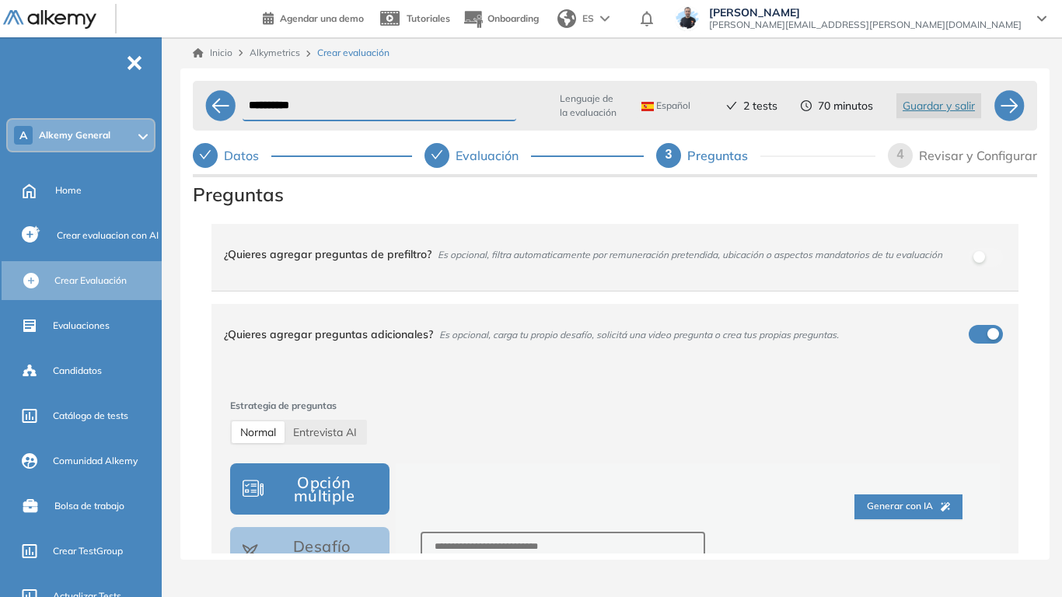
click at [488, 156] on div "Evaluación" at bounding box center [493, 155] width 75 height 25
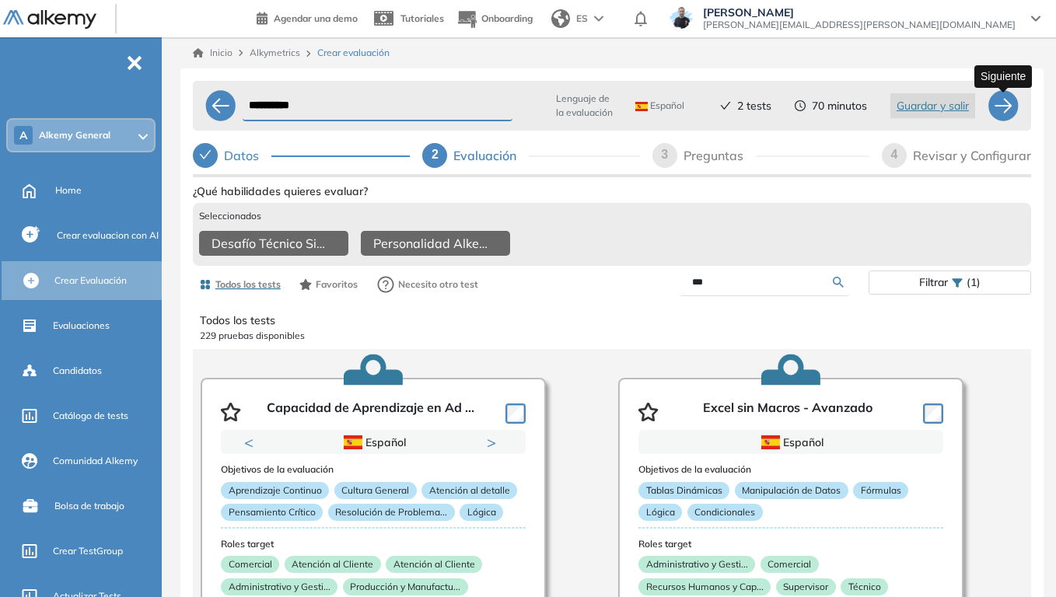
click at [1000, 105] on div at bounding box center [1002, 105] width 31 height 31
select select "*****"
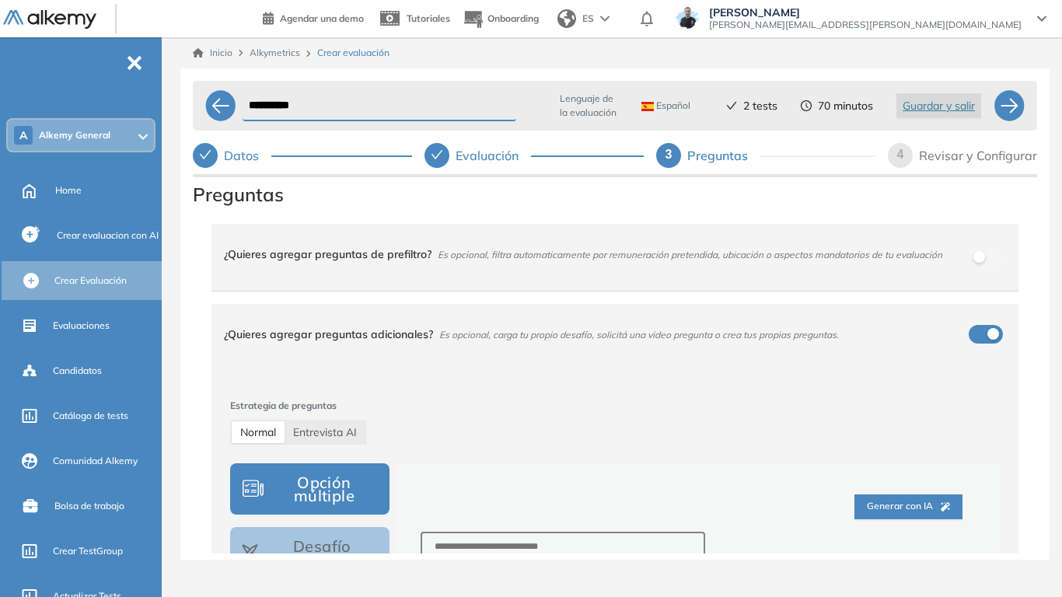
click at [188, 262] on div "**********" at bounding box center [614, 313] width 869 height 491
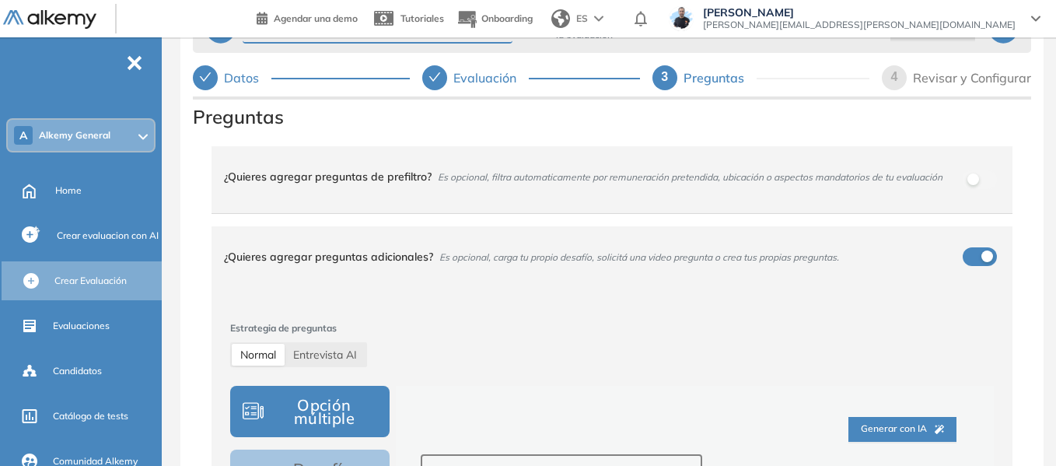
scroll to position [99, 0]
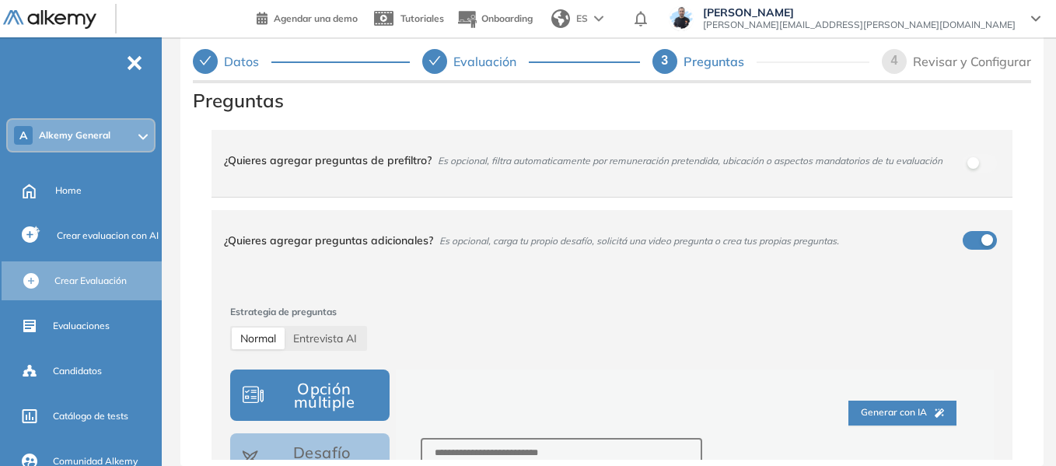
click at [181, 166] on div "**********" at bounding box center [611, 219] width 863 height 491
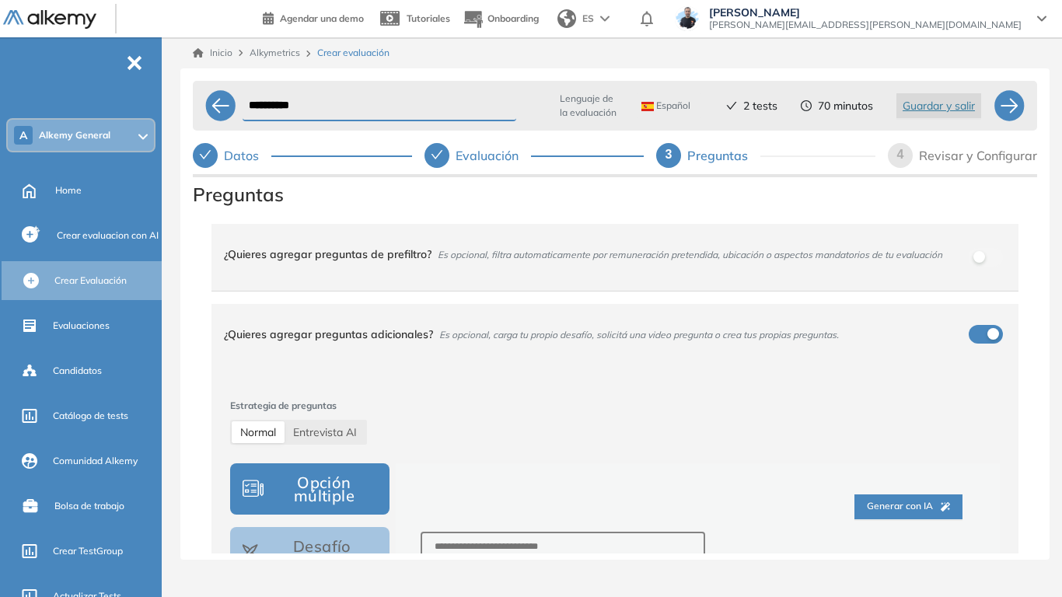
scroll to position [155, 0]
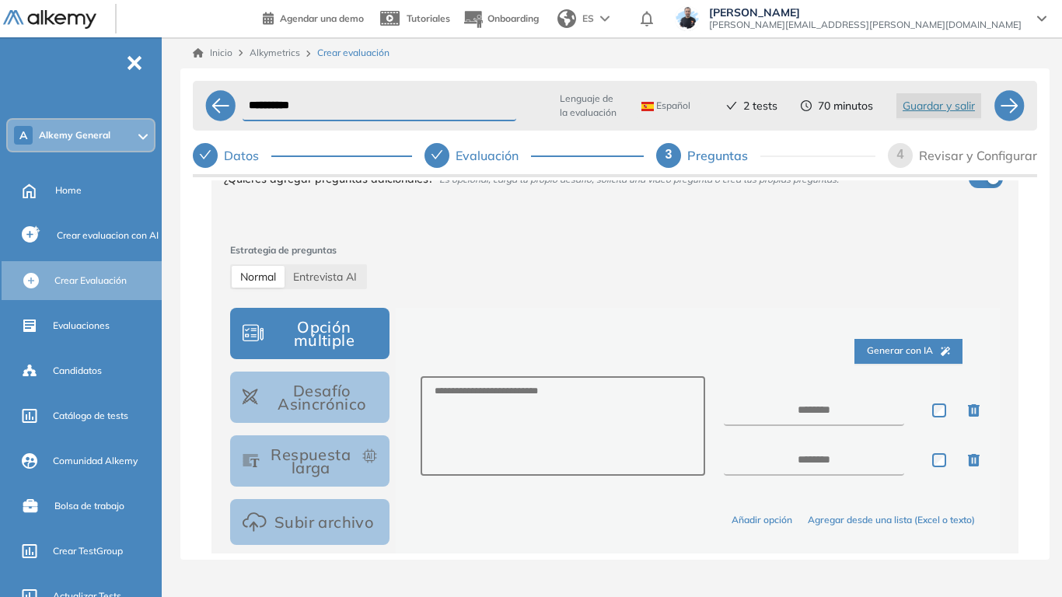
click at [331, 404] on button "Desafío Asincrónico" at bounding box center [309, 397] width 159 height 51
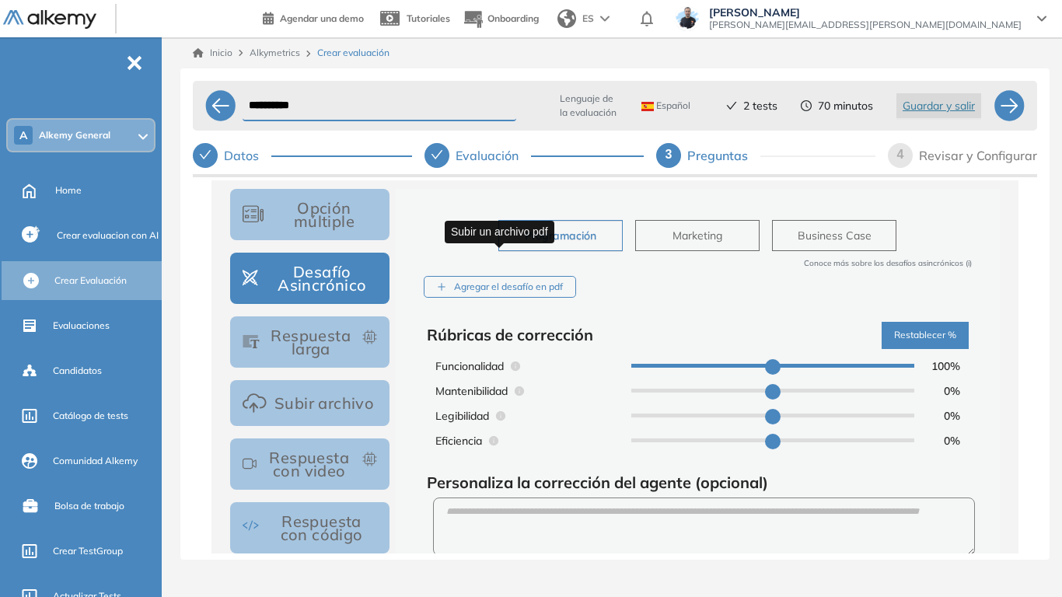
scroll to position [311, 0]
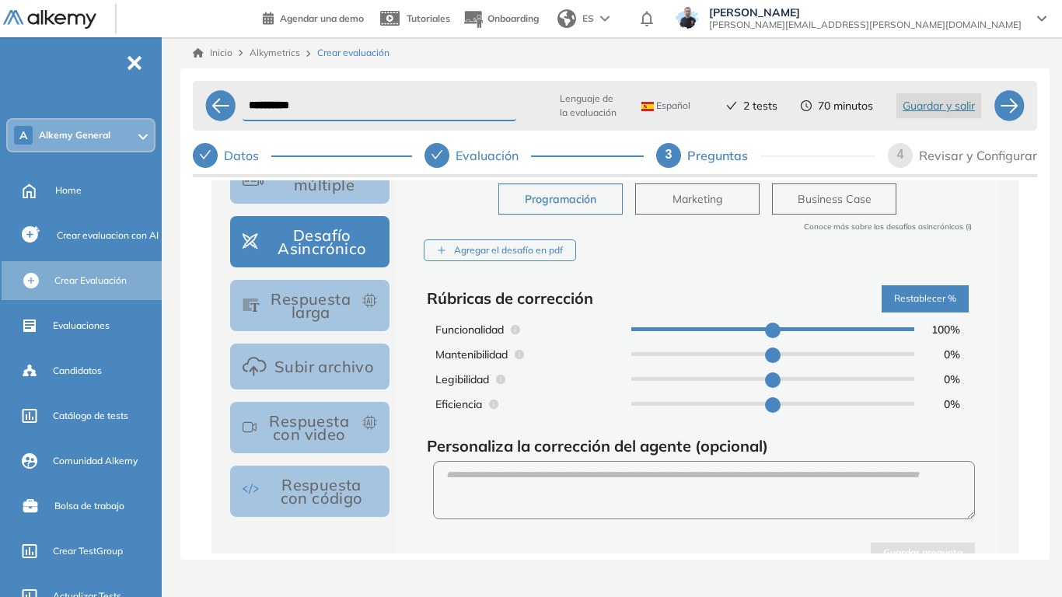
type input "**"
type input "*"
type input "**"
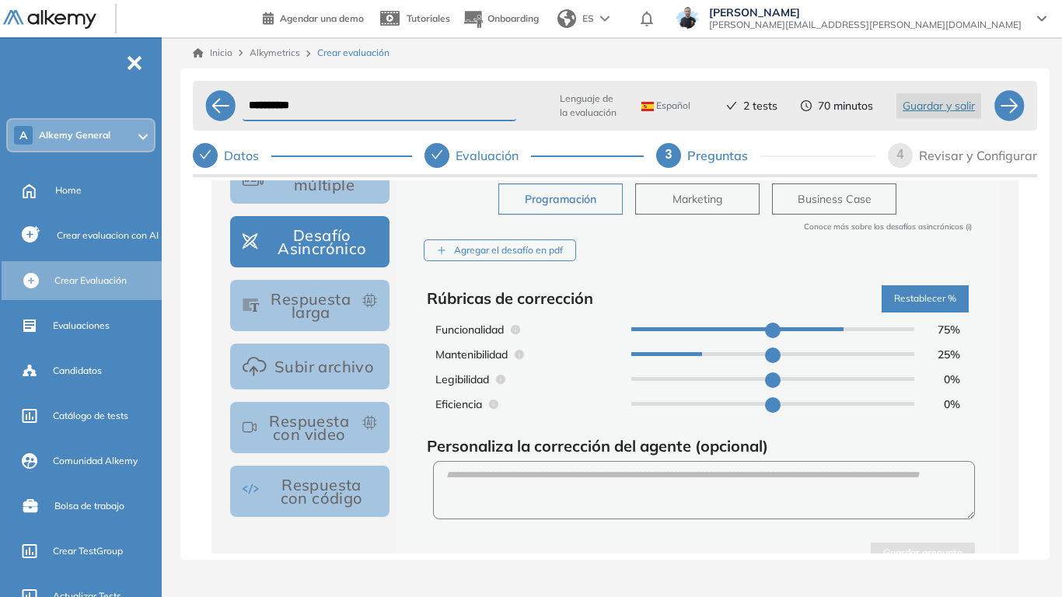
type input "**"
drag, startPoint x: 897, startPoint y: 331, endPoint x: 742, endPoint y: 346, distance: 156.2
type input "**"
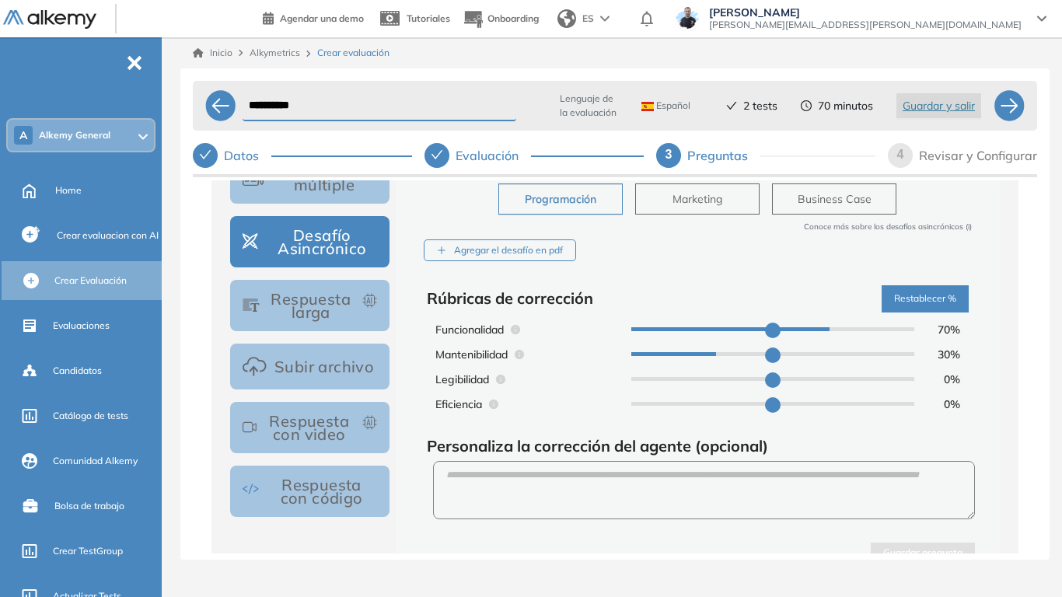
click at [826, 327] on input "range" at bounding box center [772, 329] width 283 height 4
type input "**"
type input "*"
type input "**"
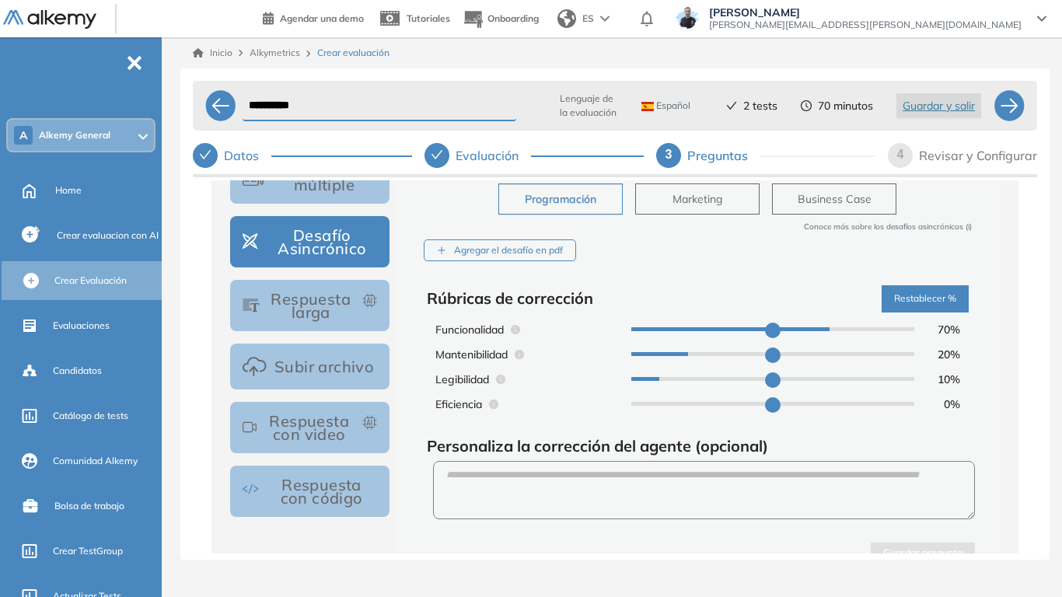
drag, startPoint x: 719, startPoint y: 359, endPoint x: 683, endPoint y: 360, distance: 35.8
type input "**"
click at [683, 356] on input "range" at bounding box center [772, 354] width 283 height 4
type input "*"
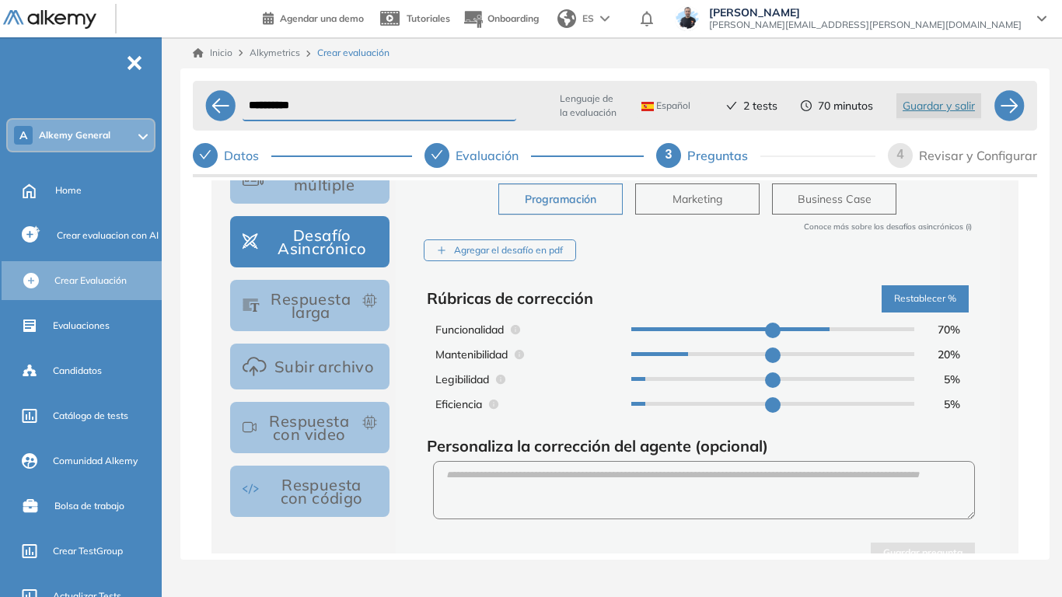
type input "*"
type input "**"
type input "*"
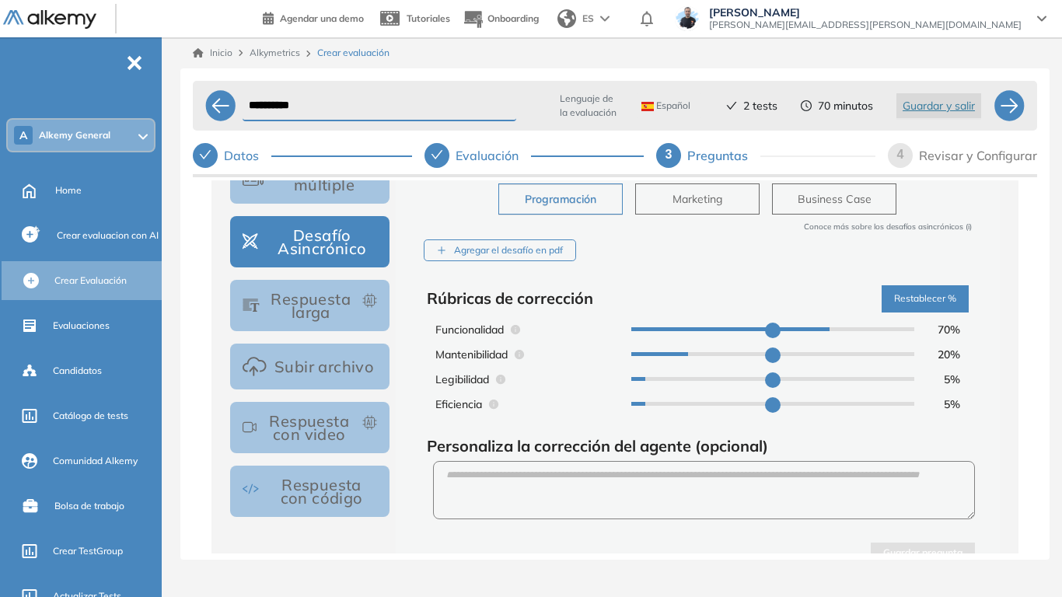
click at [656, 379] on input "range" at bounding box center [772, 379] width 283 height 4
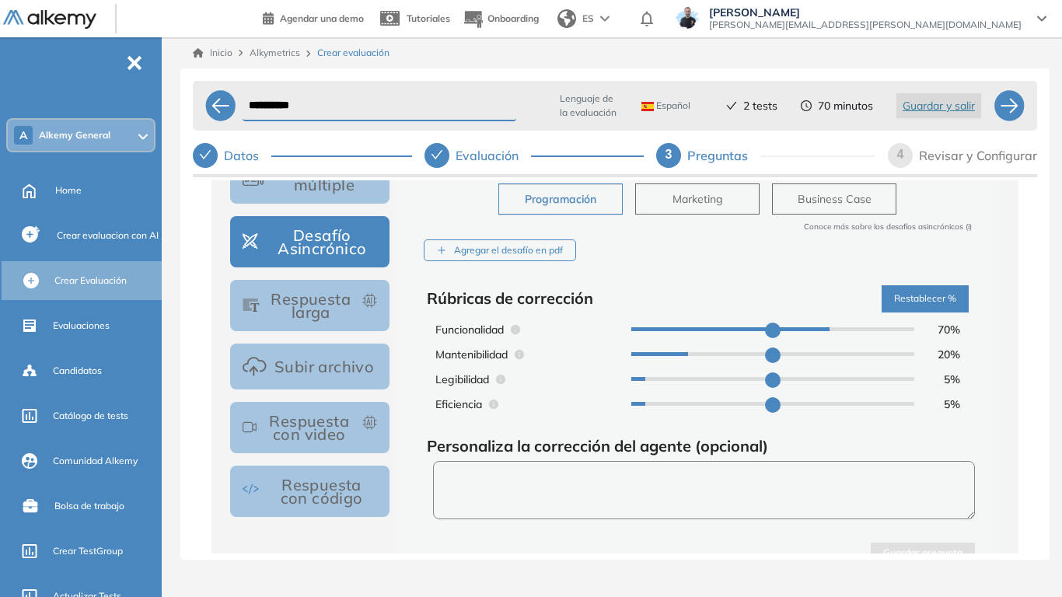
click at [483, 465] on textarea at bounding box center [704, 490] width 542 height 58
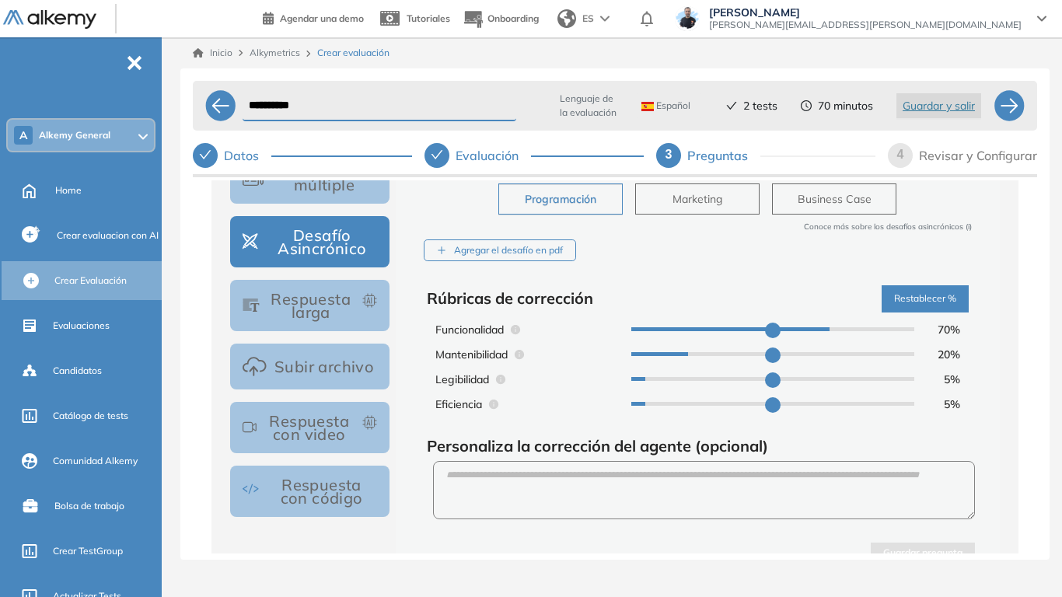
click at [713, 200] on span "Marketing" at bounding box center [698, 198] width 50 height 17
type input "**"
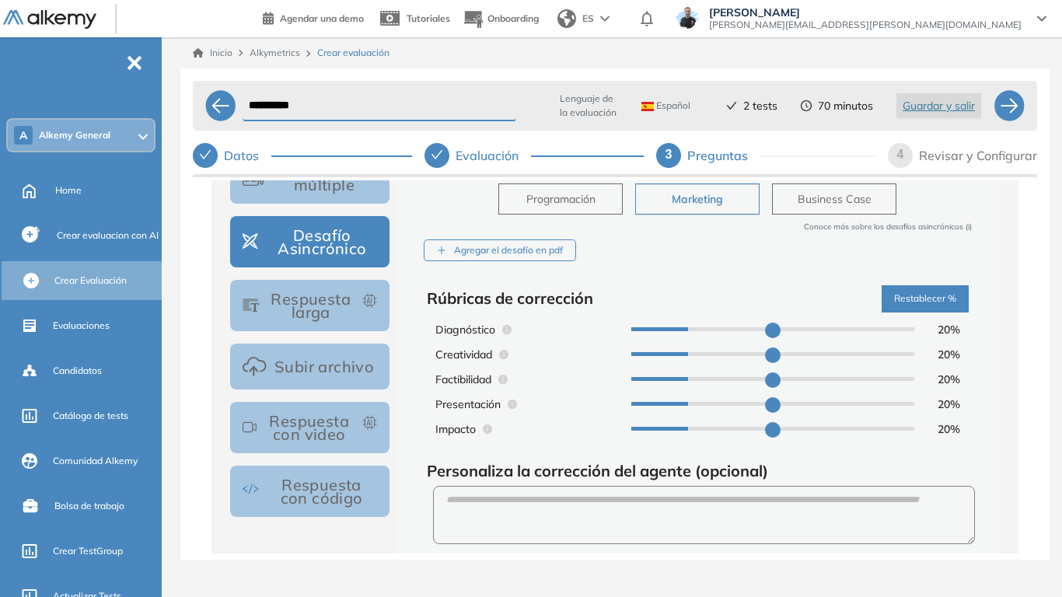
click at [817, 200] on span "Business Case" at bounding box center [835, 198] width 74 height 17
click at [360, 302] on button "Respuesta larga" at bounding box center [309, 305] width 159 height 51
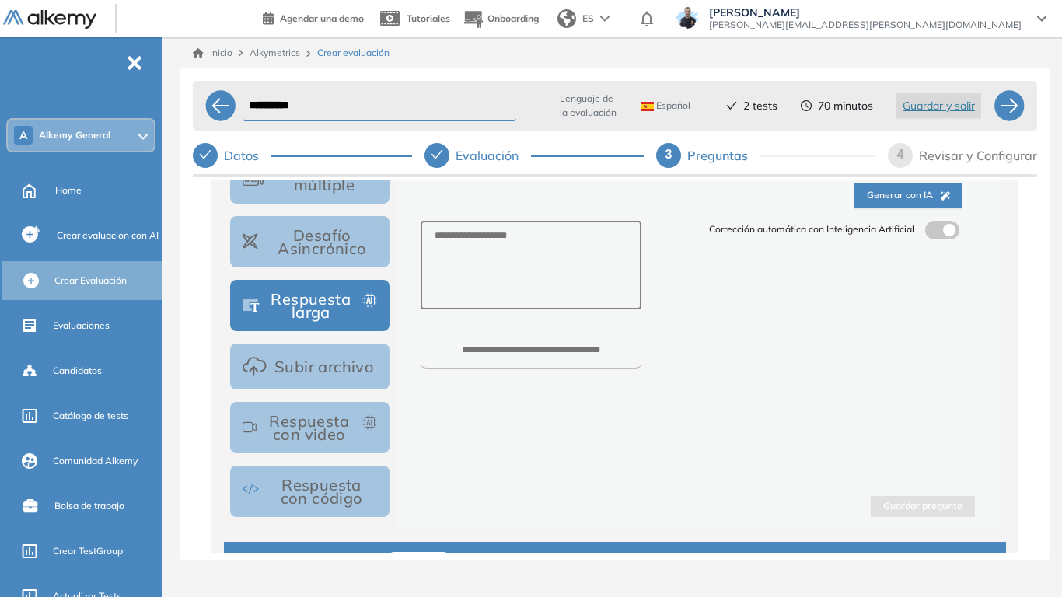
click at [348, 422] on button "Respuesta con video" at bounding box center [309, 427] width 159 height 51
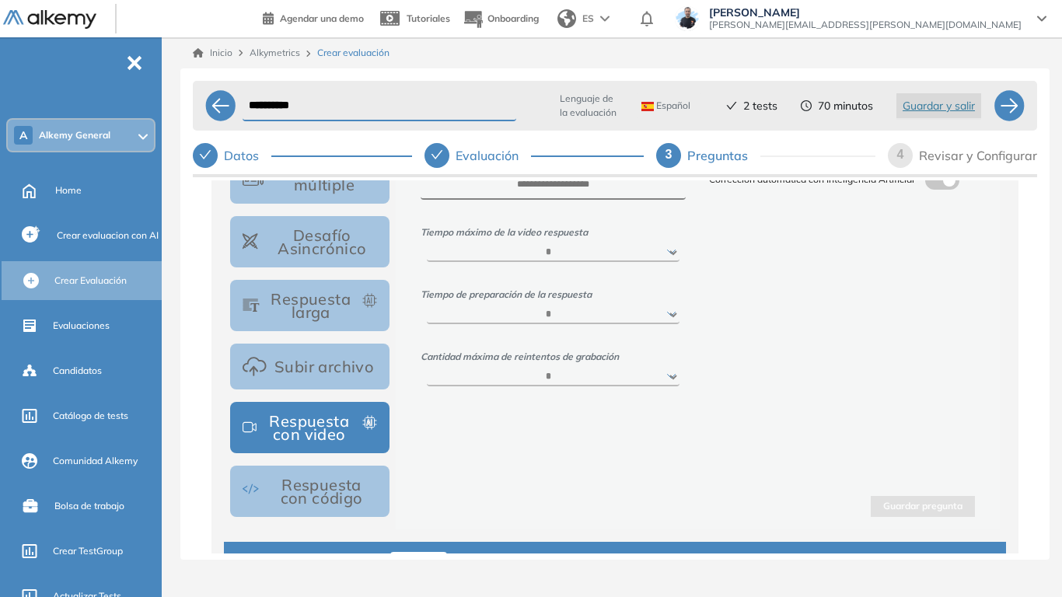
scroll to position [233, 0]
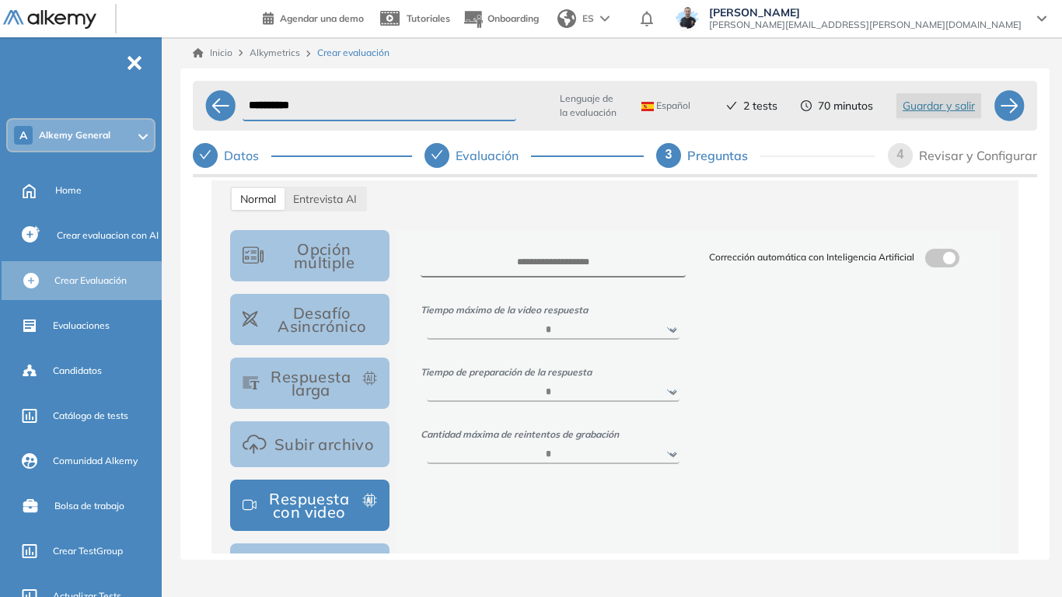
click at [318, 320] on button "Desafío Asincrónico" at bounding box center [309, 319] width 159 height 51
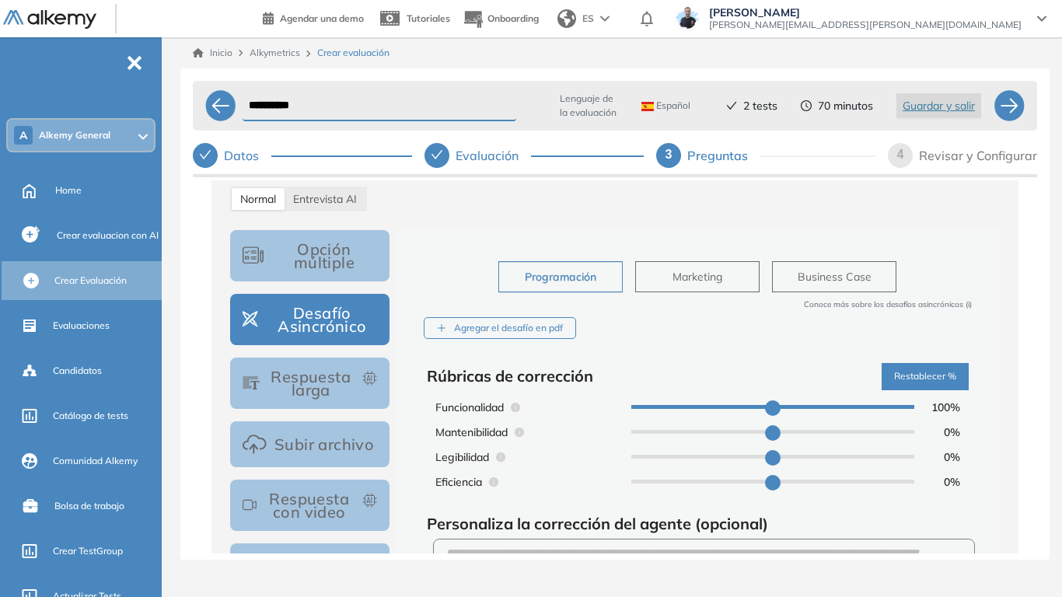
click at [341, 375] on button "Respuesta larga" at bounding box center [309, 383] width 159 height 51
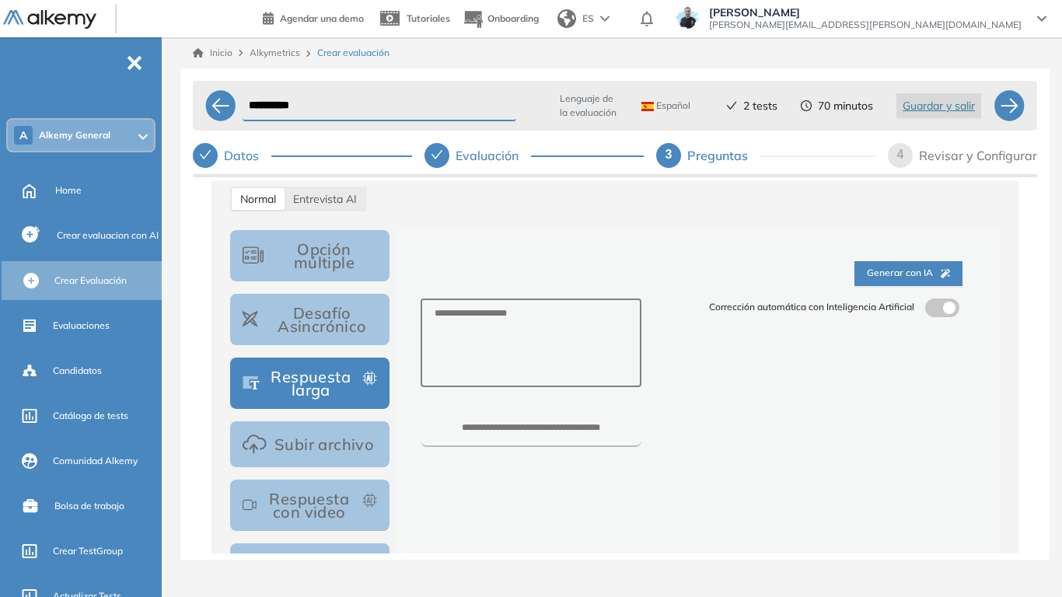
click at [939, 310] on label at bounding box center [942, 308] width 34 height 19
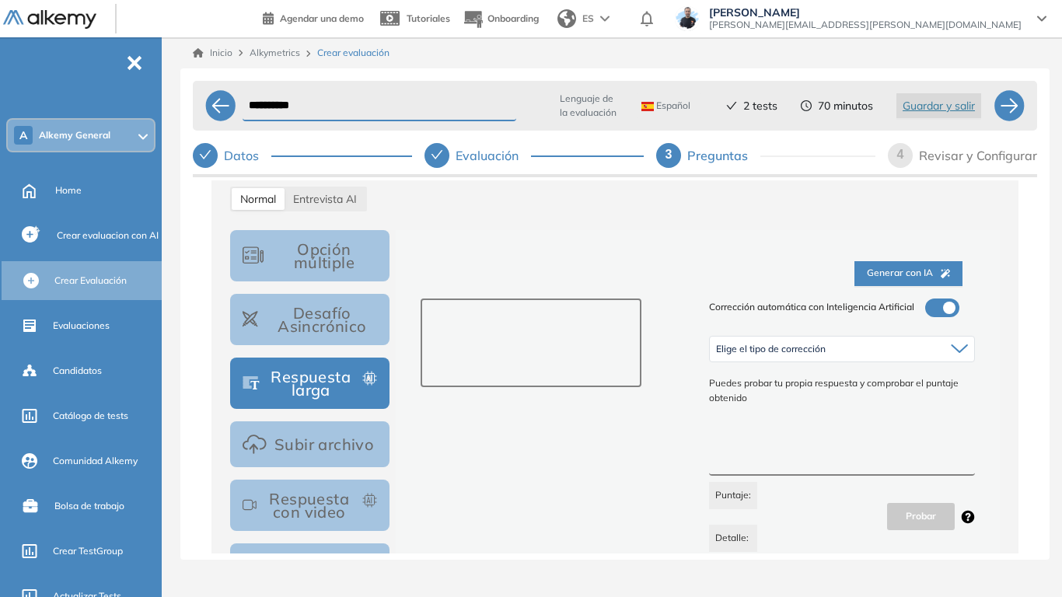
click at [512, 342] on textarea at bounding box center [532, 343] width 222 height 89
click at [466, 328] on textarea at bounding box center [532, 343] width 222 height 89
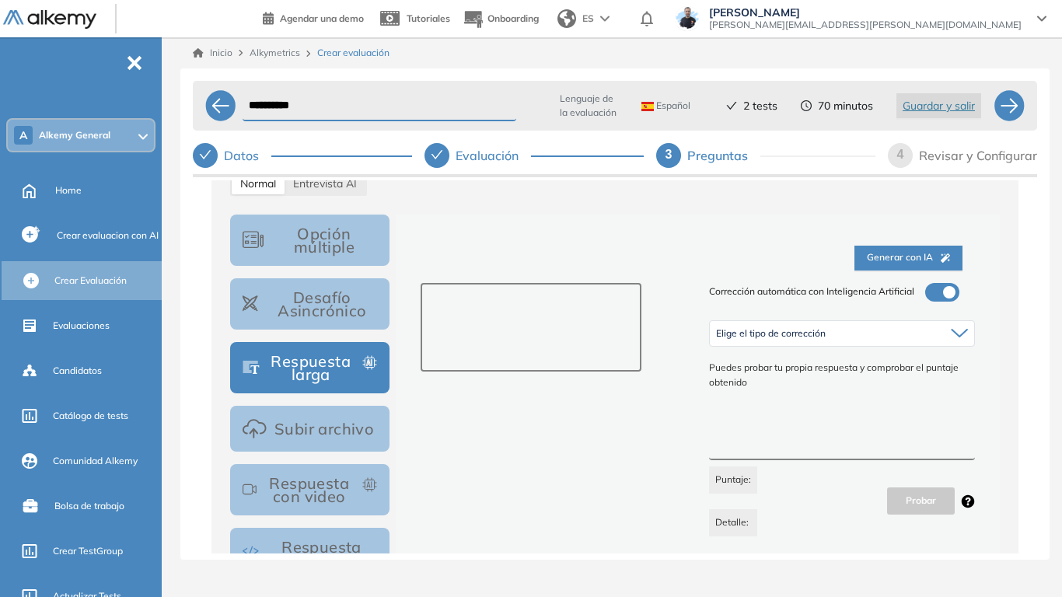
scroll to position [240, 0]
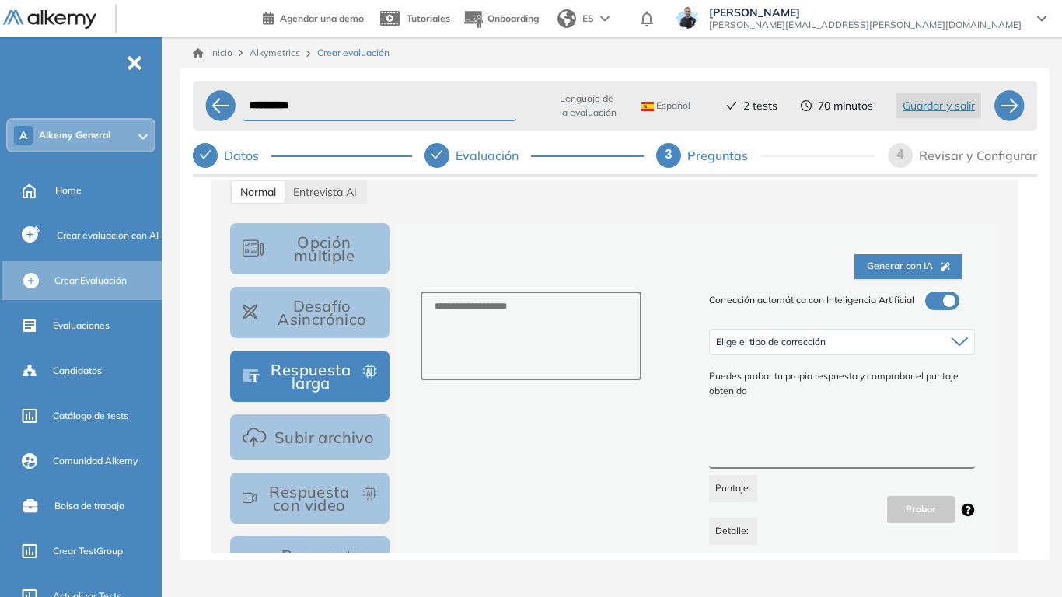
click at [815, 446] on textarea at bounding box center [842, 440] width 266 height 58
drag, startPoint x: 727, startPoint y: 424, endPoint x: 763, endPoint y: 437, distance: 37.9
click at [763, 437] on textarea at bounding box center [842, 440] width 266 height 58
click at [809, 341] on span "Elige el tipo de corrección" at bounding box center [771, 342] width 110 height 12
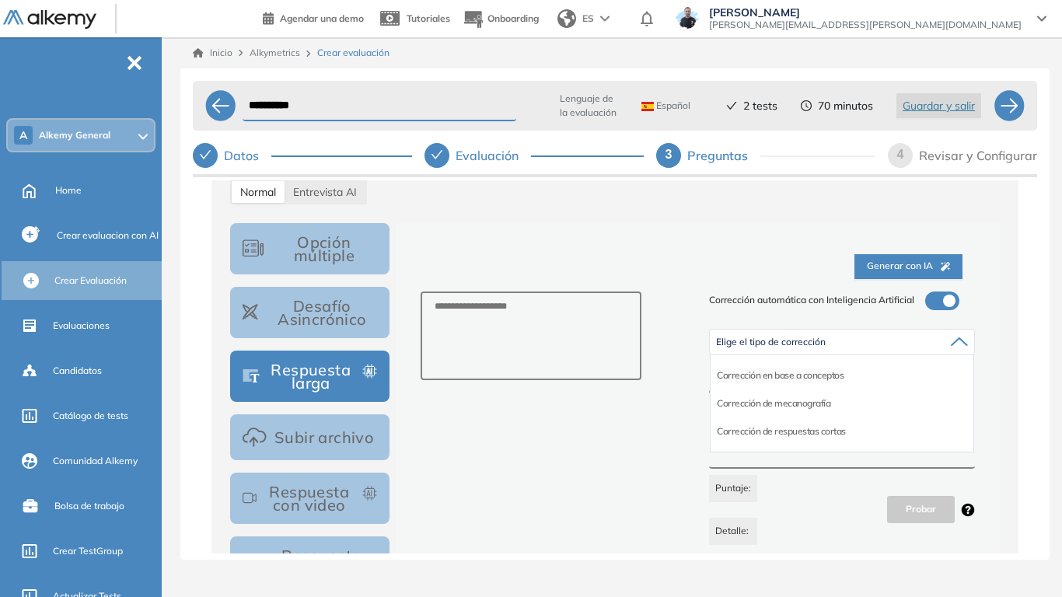
click at [821, 376] on li "Corrección en base a conceptos" at bounding box center [780, 376] width 127 height 16
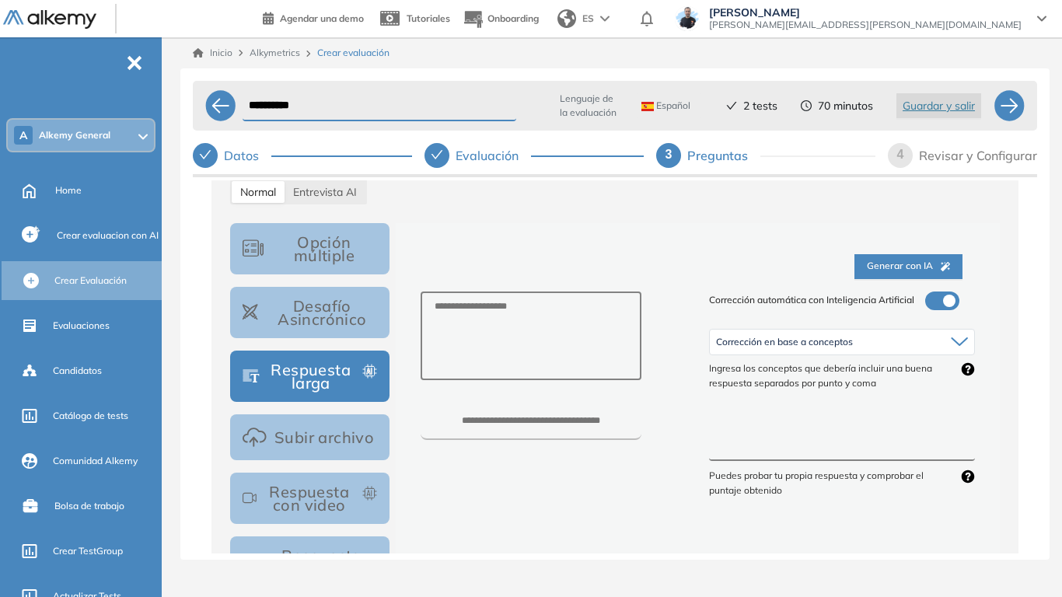
click at [758, 442] on textarea at bounding box center [842, 433] width 266 height 58
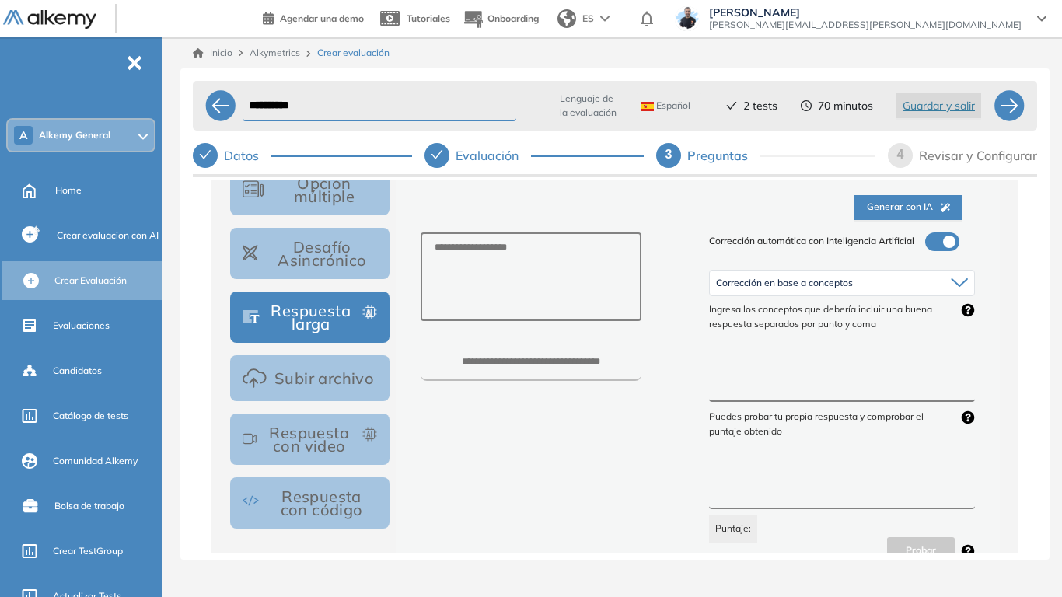
scroll to position [396, 0]
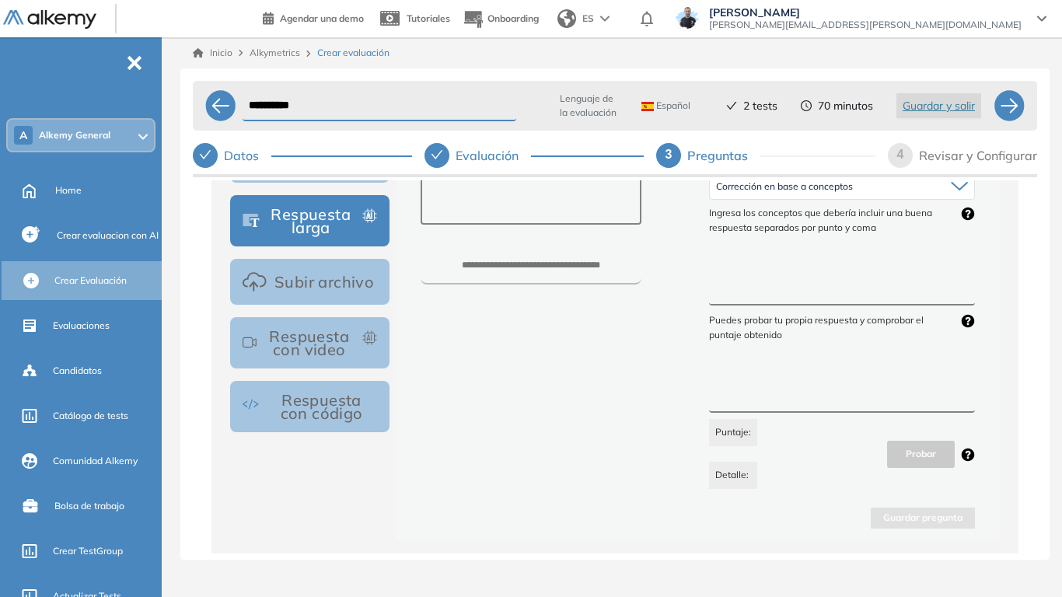
click at [690, 365] on div "****" at bounding box center [553, 312] width 289 height 353
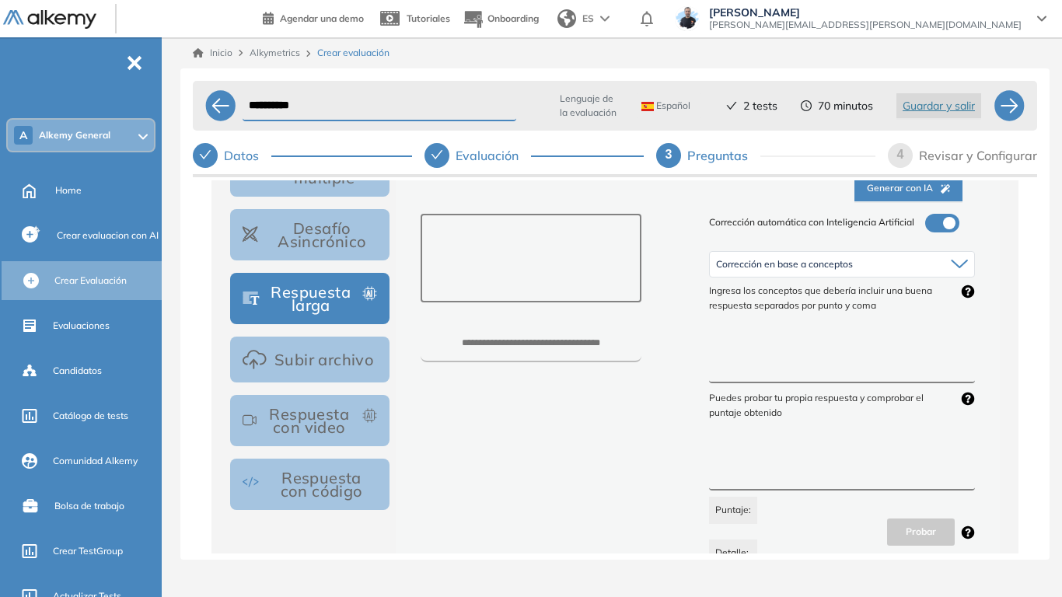
click at [567, 253] on textarea at bounding box center [532, 258] width 222 height 89
click at [475, 240] on textarea at bounding box center [532, 258] width 222 height 89
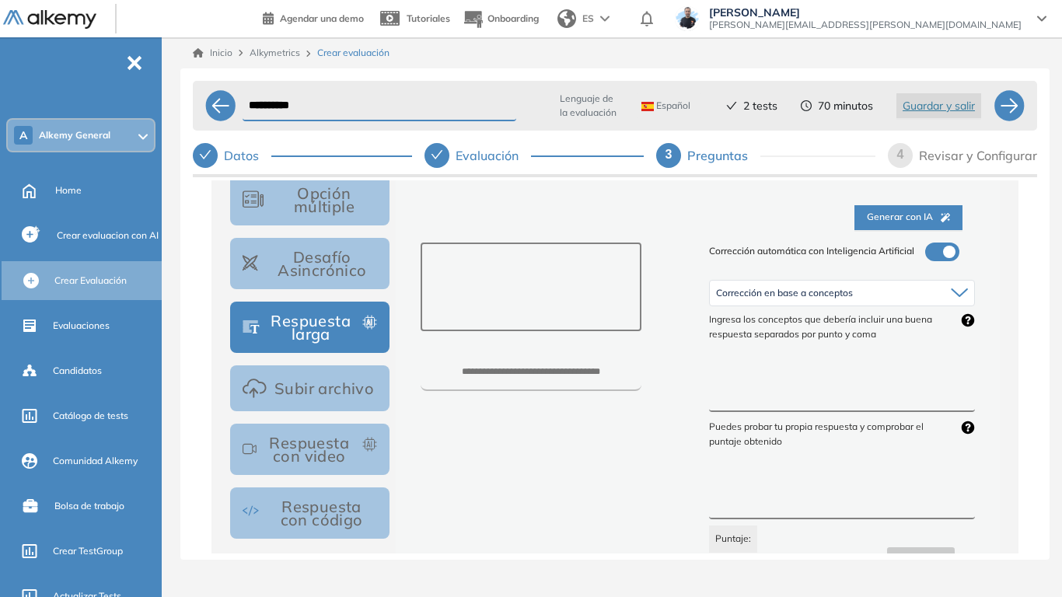
scroll to position [240, 0]
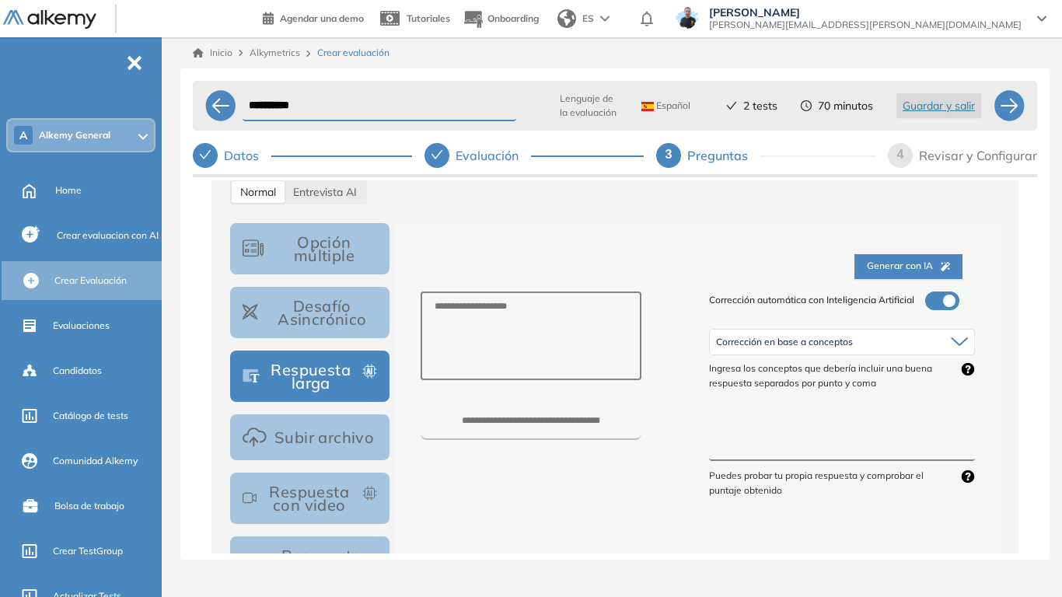
click at [910, 267] on span "Generar con IA" at bounding box center [908, 266] width 83 height 15
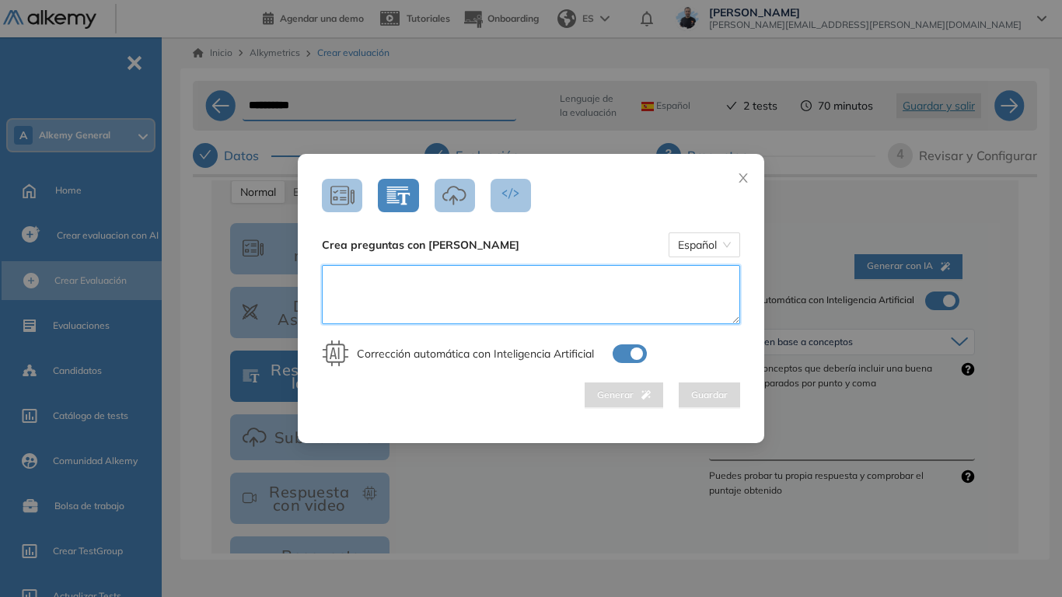
click at [433, 281] on textarea at bounding box center [531, 294] width 418 height 59
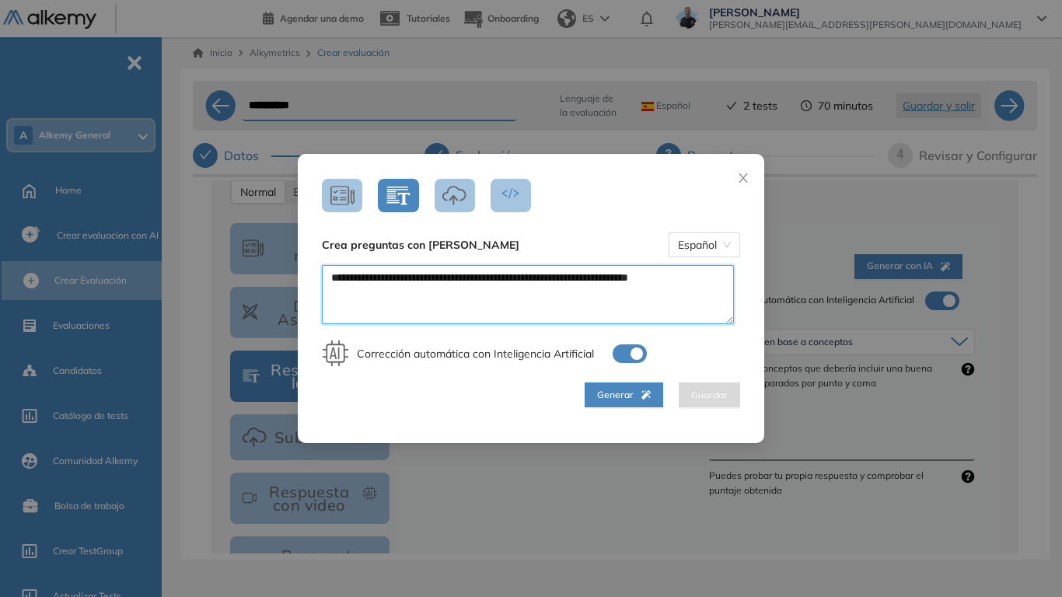
type textarea "**********"
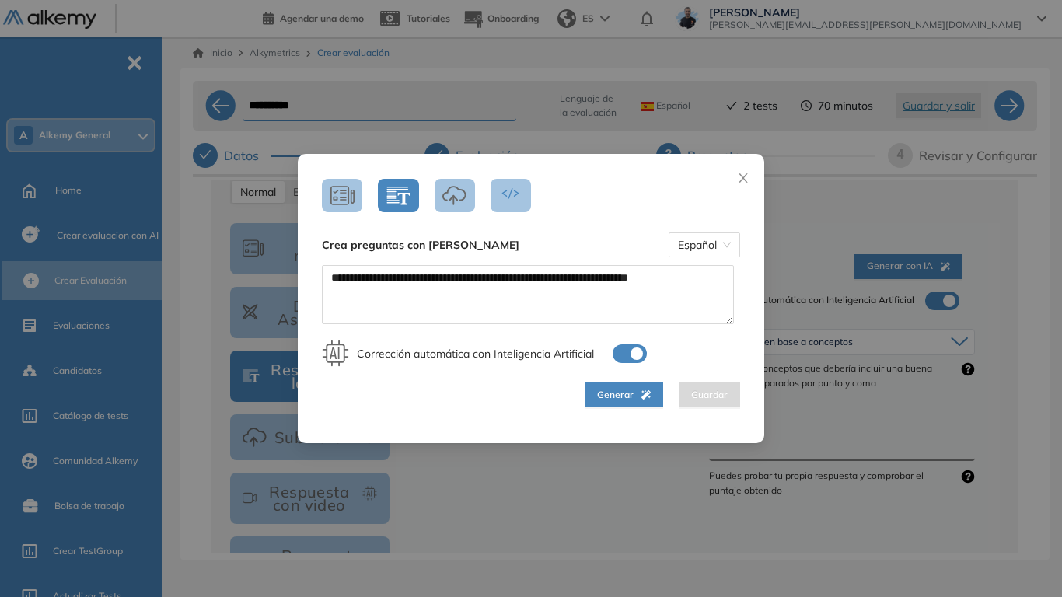
click at [632, 400] on span "Generar" at bounding box center [624, 395] width 54 height 15
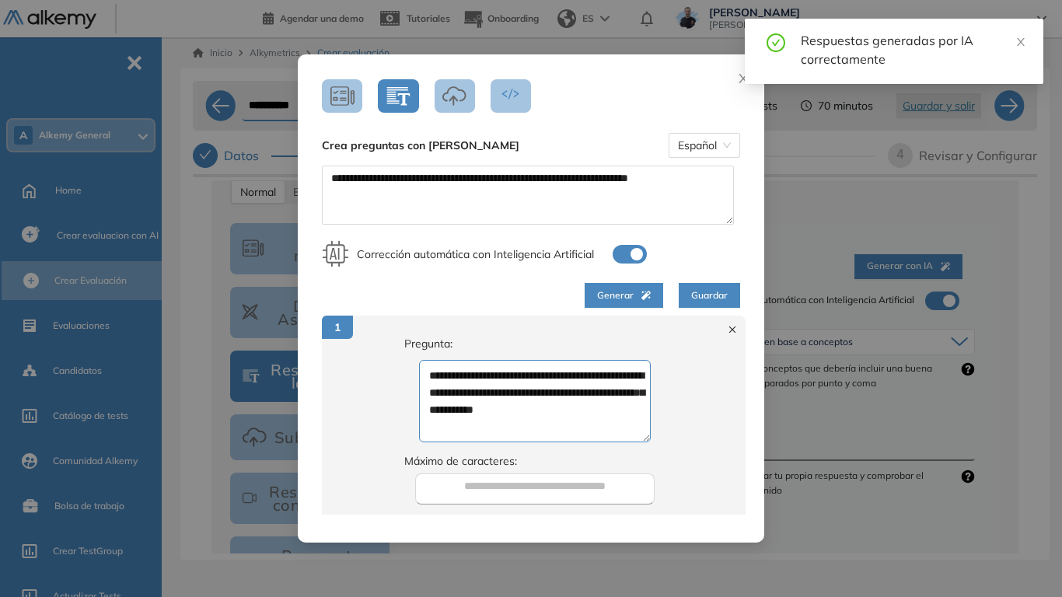
click at [698, 295] on span "Guardar" at bounding box center [709, 295] width 37 height 15
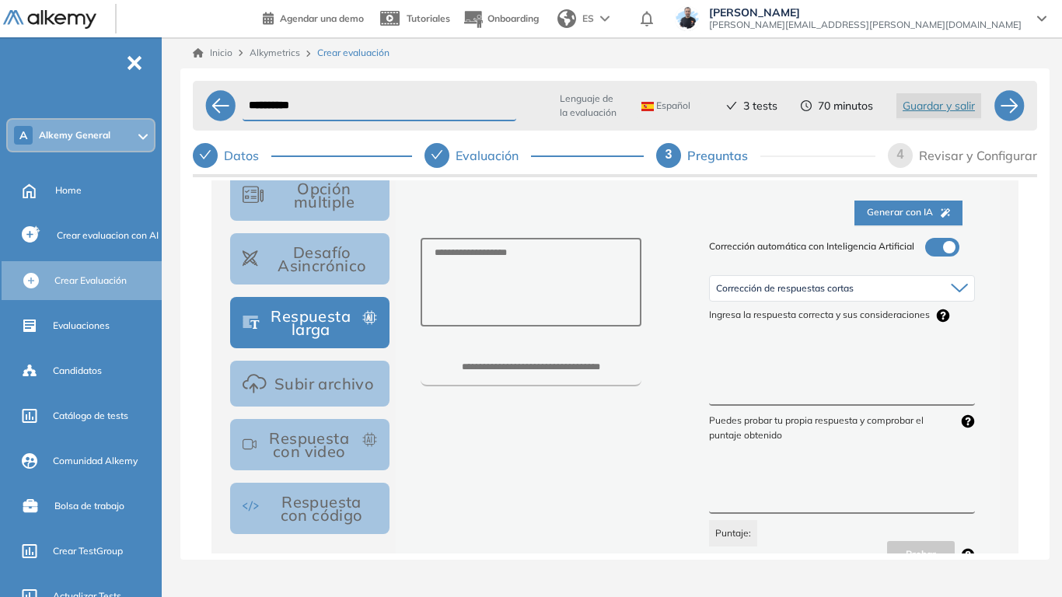
scroll to position [491, 0]
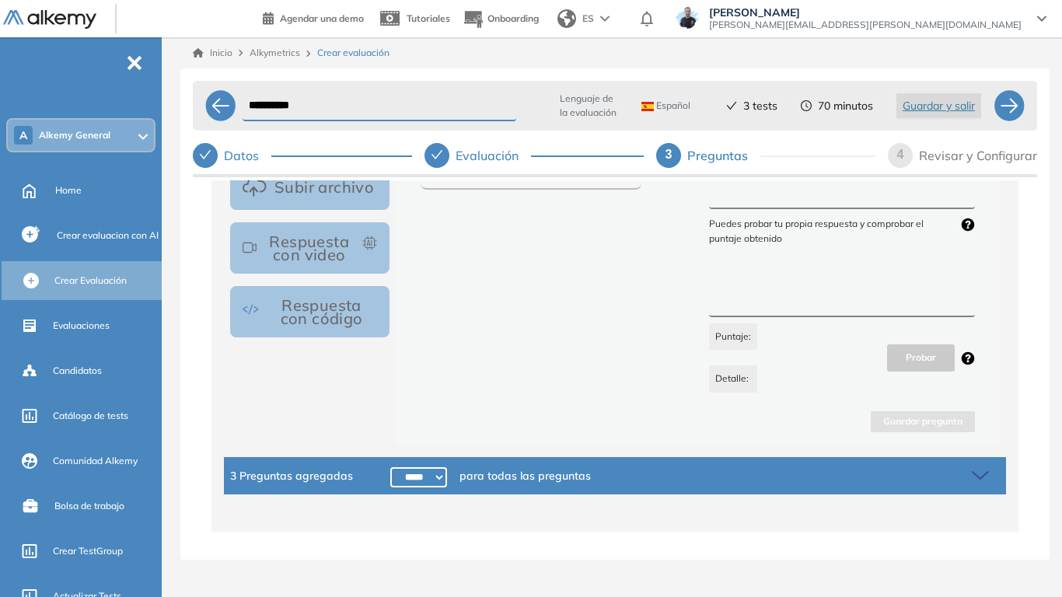
click at [979, 465] on icon at bounding box center [983, 476] width 22 height 22
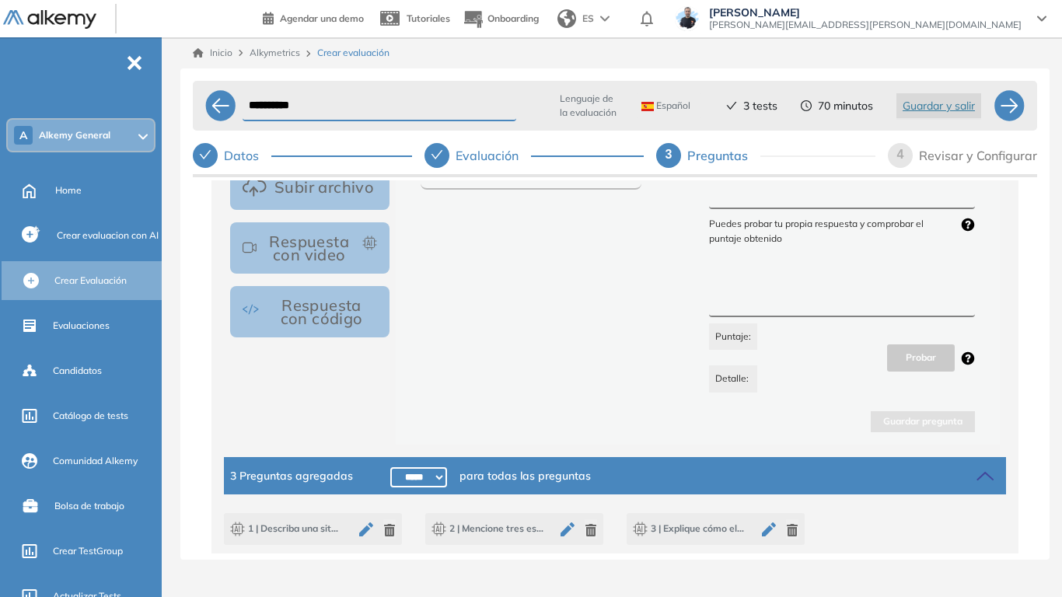
scroll to position [535, 0]
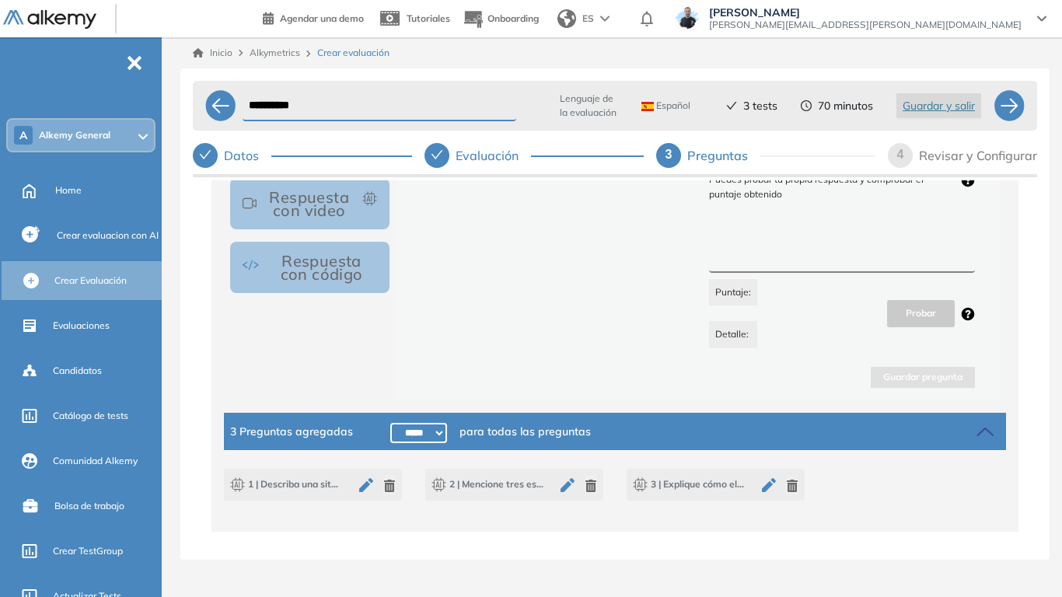
click at [366, 465] on icon "button" at bounding box center [366, 485] width 19 height 19
type textarea "**********"
type input "***"
type textarea "**********"
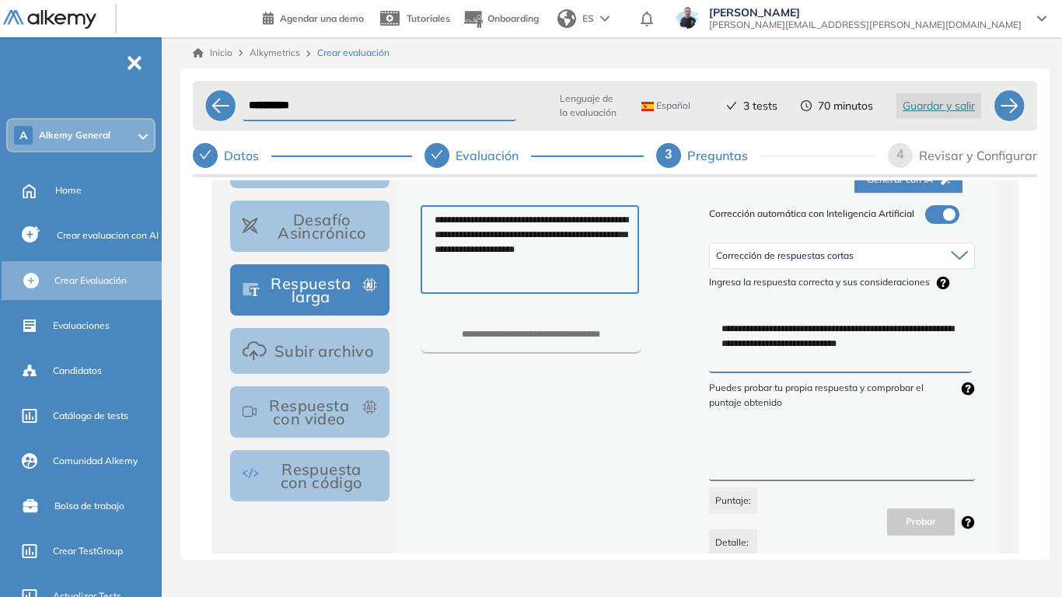
scroll to position [302, 0]
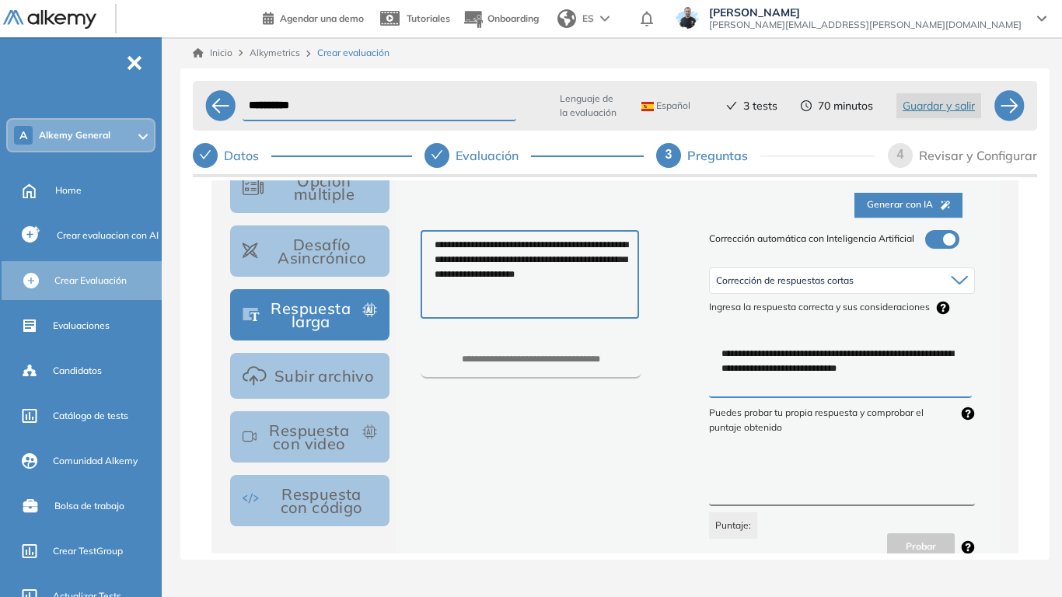
drag, startPoint x: 436, startPoint y: 246, endPoint x: 502, endPoint y: 286, distance: 77.5
click at [502, 286] on textarea "**********" at bounding box center [530, 274] width 219 height 89
click at [502, 287] on textarea "**********" at bounding box center [530, 274] width 219 height 89
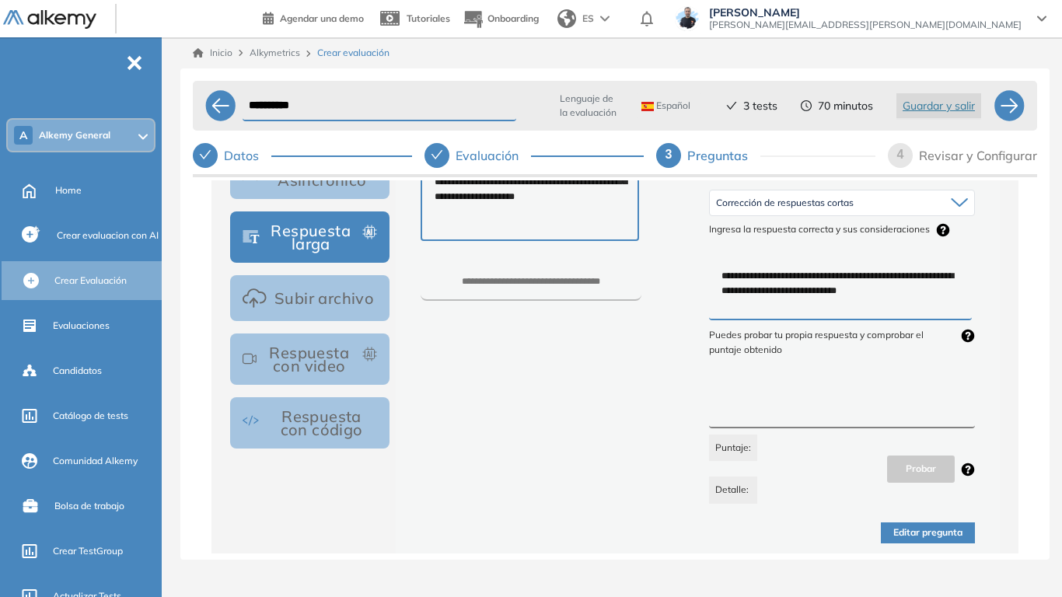
drag, startPoint x: 720, startPoint y: 274, endPoint x: 910, endPoint y: 286, distance: 190.1
click at [910, 286] on textarea "**********" at bounding box center [840, 292] width 263 height 58
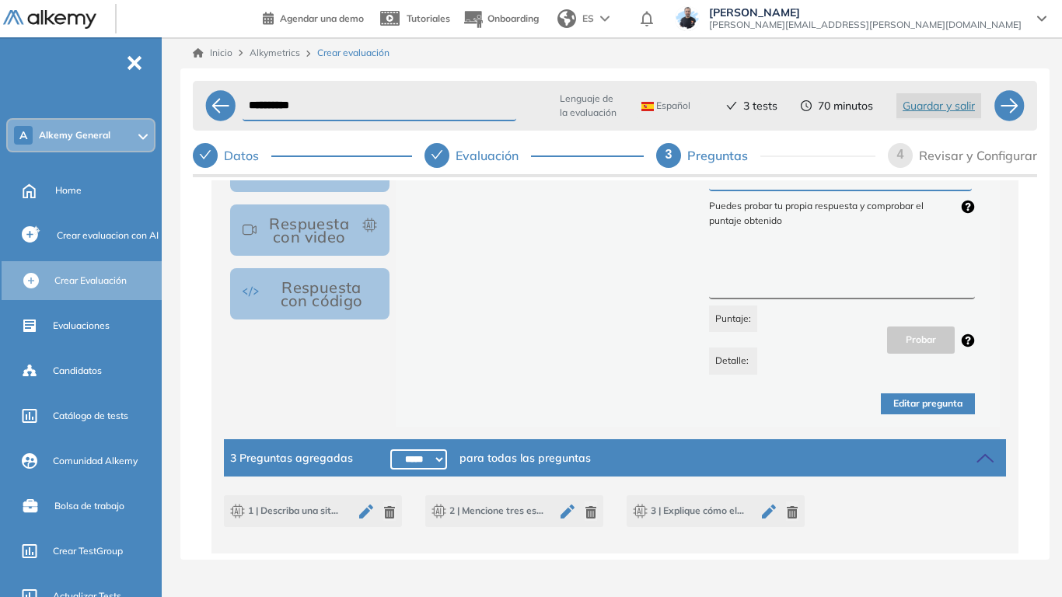
scroll to position [535, 0]
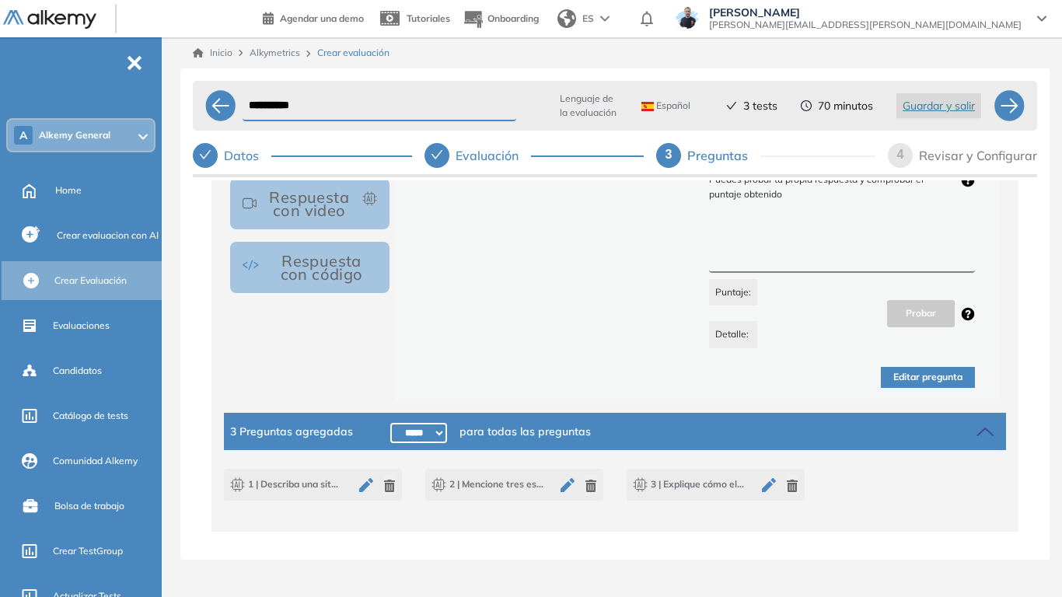
click at [423, 438] on select "***** ***** ****** ****** ****** ****** ****** ****** ****** ****** ****** ****…" at bounding box center [418, 433] width 57 height 20
select select "******"
click at [390, 423] on select "***** ***** ****** ****** ****** ****** ****** ****** ****** ****** ****** ****…" at bounding box center [418, 433] width 57 height 20
click at [903, 371] on button "Editar pregunta" at bounding box center [928, 377] width 94 height 21
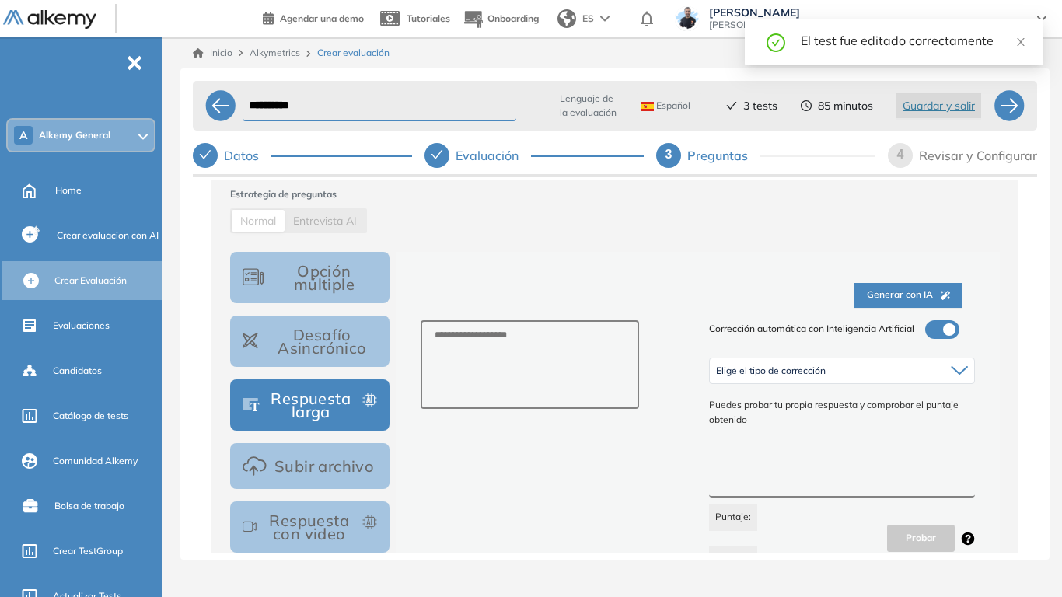
scroll to position [207, 0]
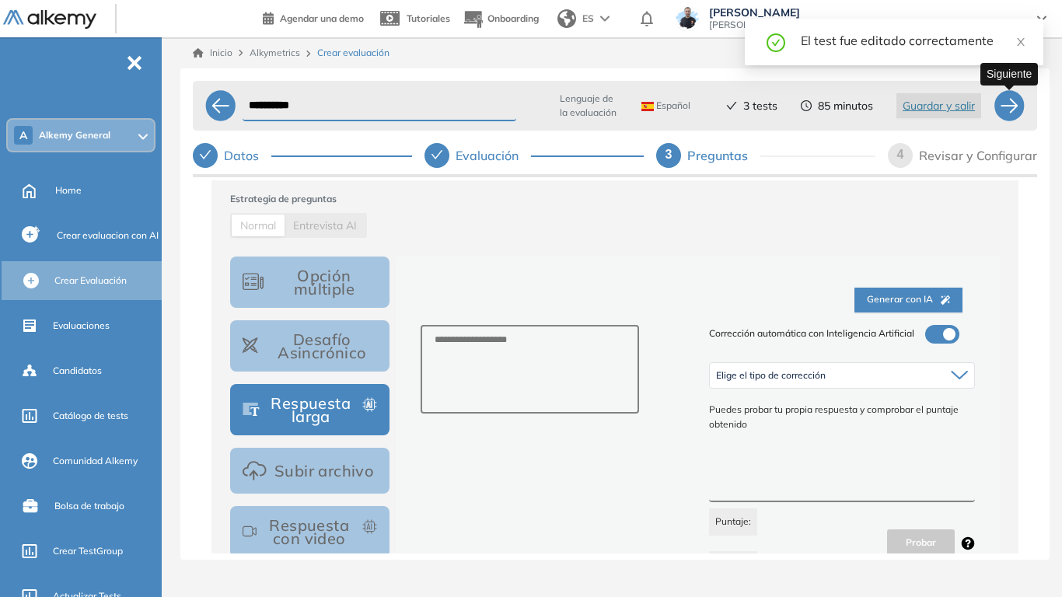
click at [1012, 107] on div at bounding box center [1009, 105] width 31 height 31
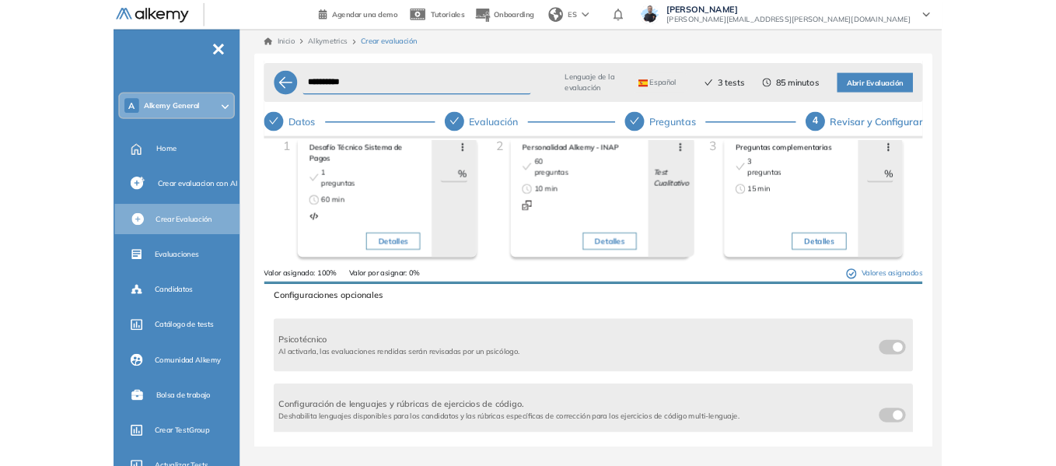
scroll to position [0, 0]
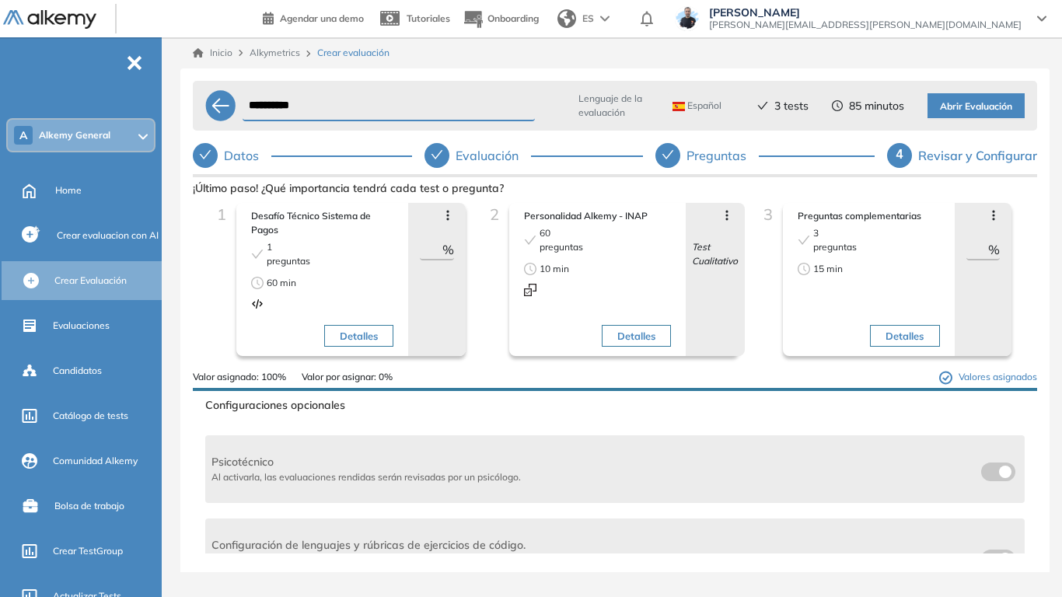
click at [983, 103] on span "Abrir Evaluación" at bounding box center [976, 107] width 72 height 15
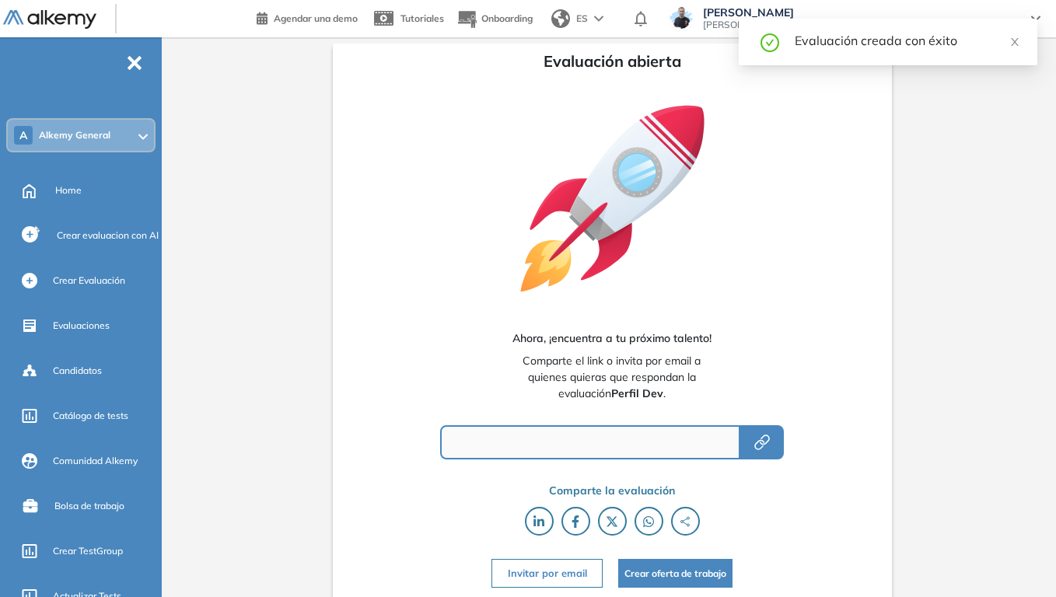
type input "**********"
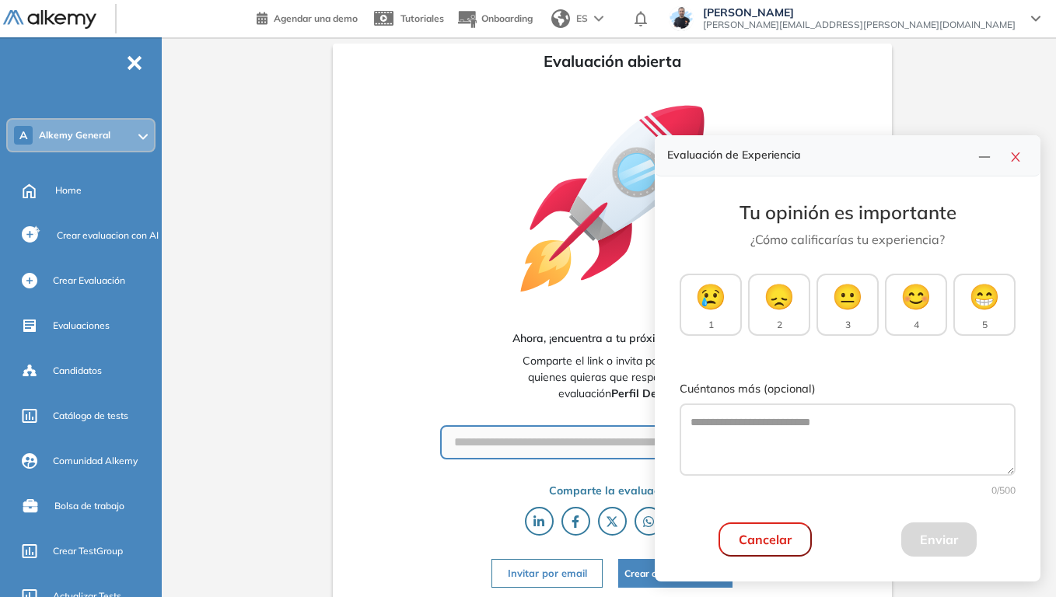
click at [239, 269] on div "**********" at bounding box center [612, 318] width 888 height 563
click at [1022, 158] on button "button" at bounding box center [1015, 156] width 25 height 22
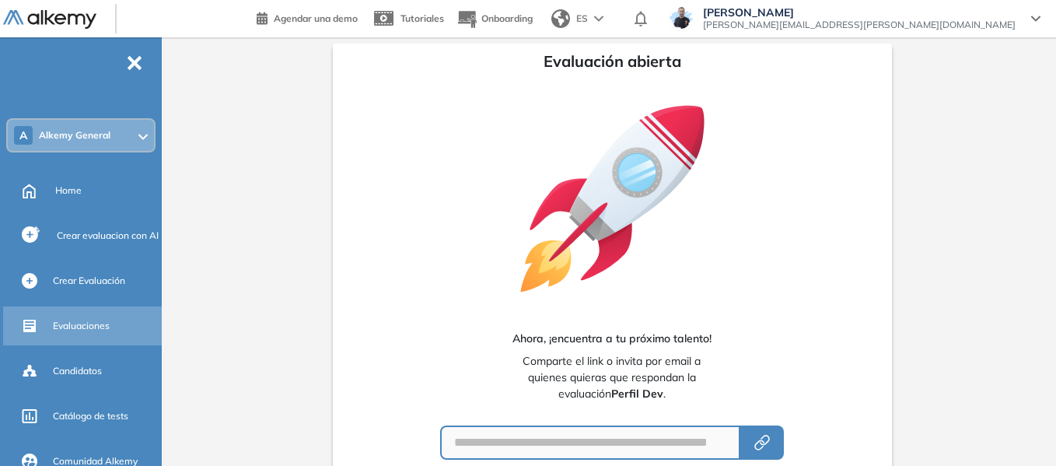
click at [95, 323] on span "Evaluaciones" at bounding box center [81, 326] width 57 height 14
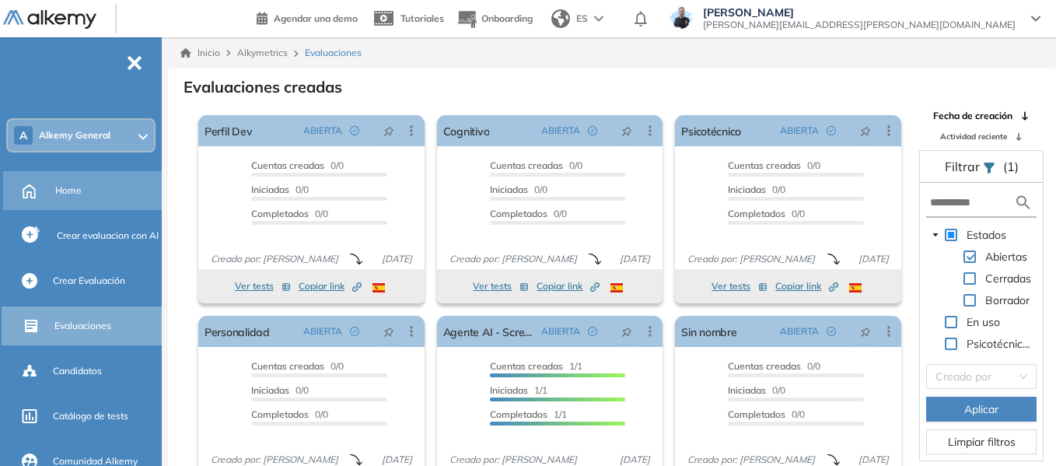
click at [75, 188] on span "Home" at bounding box center [68, 190] width 26 height 14
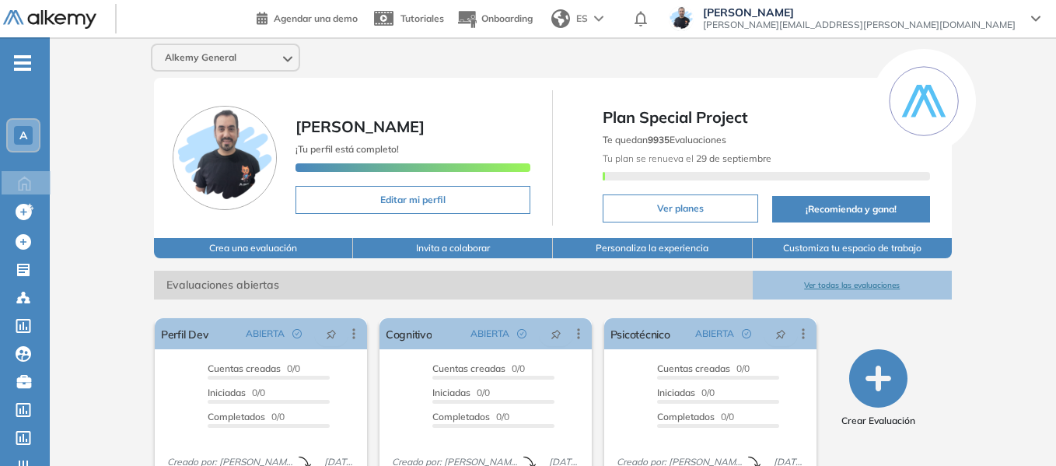
click at [603, 16] on img at bounding box center [598, 19] width 9 height 6
click at [639, 75] on li "ENGLISH" at bounding box center [592, 77] width 94 height 25
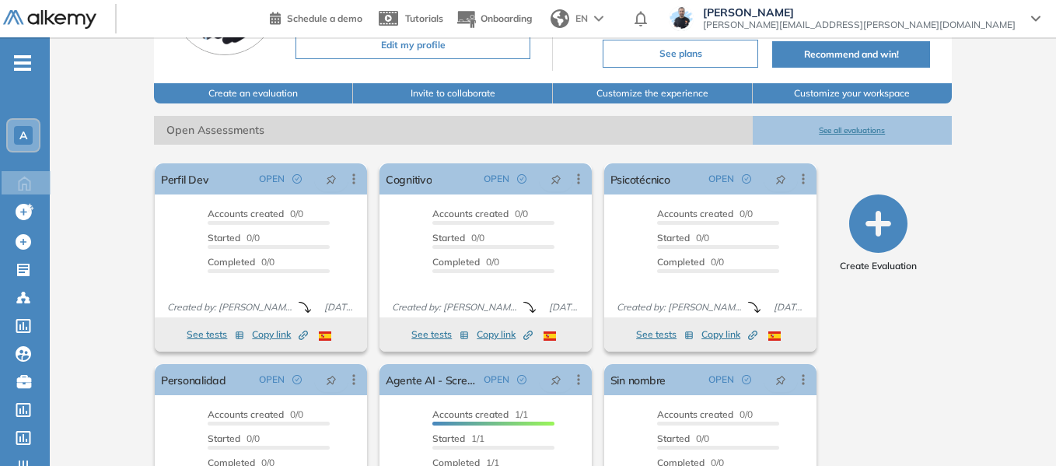
scroll to position [155, 0]
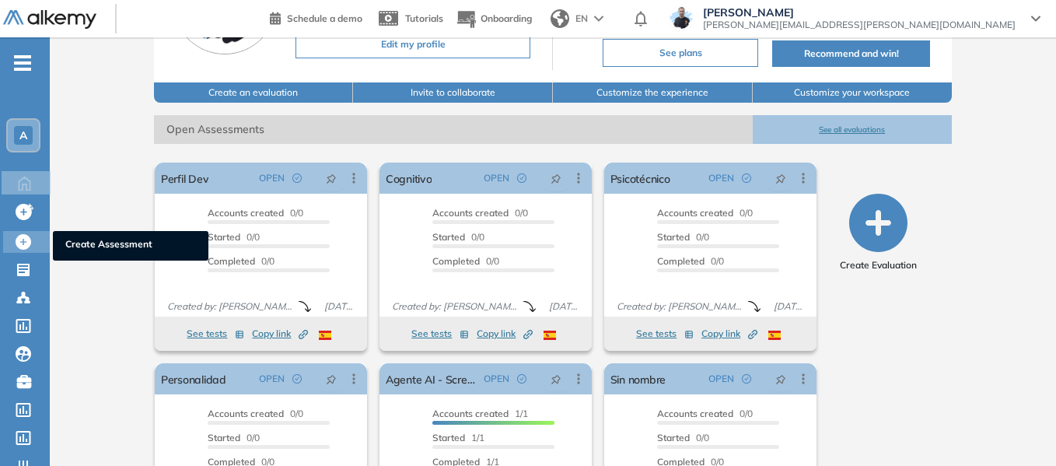
click at [103, 244] on span "Create Assessment" at bounding box center [130, 245] width 131 height 17
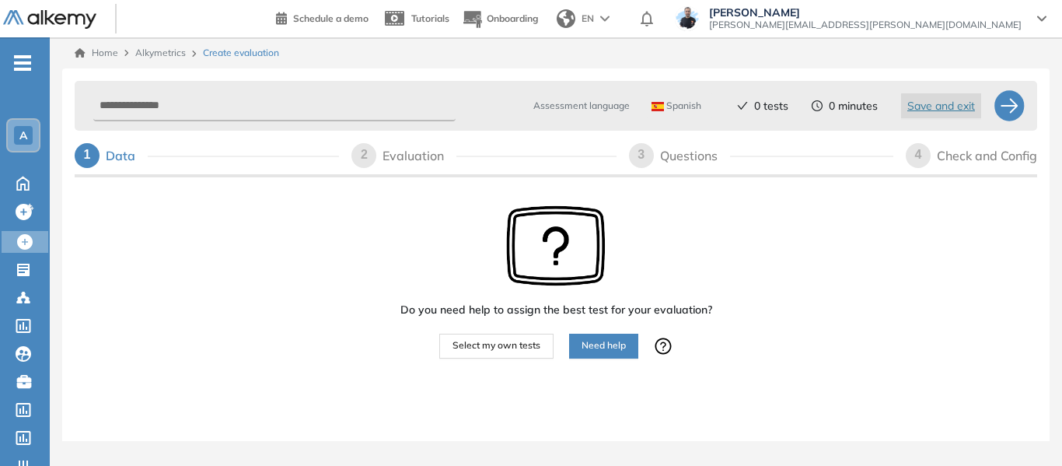
click at [683, 107] on span "Spanish" at bounding box center [677, 106] width 50 height 12
click at [684, 169] on li "English" at bounding box center [673, 167] width 43 height 16
click at [282, 98] on input "text" at bounding box center [274, 106] width 362 height 30
type input "****"
click at [1006, 103] on div at bounding box center [1009, 105] width 31 height 31
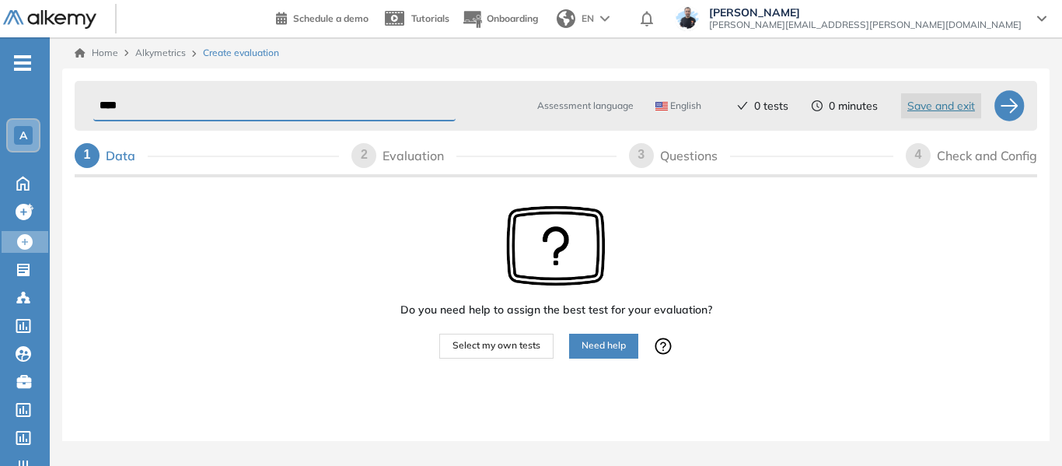
drag, startPoint x: 186, startPoint y: 107, endPoint x: 48, endPoint y: 120, distance: 138.2
click at [48, 120] on div "General Training Alkemy Profile All the workspaces All the workspaces A Home Ho…" at bounding box center [531, 233] width 1062 height 466
type input "****"
click at [1012, 107] on div at bounding box center [1009, 105] width 31 height 31
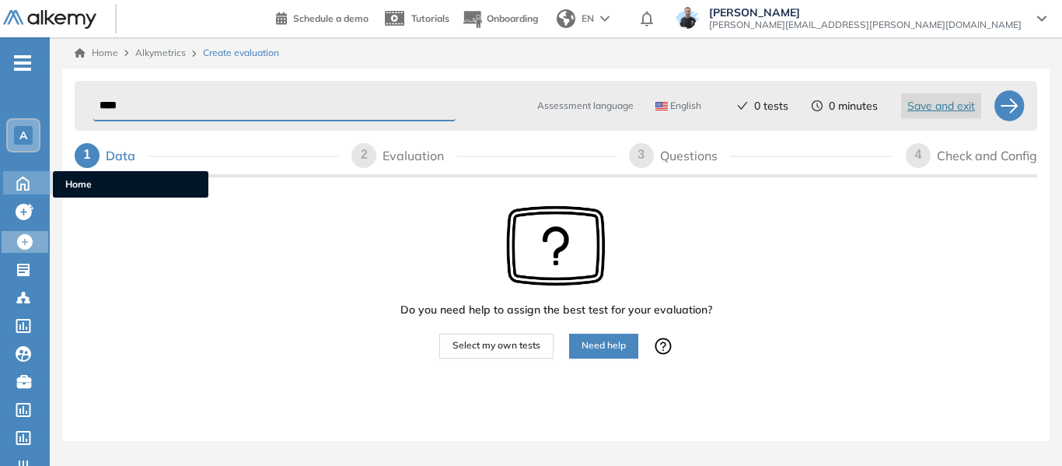
click at [28, 184] on icon at bounding box center [22, 182] width 27 height 19
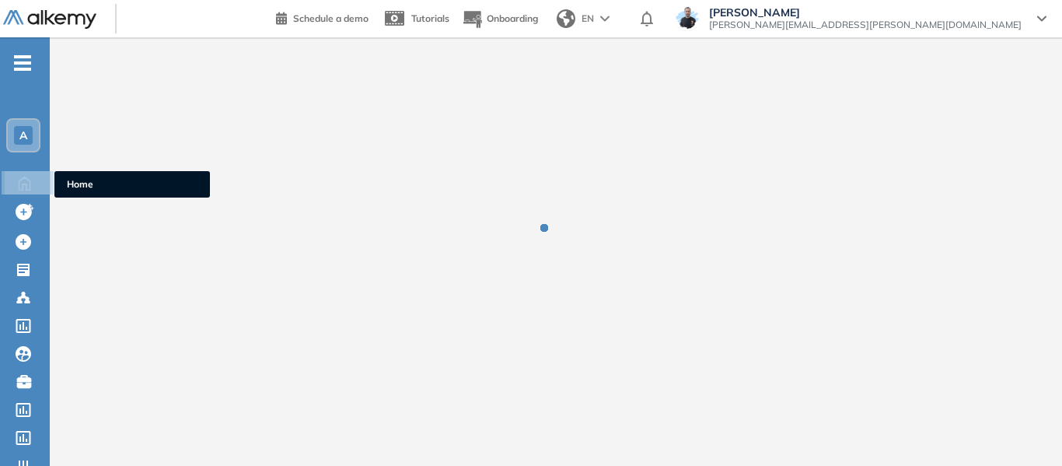
click at [86, 190] on span "Home" at bounding box center [132, 184] width 131 height 14
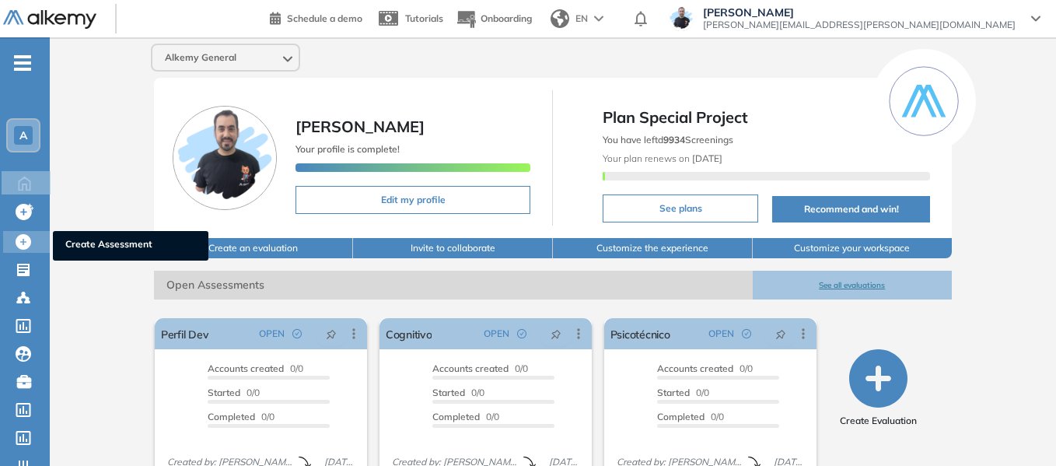
click at [24, 246] on icon at bounding box center [24, 242] width 16 height 16
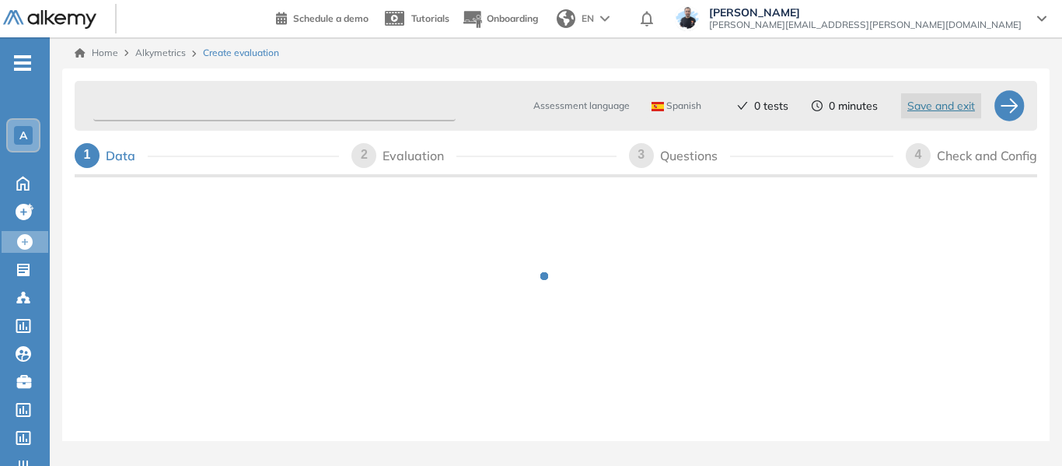
click at [302, 108] on input "text" at bounding box center [274, 106] width 362 height 30
type input "****"
click at [669, 103] on span "Spanish" at bounding box center [677, 106] width 50 height 12
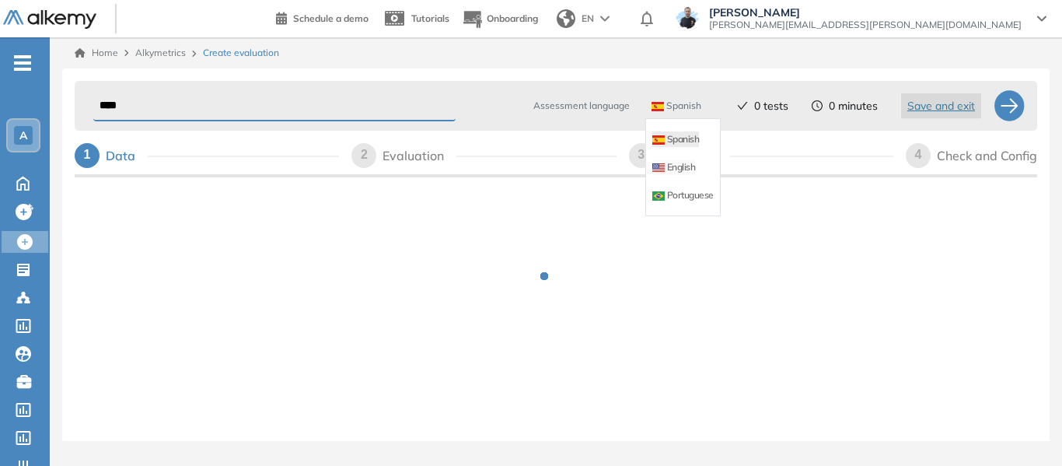
click at [687, 168] on li "English" at bounding box center [673, 167] width 43 height 16
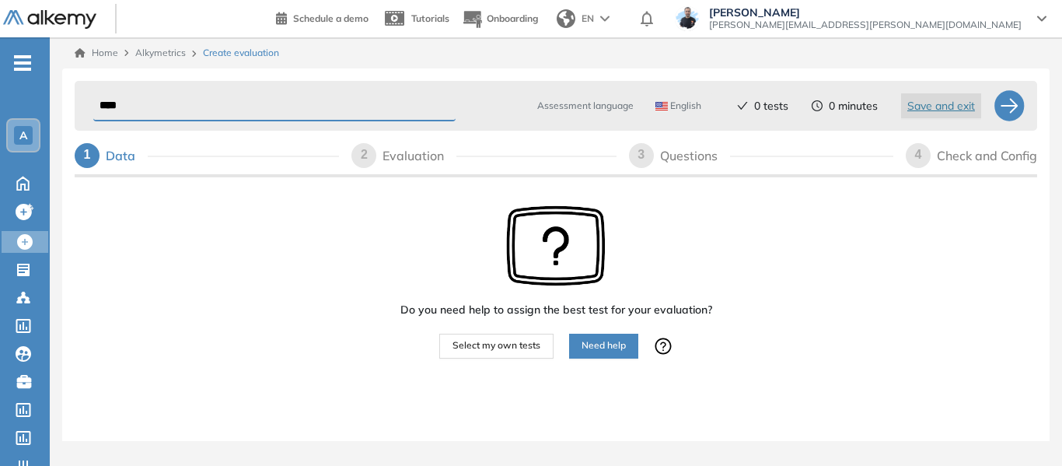
click at [508, 343] on span "Select my own tests" at bounding box center [496, 345] width 88 height 15
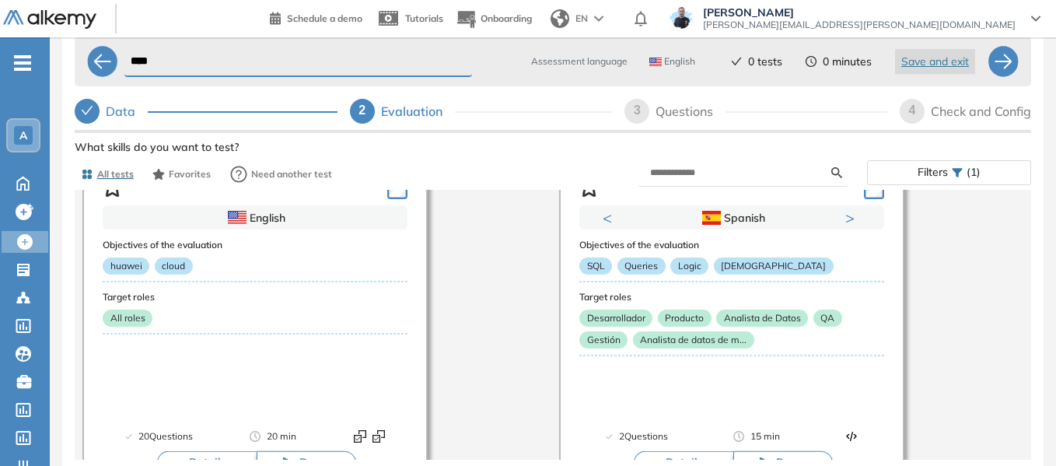
scroll to position [311, 0]
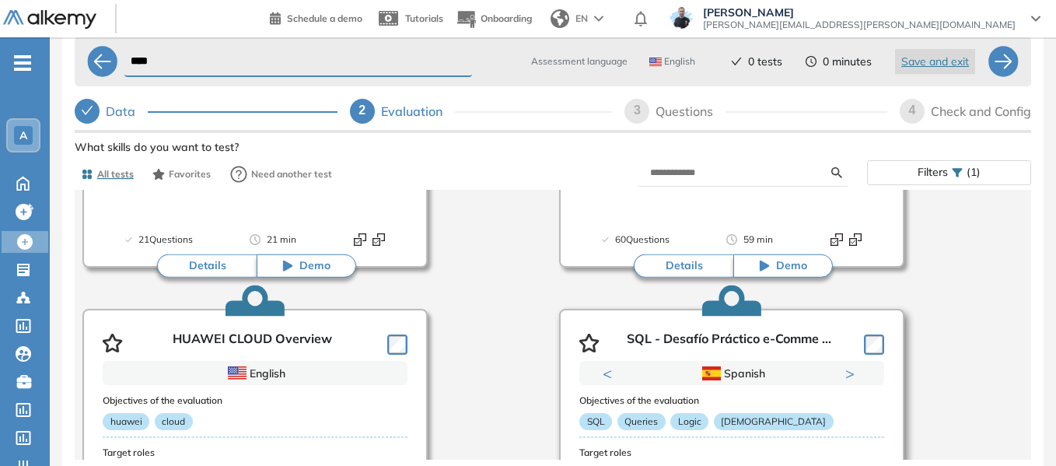
click at [847, 365] on button "Next" at bounding box center [853, 373] width 16 height 16
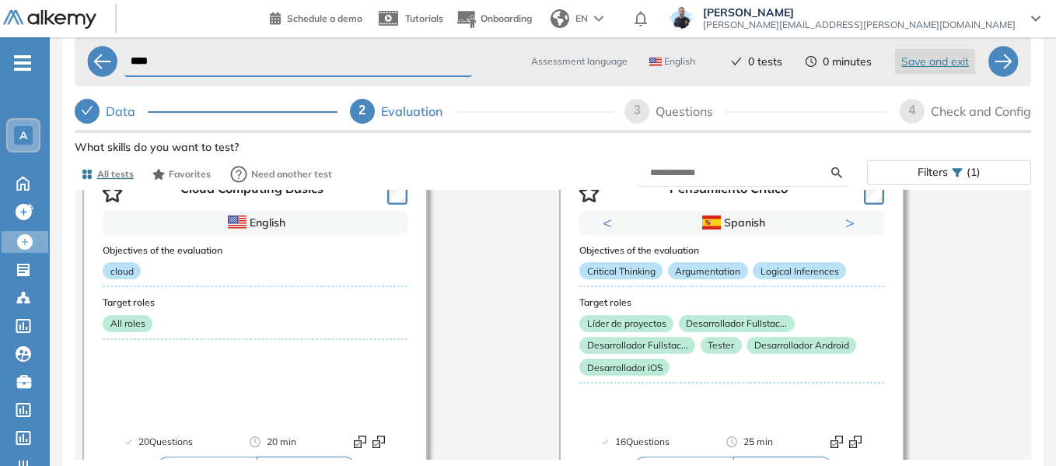
scroll to position [777, 0]
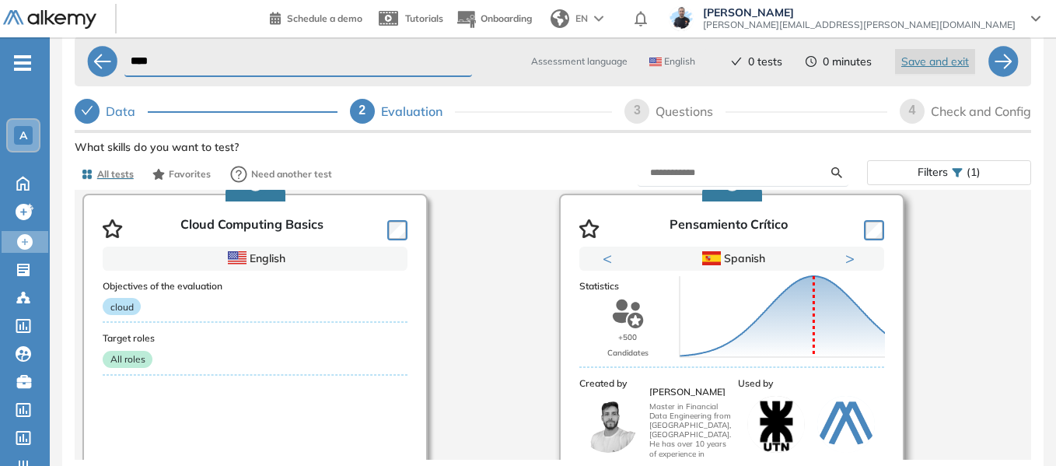
click at [844, 250] on div "Score 0 10 20 30 40 50 60 70 80 90 100 Mean" at bounding box center [782, 316] width 218 height 155
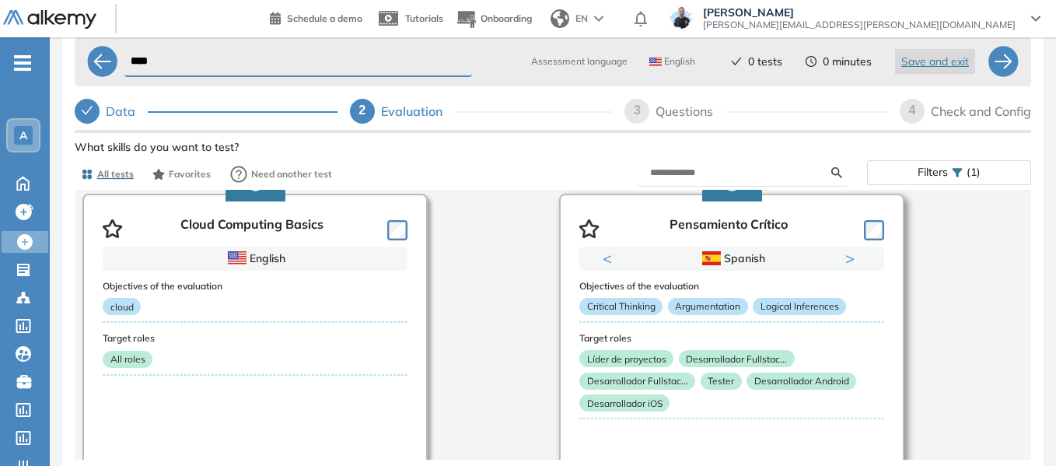
click at [846, 252] on button "Next" at bounding box center [853, 258] width 16 height 16
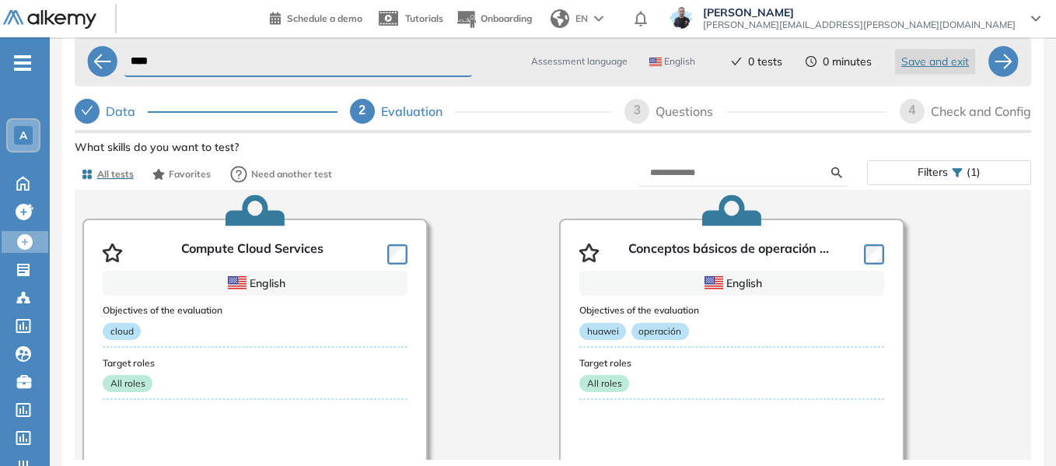
scroll to position [0, 0]
